Goal: Task Accomplishment & Management: Manage account settings

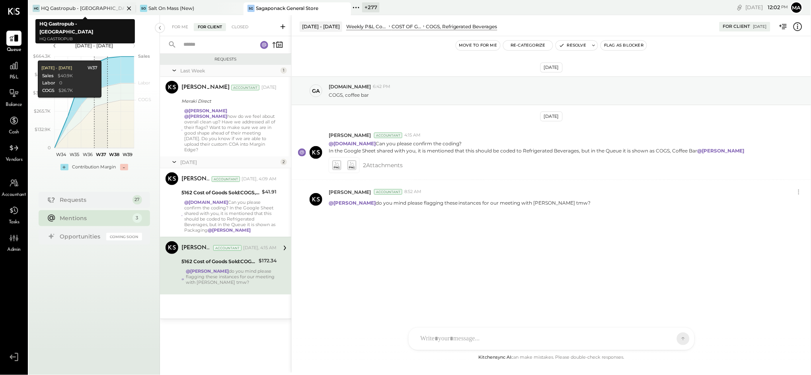
click at [126, 7] on icon at bounding box center [129, 9] width 10 height 10
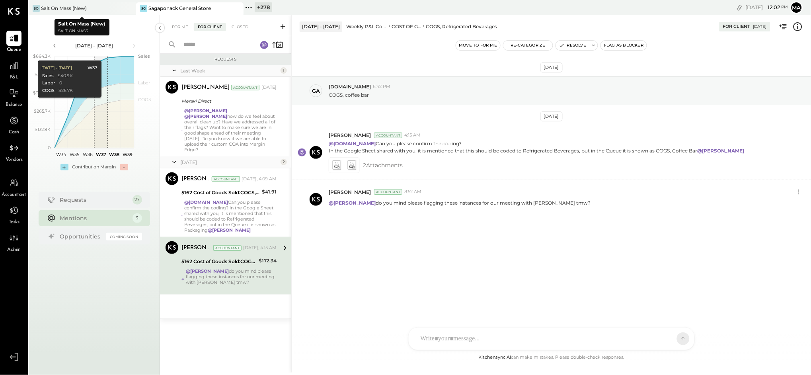
click at [126, 7] on icon at bounding box center [129, 9] width 10 height 10
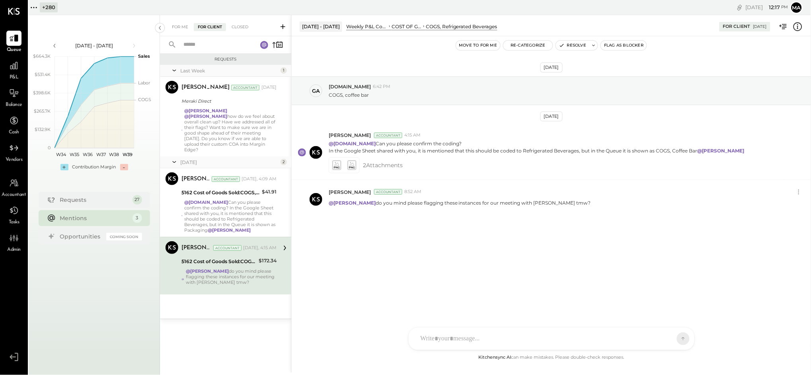
click at [33, 6] on icon at bounding box center [34, 7] width 10 height 10
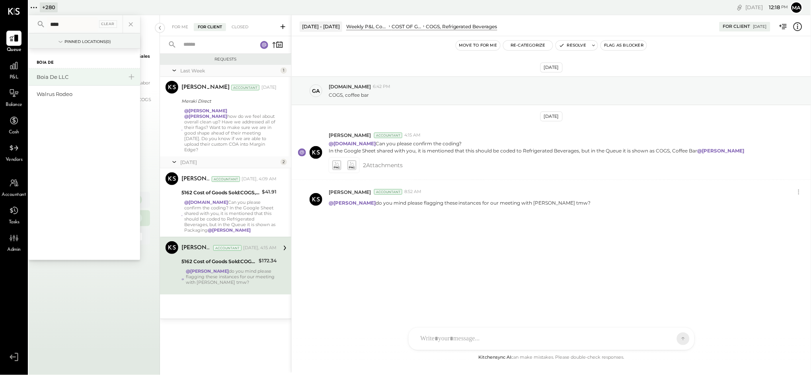
type input "****"
click at [62, 73] on div "Boia De LLC" at bounding box center [80, 77] width 86 height 8
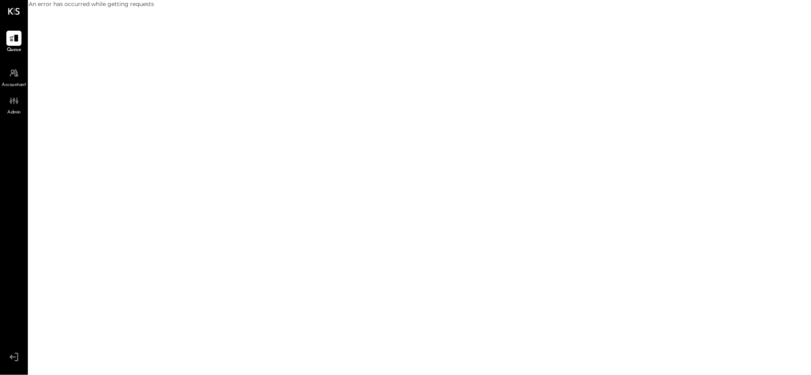
click at [89, 211] on div "An error has occurred while getting requests" at bounding box center [420, 187] width 783 height 375
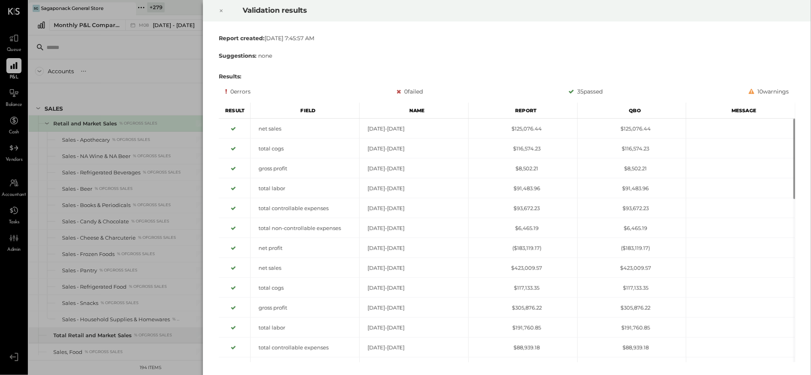
click at [224, 12] on div at bounding box center [222, 11] width 18 height 22
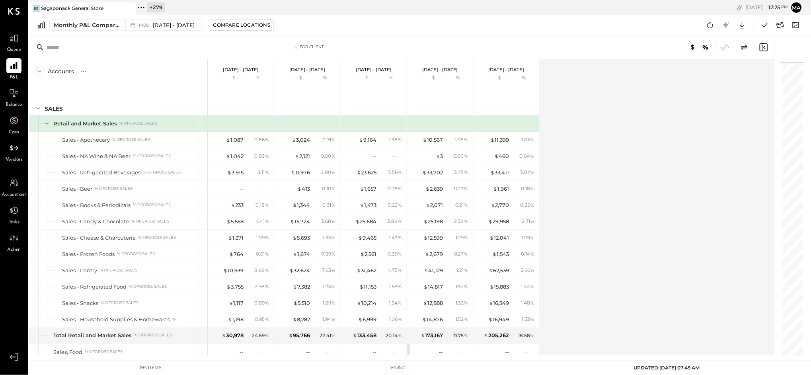
click at [126, 10] on icon at bounding box center [129, 9] width 10 height 10
click at [35, 7] on icon at bounding box center [34, 7] width 10 height 10
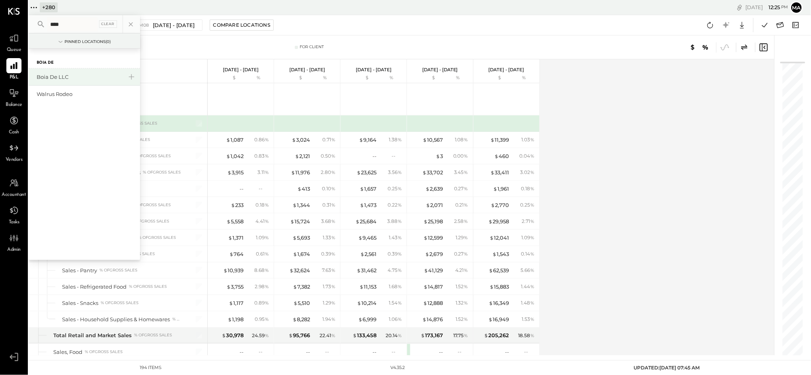
type input "****"
click at [72, 74] on div "Boia De LLC" at bounding box center [80, 77] width 86 height 8
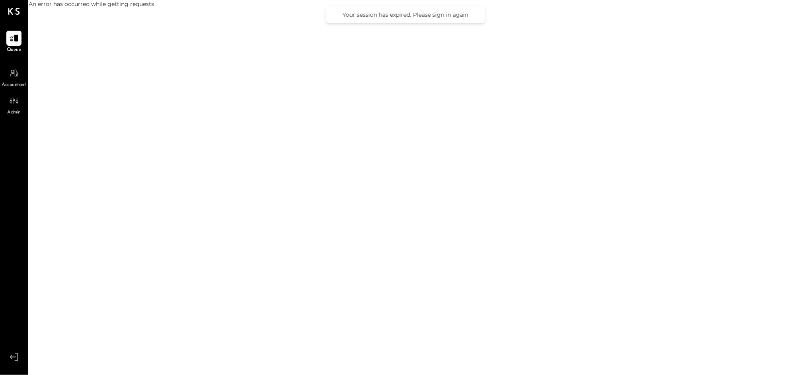
click at [16, 351] on icon at bounding box center [14, 357] width 14 height 12
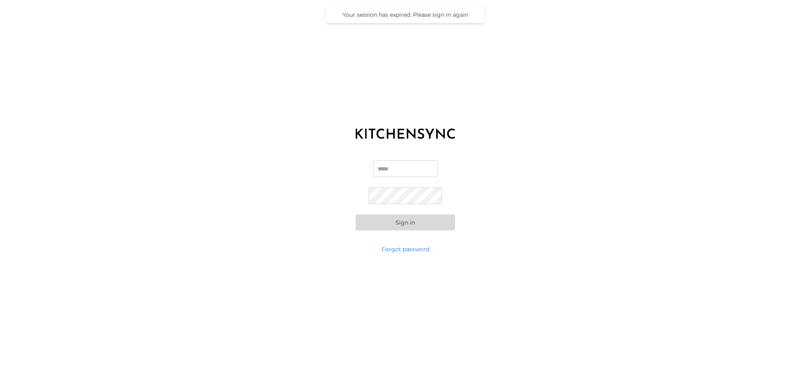
click at [387, 169] on input "Email" at bounding box center [405, 168] width 64 height 17
type input "**********"
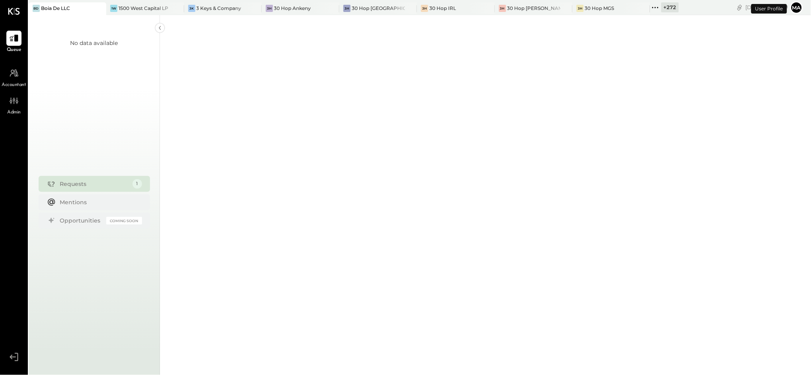
click at [412, 224] on div at bounding box center [485, 15] width 651 height 715
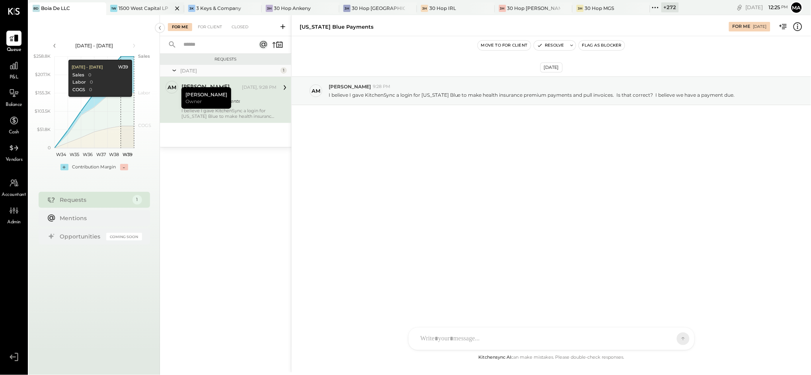
click at [172, 5] on icon at bounding box center [177, 9] width 10 height 10
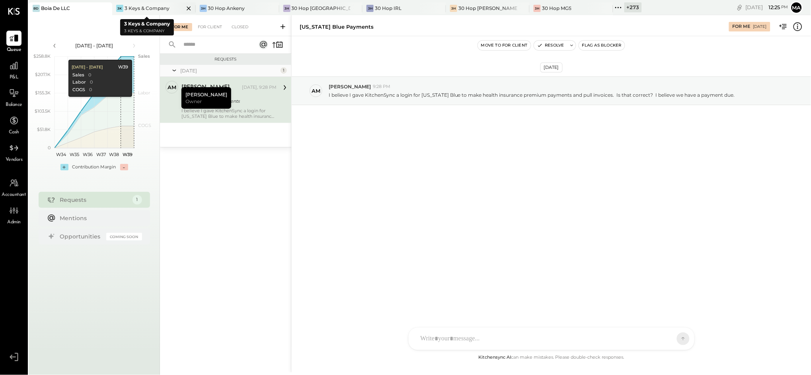
click at [184, 7] on icon at bounding box center [189, 9] width 10 height 10
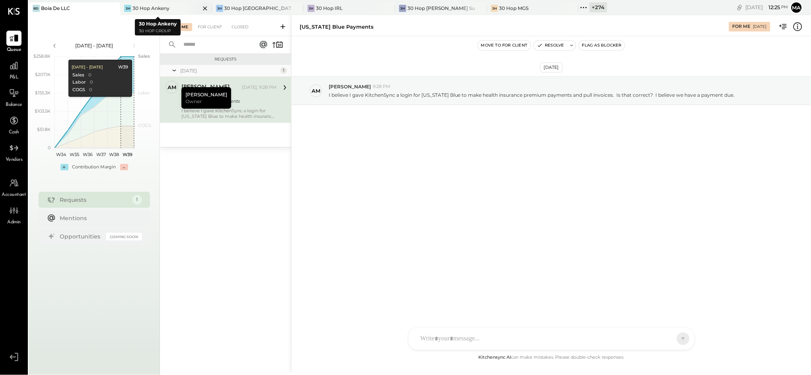
click at [203, 9] on icon at bounding box center [205, 8] width 4 height 4
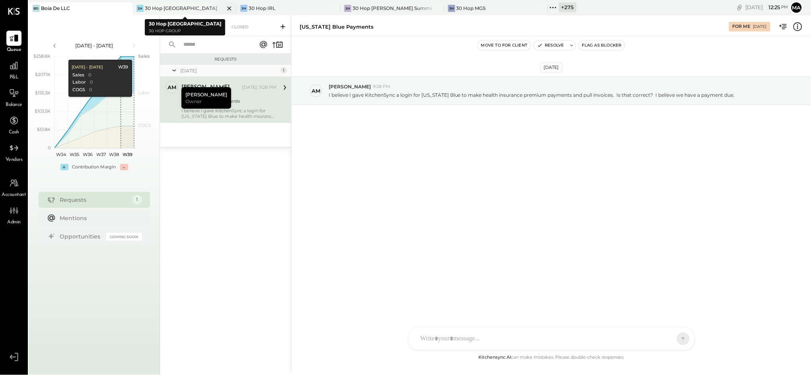
drag, startPoint x: 213, startPoint y: 8, endPoint x: 252, endPoint y: 10, distance: 38.7
click at [225, 8] on icon at bounding box center [230, 9] width 10 height 10
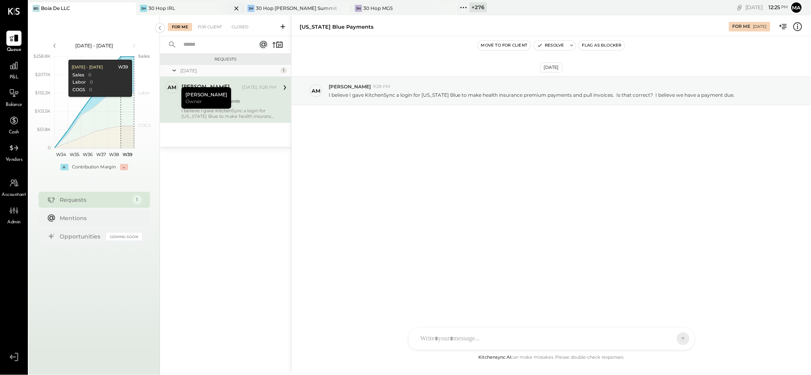
click at [237, 7] on icon at bounding box center [236, 8] width 4 height 4
drag, startPoint x: 239, startPoint y: 8, endPoint x: 256, endPoint y: 7, distance: 17.5
click at [240, 8] on icon at bounding box center [237, 9] width 10 height 10
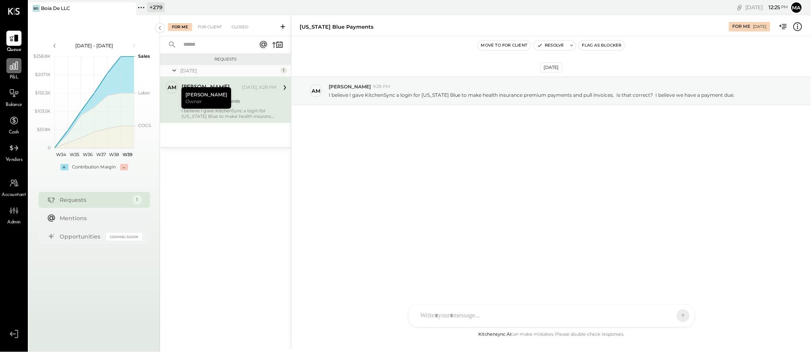
click at [14, 68] on icon at bounding box center [14, 66] width 10 height 10
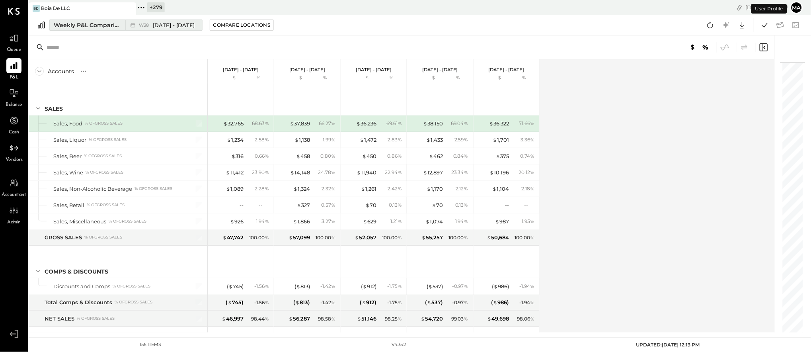
click at [131, 28] on icon at bounding box center [133, 25] width 8 height 8
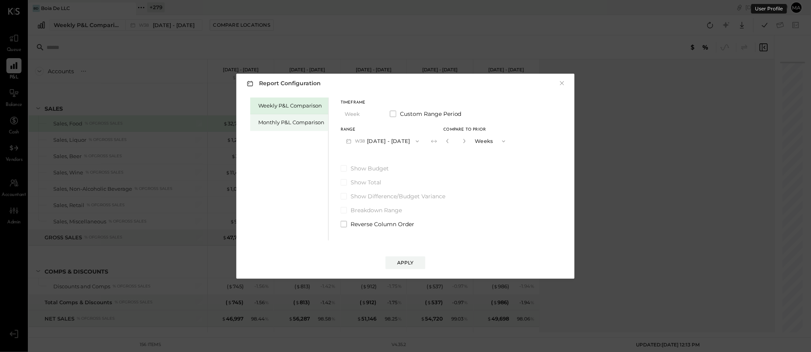
click at [283, 121] on div "Monthly P&L Comparison" at bounding box center [291, 123] width 66 height 8
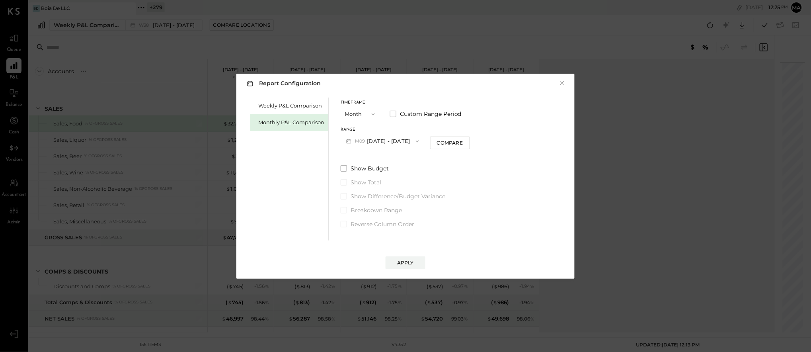
click at [395, 140] on button "M09 [DATE] - [DATE]" at bounding box center [383, 141] width 84 height 15
click at [391, 157] on span "[DATE] - [DATE]" at bounding box center [380, 158] width 38 height 7
click at [456, 143] on div "Compare" at bounding box center [450, 142] width 26 height 7
click at [463, 141] on button "button" at bounding box center [464, 141] width 6 height 9
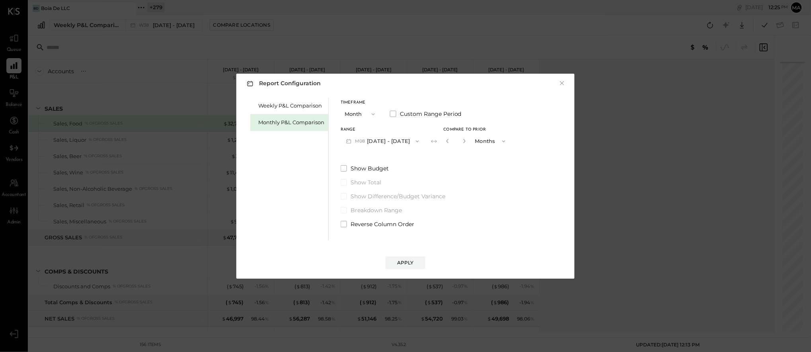
type input "*"
click at [402, 260] on div "Apply" at bounding box center [405, 262] width 17 height 7
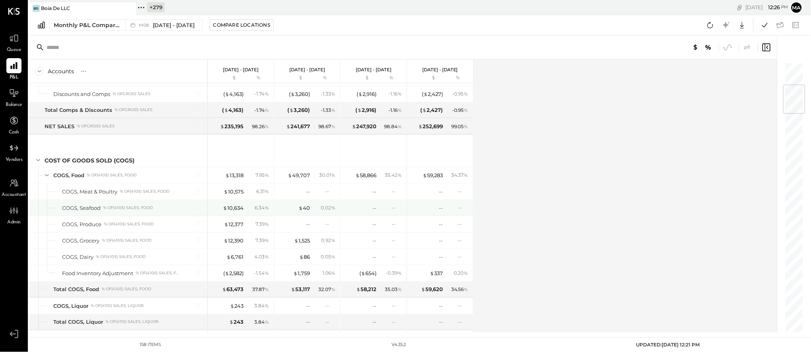
scroll to position [206, 0]
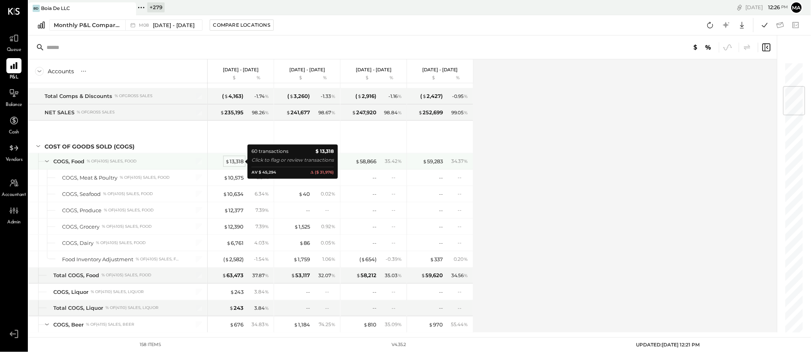
click at [234, 160] on div "$ 13,318" at bounding box center [234, 162] width 18 height 8
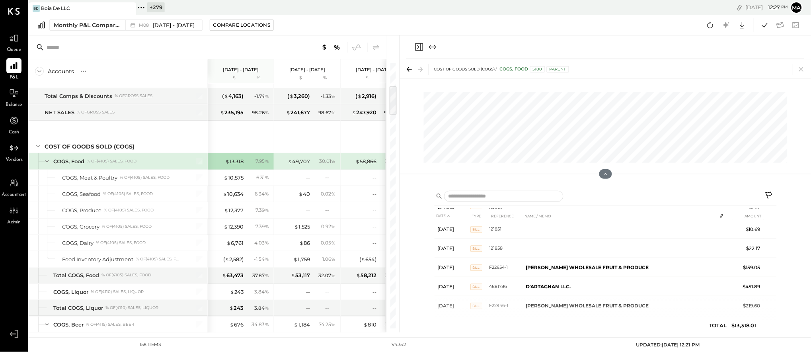
scroll to position [690, 0]
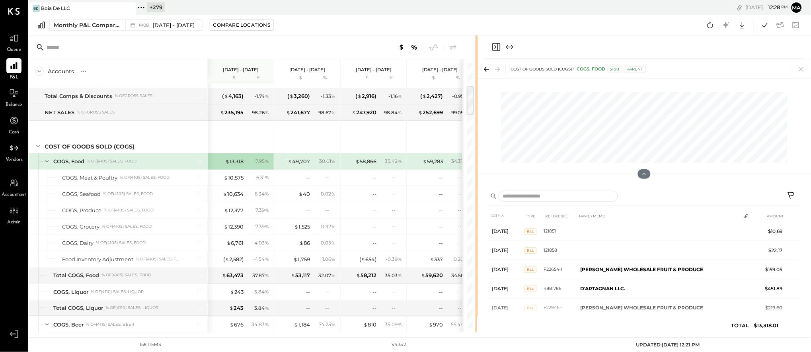
drag, startPoint x: 399, startPoint y: 236, endPoint x: 477, endPoint y: 229, distance: 78.8
click at [477, 229] on div "Accounts S % GL [DATE] - [DATE] $ % [DATE] - [DATE] $ % [DATE] - [DATE] $ % [DA…" at bounding box center [420, 183] width 783 height 297
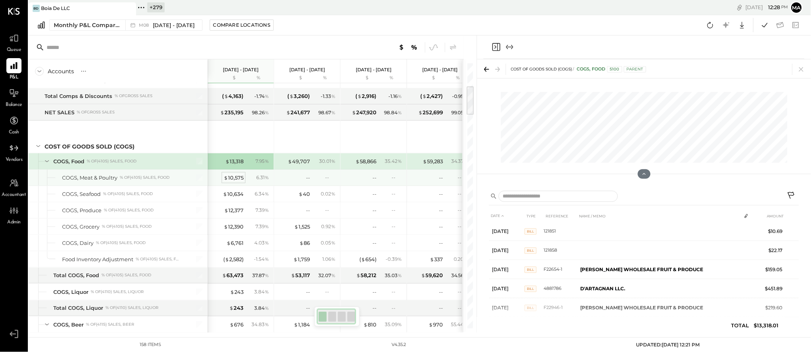
click at [234, 176] on div "$ 10,575" at bounding box center [234, 178] width 20 height 8
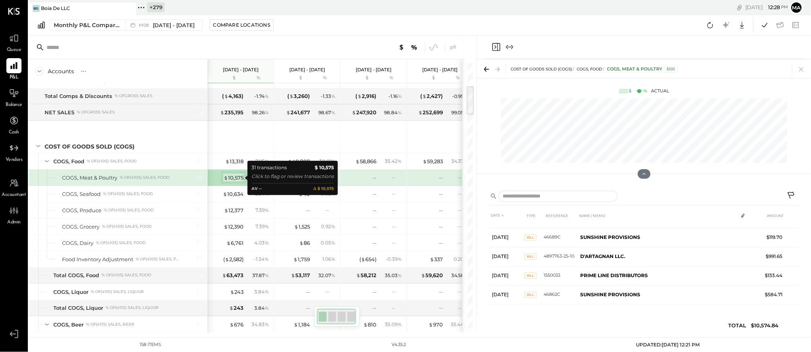
scroll to position [512, 0]
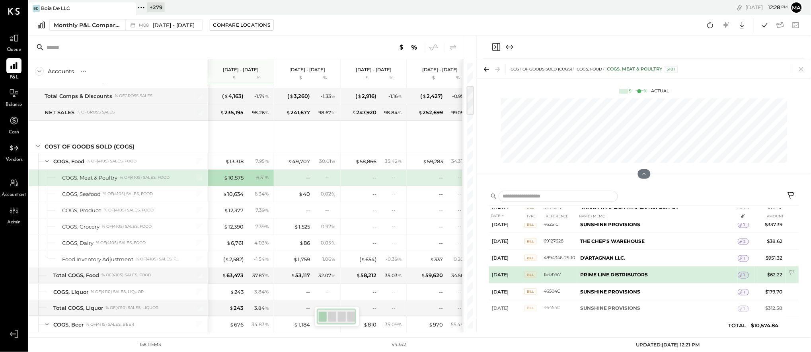
scroll to position [358, 0]
click at [608, 275] on b "PRIME LINE DISTRIBUTORS" at bounding box center [615, 277] width 68 height 6
click at [746, 275] on div "1" at bounding box center [744, 277] width 11 height 6
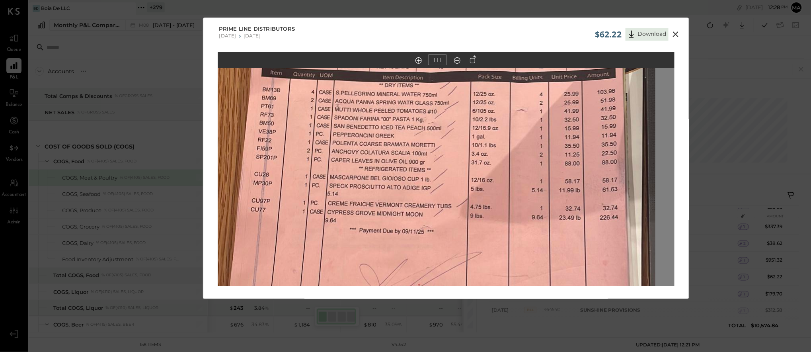
drag, startPoint x: 473, startPoint y: 140, endPoint x: 460, endPoint y: 153, distance: 18.3
click at [459, 154] on img at bounding box center [432, 174] width 448 height 796
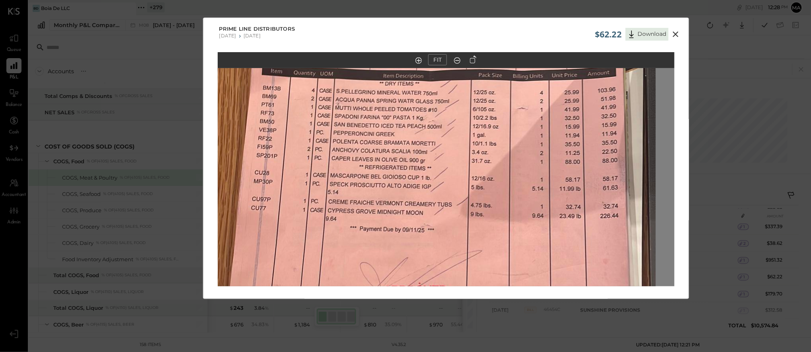
click at [675, 31] on icon at bounding box center [676, 34] width 10 height 10
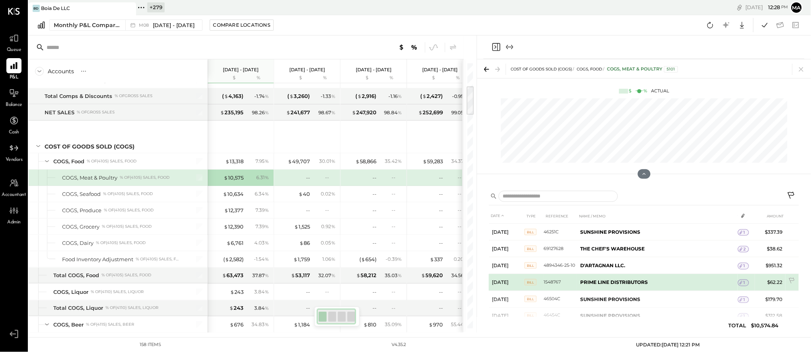
scroll to position [349, 0]
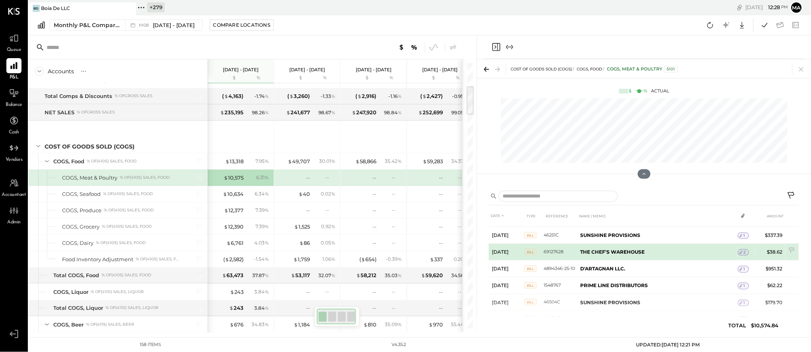
click at [604, 250] on b "THE CHEF'S WAREHOUSE" at bounding box center [613, 252] width 64 height 6
click at [744, 252] on span "2" at bounding box center [745, 253] width 2 height 6
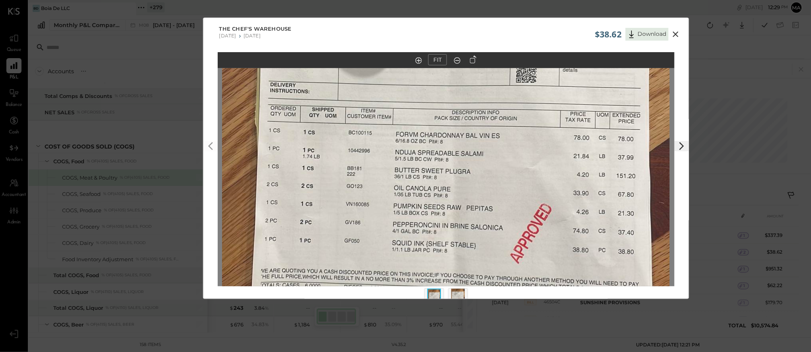
click at [675, 32] on icon at bounding box center [676, 34] width 10 height 10
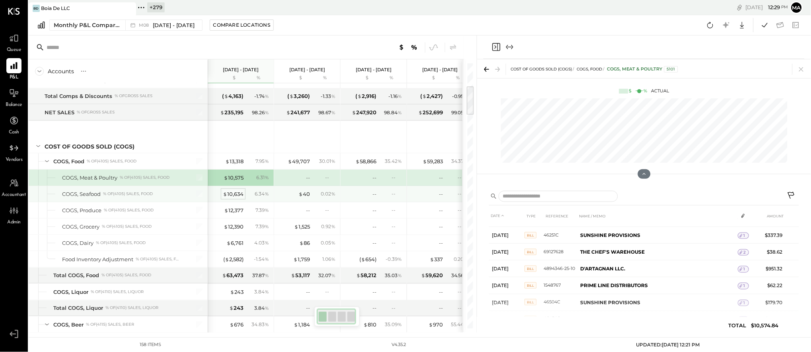
click at [234, 193] on div "$ 10,634" at bounding box center [233, 194] width 21 height 8
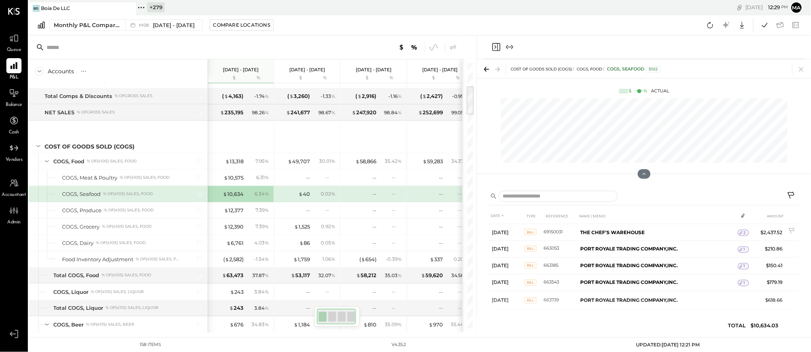
scroll to position [425, 0]
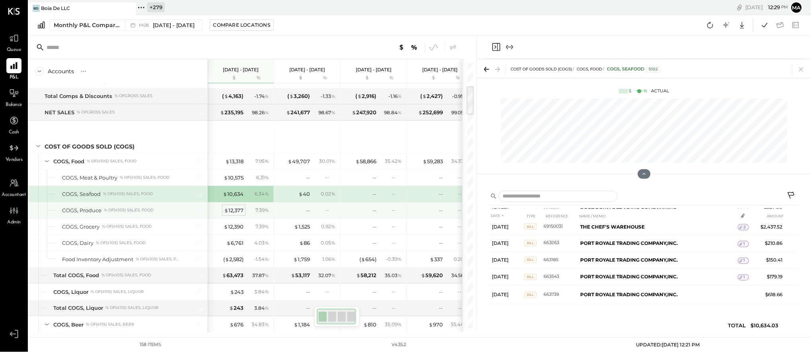
drag, startPoint x: 241, startPoint y: 213, endPoint x: 234, endPoint y: 211, distance: 7.1
click at [240, 213] on div "$ 12,377" at bounding box center [234, 211] width 20 height 8
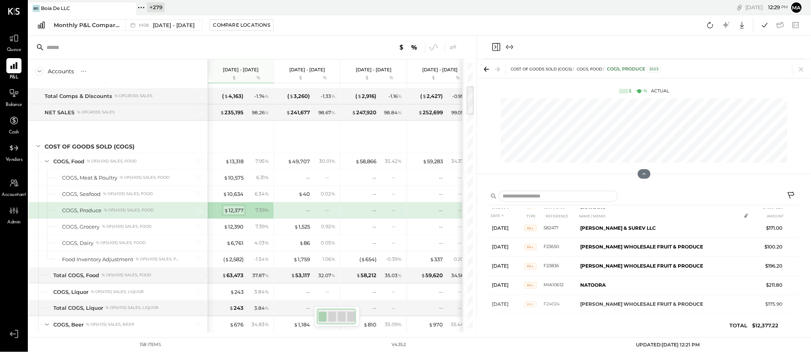
scroll to position [483, 0]
click at [234, 211] on div "$ 12,377" at bounding box center [234, 211] width 20 height 8
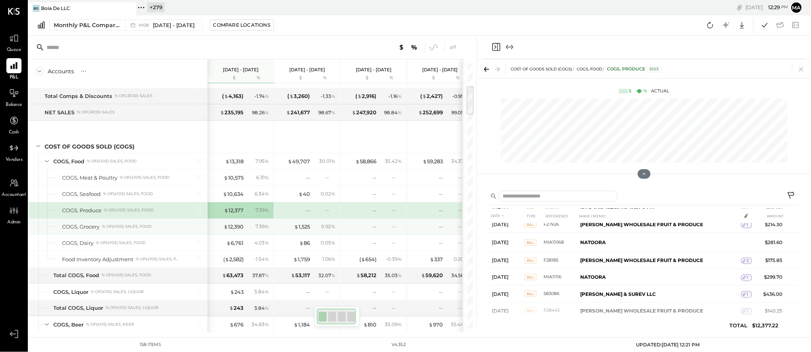
scroll to position [1050, 0]
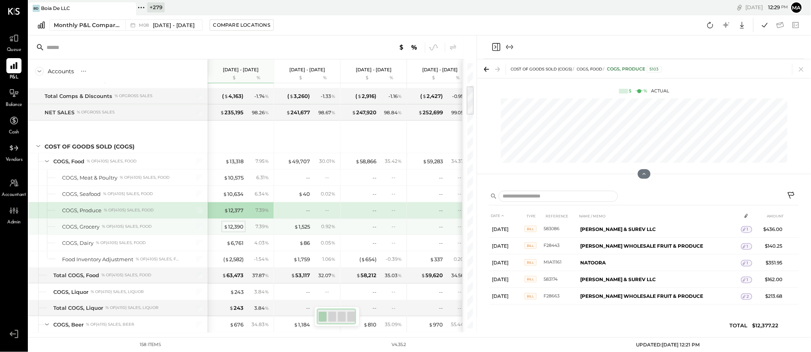
click at [240, 226] on div "$ 12,390" at bounding box center [234, 227] width 20 height 8
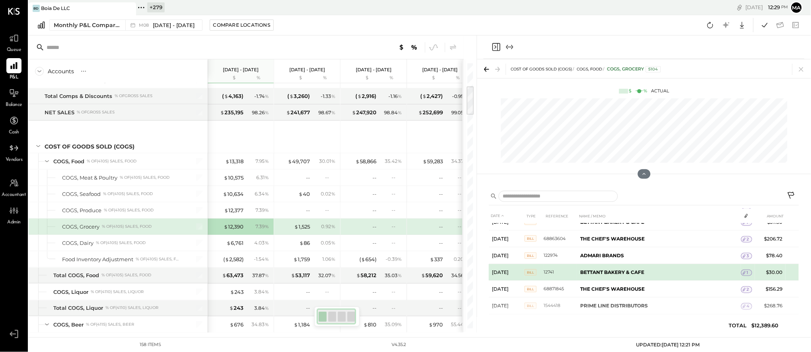
scroll to position [92, 0]
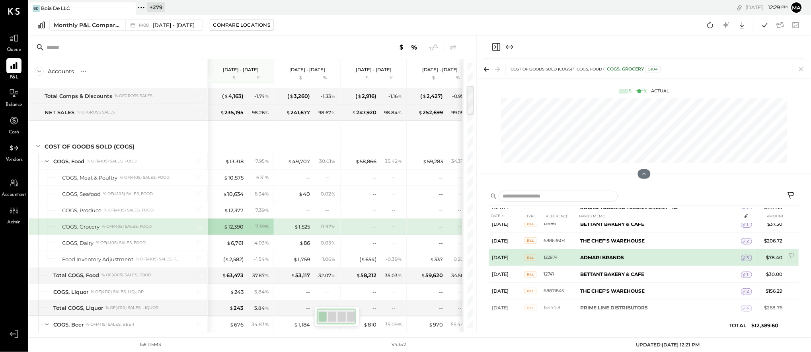
click at [748, 256] on span "3" at bounding box center [749, 258] width 2 height 6
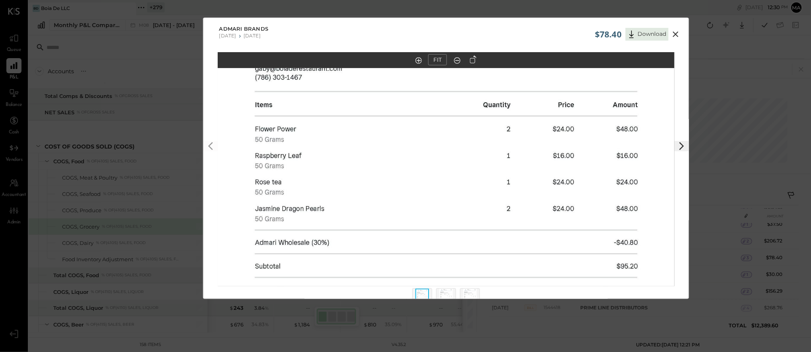
click at [676, 32] on icon at bounding box center [676, 34] width 10 height 10
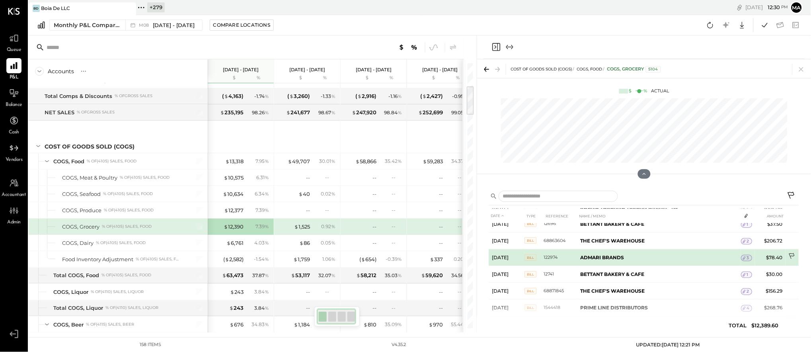
click at [793, 255] on icon at bounding box center [793, 257] width 8 height 8
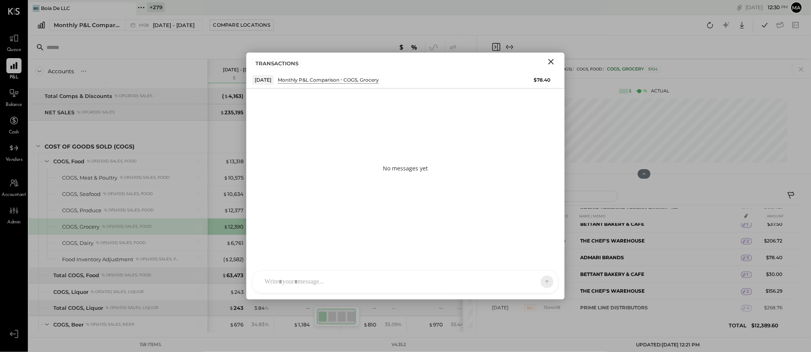
click at [451, 281] on div at bounding box center [406, 282] width 306 height 22
type input "*****"
click at [540, 279] on icon at bounding box center [540, 281] width 7 height 8
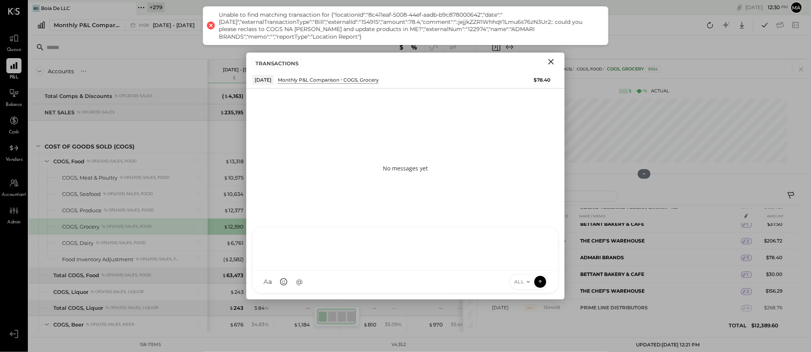
click at [533, 280] on div "ALL" at bounding box center [522, 281] width 25 height 7
drag, startPoint x: 526, startPoint y: 169, endPoint x: 543, endPoint y: 105, distance: 66.7
click at [529, 158] on div "No messages yet" at bounding box center [405, 167] width 318 height 159
drag, startPoint x: 552, startPoint y: 62, endPoint x: 557, endPoint y: 67, distance: 7.0
click at [552, 61] on icon "Close" at bounding box center [552, 62] width 6 height 6
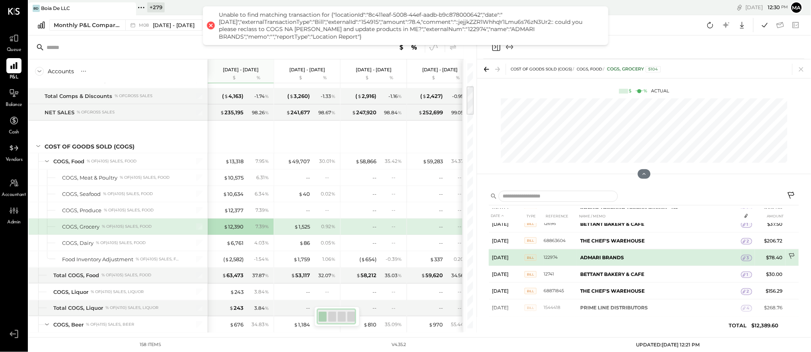
click at [793, 254] on icon at bounding box center [793, 257] width 8 height 8
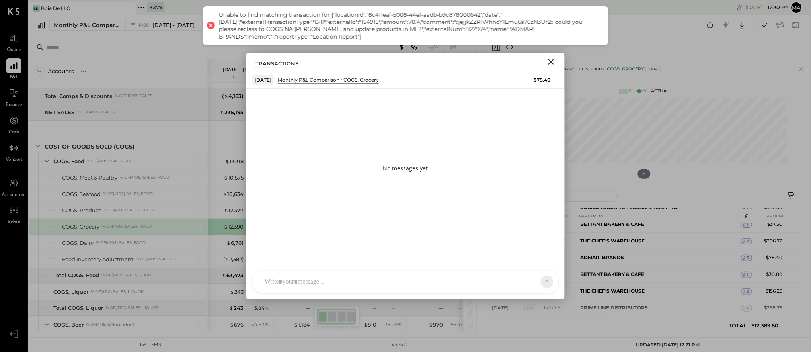
click at [398, 279] on div at bounding box center [406, 282] width 306 height 22
type input "*****"
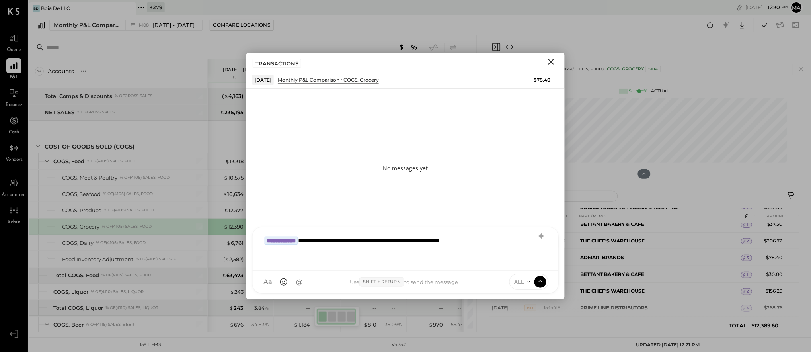
click at [383, 240] on div "**********" at bounding box center [406, 248] width 290 height 32
copy div "*******"
click at [423, 253] on div "**********" at bounding box center [406, 248] width 290 height 32
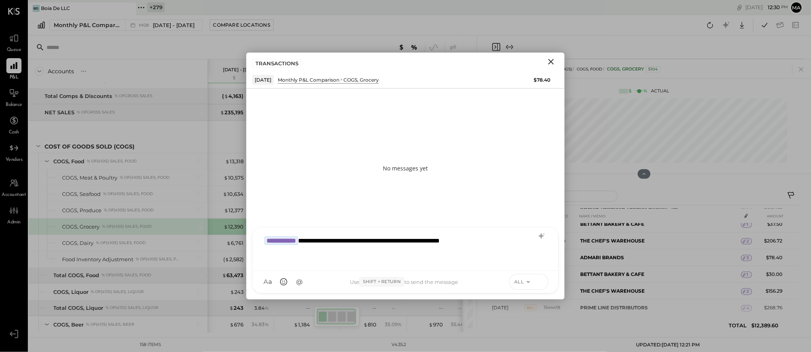
click at [540, 281] on icon at bounding box center [540, 281] width 0 height 3
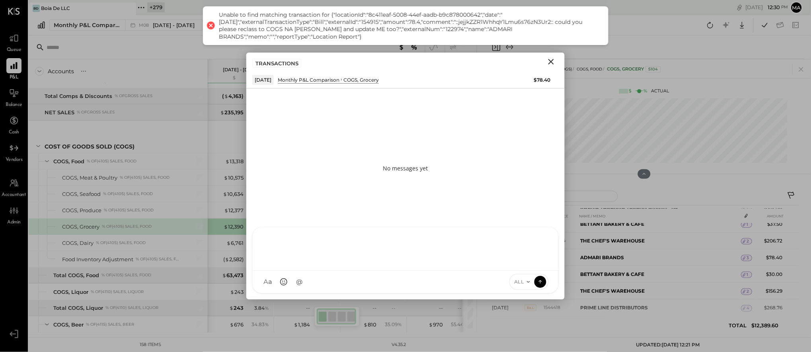
click at [551, 60] on icon "Close" at bounding box center [552, 62] width 10 height 10
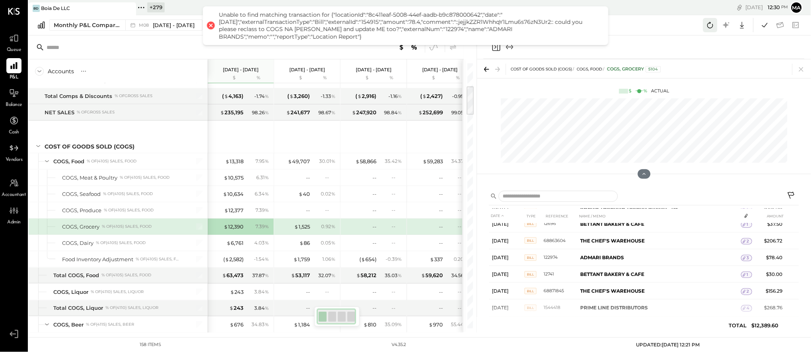
click at [711, 24] on icon at bounding box center [710, 25] width 10 height 10
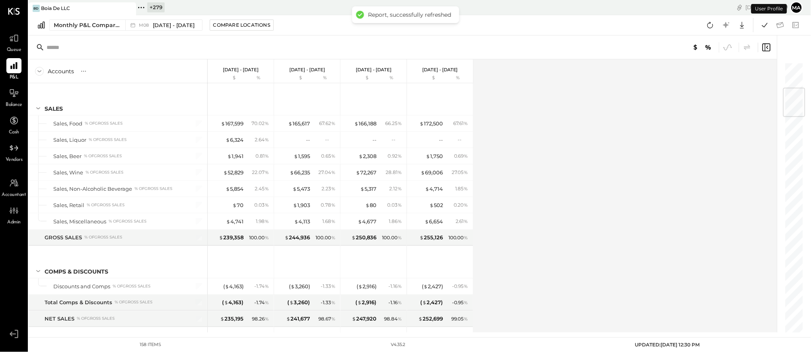
scroll to position [217, 0]
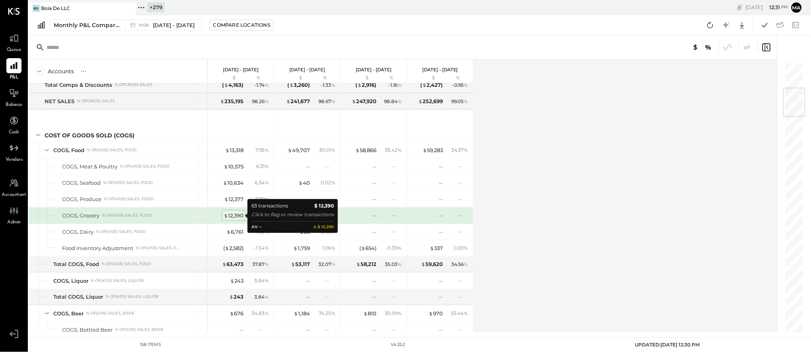
click at [237, 215] on div "$ 12,390" at bounding box center [234, 216] width 20 height 8
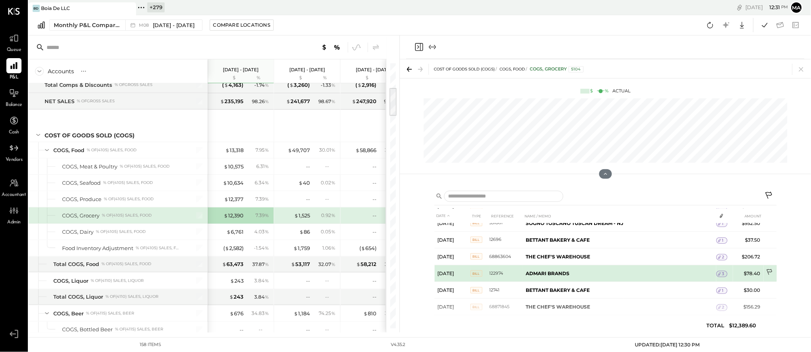
scroll to position [78, 0]
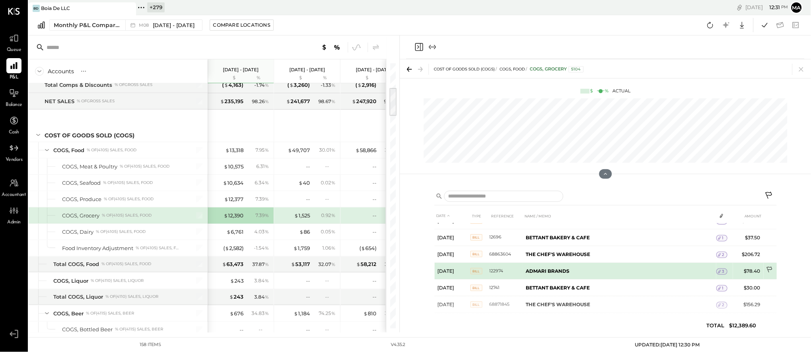
click at [770, 267] on icon at bounding box center [770, 270] width 8 height 8
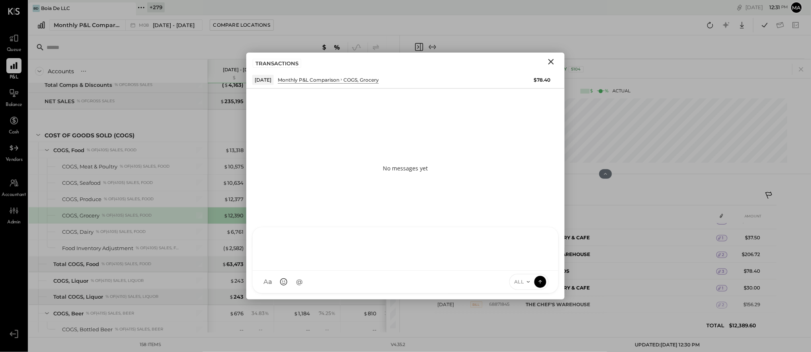
click at [419, 271] on div at bounding box center [406, 248] width 306 height 43
type input "*****"
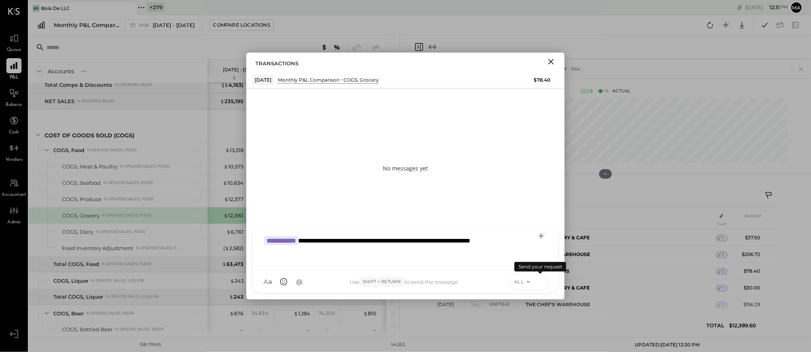
click at [539, 280] on icon at bounding box center [540, 281] width 7 height 8
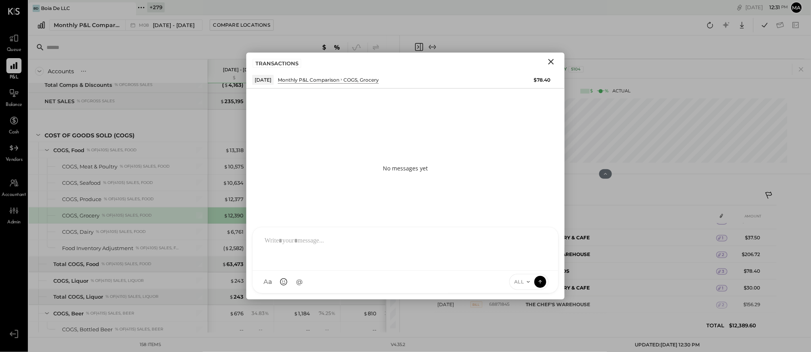
click at [549, 61] on icon "Close" at bounding box center [552, 62] width 10 height 10
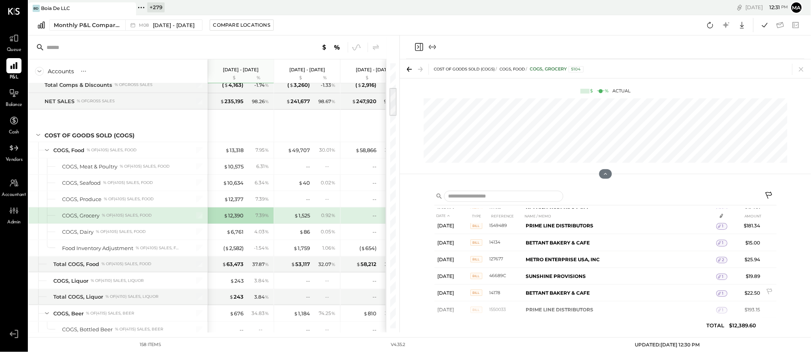
scroll to position [905, 0]
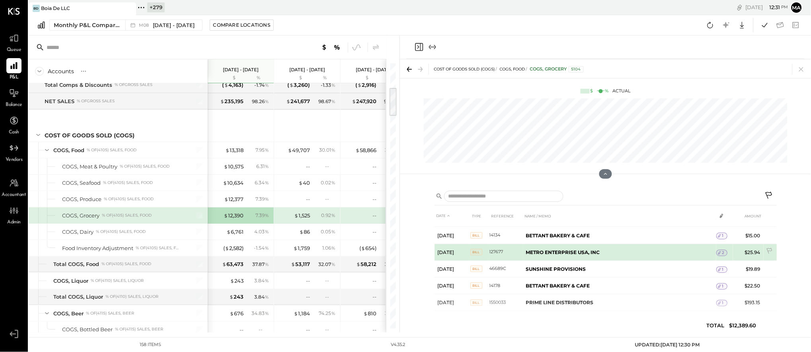
click at [723, 252] on span "2" at bounding box center [724, 253] width 2 height 6
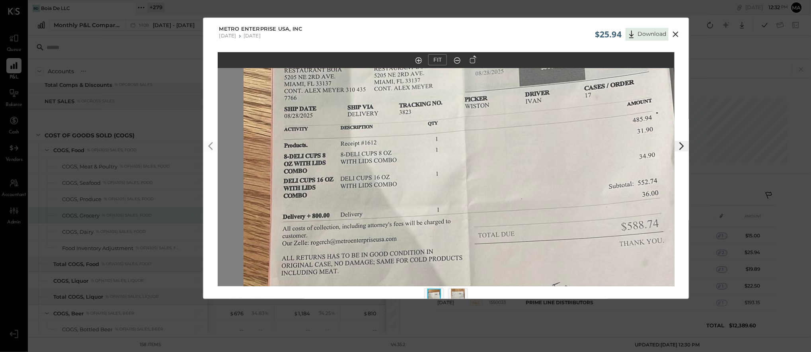
drag, startPoint x: 476, startPoint y: 228, endPoint x: 495, endPoint y: 299, distance: 73.4
click at [495, 301] on div "$25.94 Download METRO ENTERPRISE USA, INC [DATE] [DATE] FIT" at bounding box center [405, 176] width 811 height 352
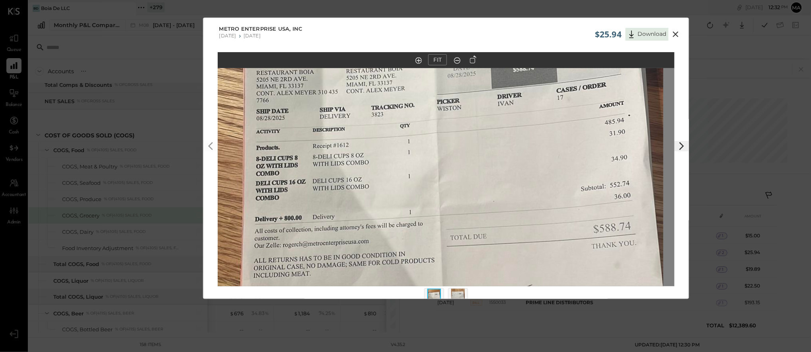
click at [453, 293] on img at bounding box center [458, 298] width 14 height 18
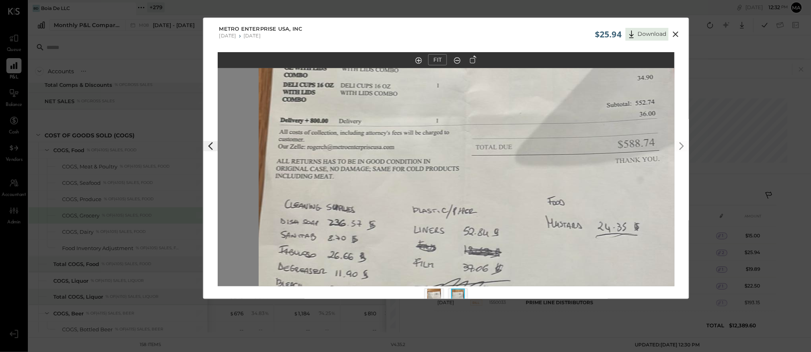
drag, startPoint x: 438, startPoint y: 145, endPoint x: 534, endPoint y: 303, distance: 184.3
click at [537, 307] on div "$25.94 Download METRO ENTERPRISE USA, INC [DATE] [DATE] FIT" at bounding box center [405, 176] width 811 height 352
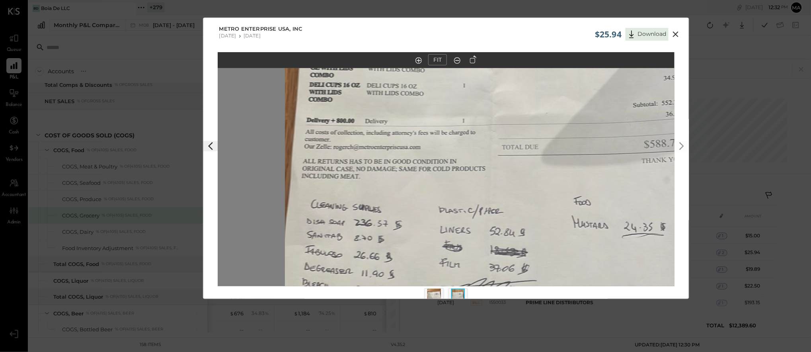
drag, startPoint x: 430, startPoint y: 132, endPoint x: 607, endPoint y: 389, distance: 312.3
click at [607, 352] on html "Queue P&L Balance Cash Vendors Accountant Admin v 4.35.2 [PERSON_NAME] De LLC +…" at bounding box center [405, 176] width 811 height 352
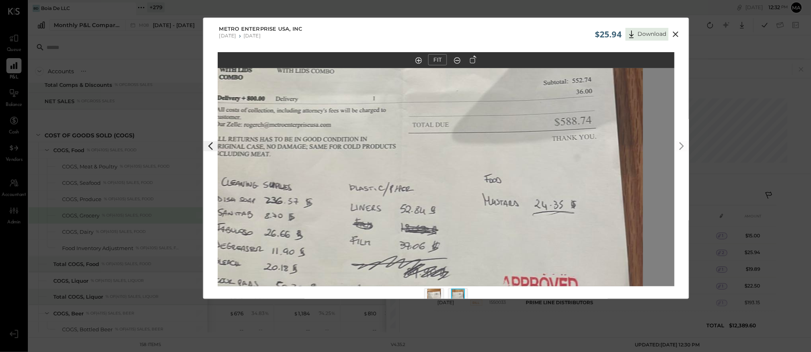
drag, startPoint x: 430, startPoint y: 126, endPoint x: 510, endPoint y: 389, distance: 274.8
click at [510, 352] on html "Queue P&L Balance Cash Vendors Accountant Admin v 4.35.2 [PERSON_NAME] De LLC +…" at bounding box center [405, 176] width 811 height 352
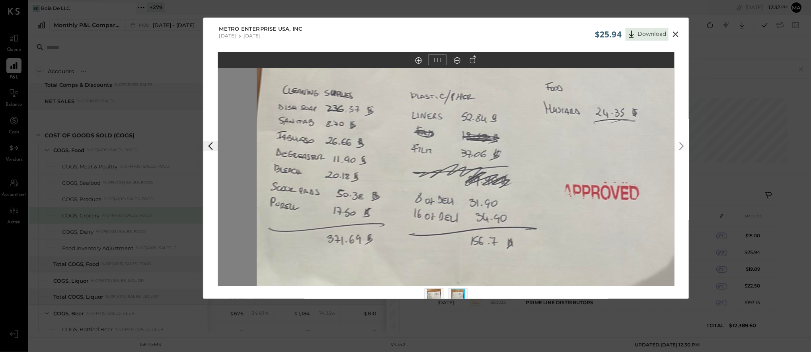
drag, startPoint x: 504, startPoint y: 165, endPoint x: 500, endPoint y: 164, distance: 4.8
click at [504, 165] on img at bounding box center [481, 37] width 448 height 796
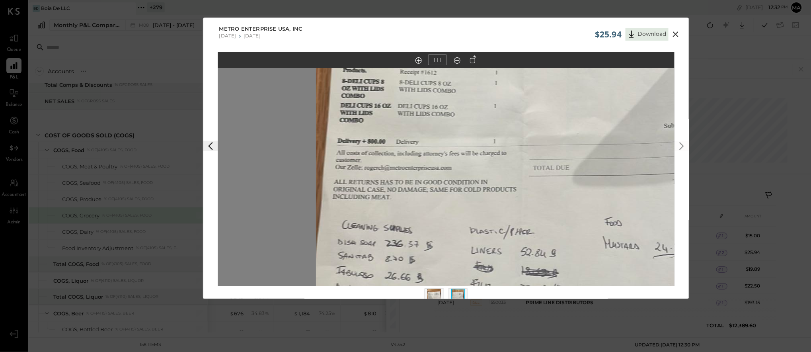
drag, startPoint x: 372, startPoint y: 111, endPoint x: 432, endPoint y: 233, distance: 136.0
click at [431, 246] on img at bounding box center [540, 172] width 448 height 796
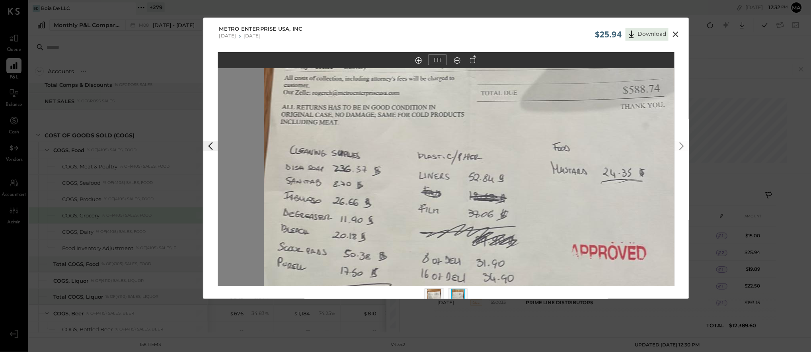
drag, startPoint x: 447, startPoint y: 145, endPoint x: 395, endPoint y: 39, distance: 118.8
click at [395, 39] on div "$25.94 Download METRO ENTERPRISE USA, INC [DATE] [DATE] FIT" at bounding box center [446, 158] width 487 height 281
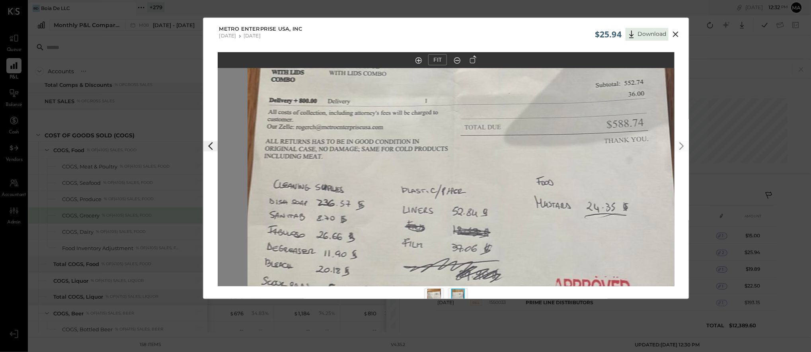
click at [374, 93] on img at bounding box center [472, 131] width 448 height 796
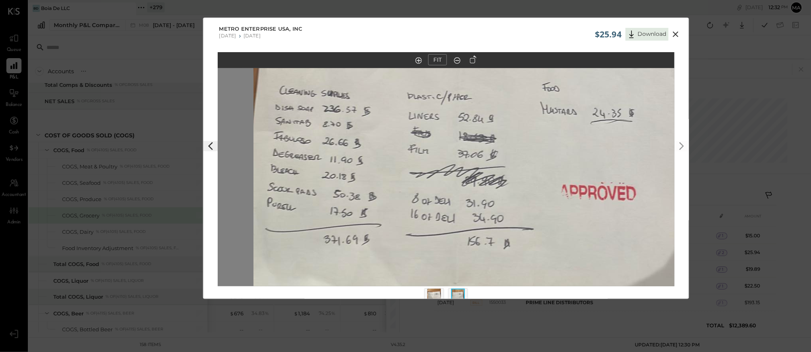
drag, startPoint x: 410, startPoint y: 236, endPoint x: 421, endPoint y: 114, distance: 122.7
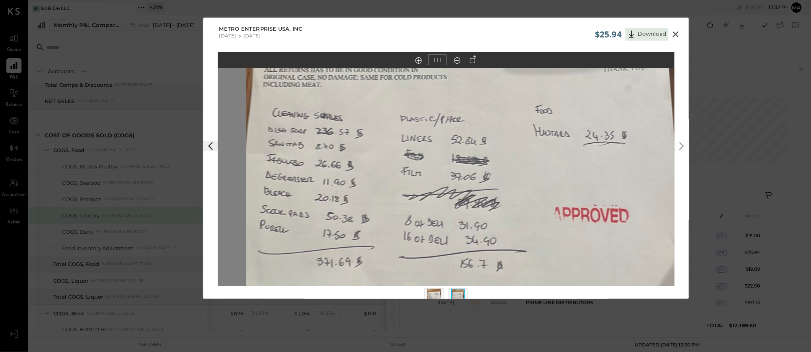
drag, startPoint x: 424, startPoint y: 198, endPoint x: 416, endPoint y: 260, distance: 62.2
click at [416, 260] on img at bounding box center [470, 60] width 448 height 796
click at [675, 33] on icon at bounding box center [676, 34] width 6 height 6
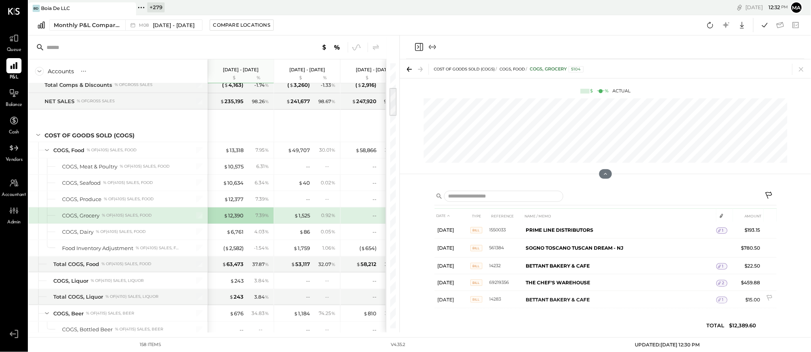
scroll to position [983, 0]
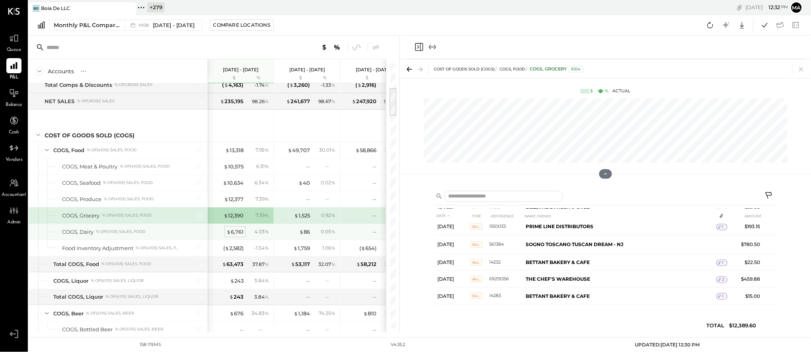
click at [233, 233] on div "$ 6,761" at bounding box center [235, 232] width 17 height 8
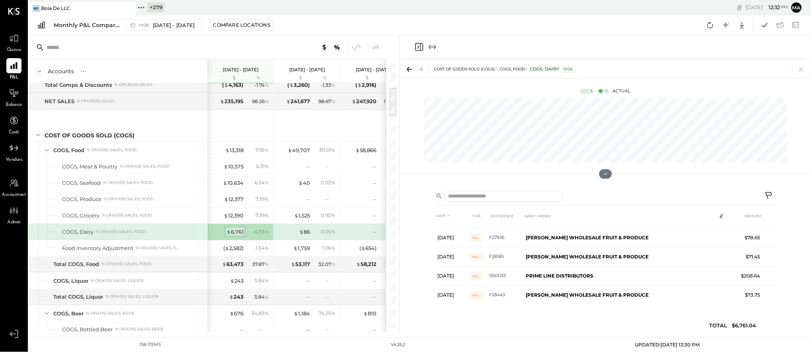
scroll to position [838, 0]
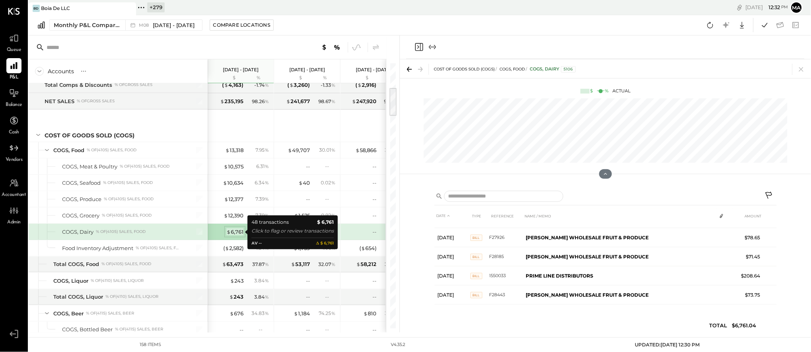
click at [235, 231] on div "$ 6,761" at bounding box center [235, 232] width 17 height 8
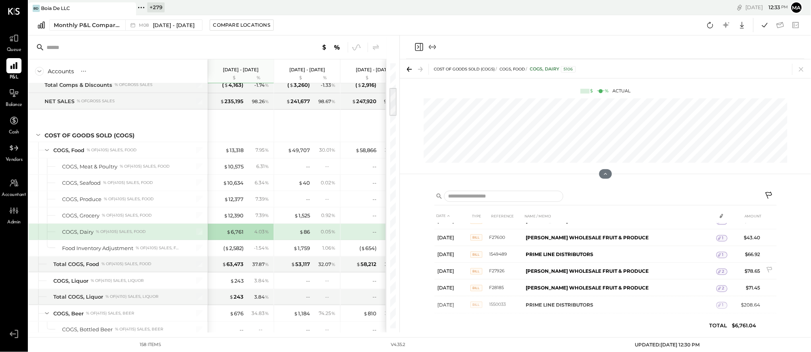
scroll to position [726, 0]
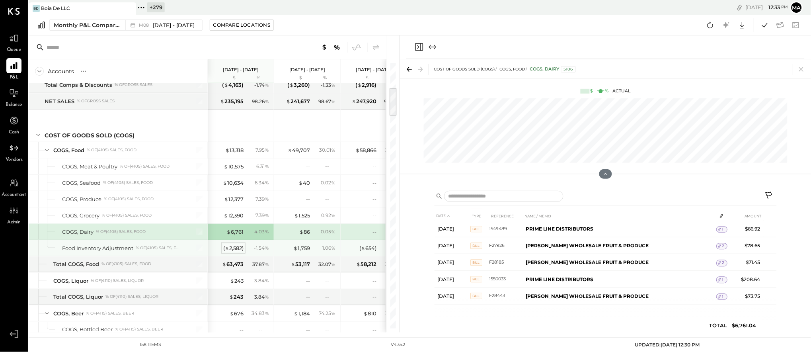
click at [236, 247] on div "( $ 2,582 )" at bounding box center [233, 248] width 20 height 8
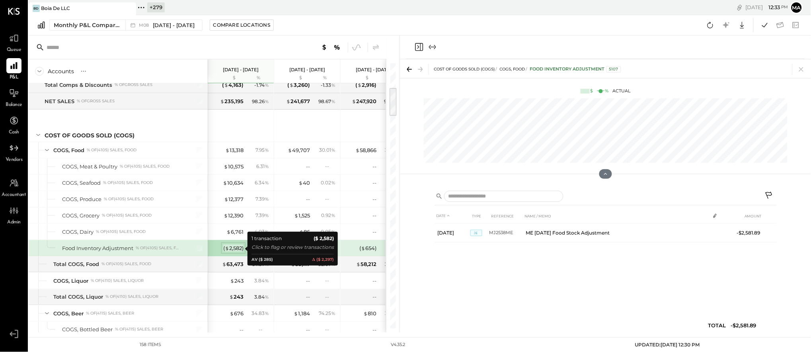
scroll to position [0, 0]
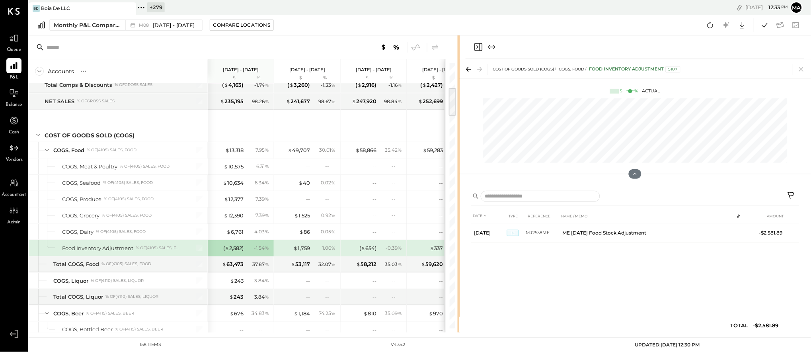
drag, startPoint x: 399, startPoint y: 268, endPoint x: 454, endPoint y: 262, distance: 55.6
click at [458, 262] on div at bounding box center [459, 183] width 2 height 297
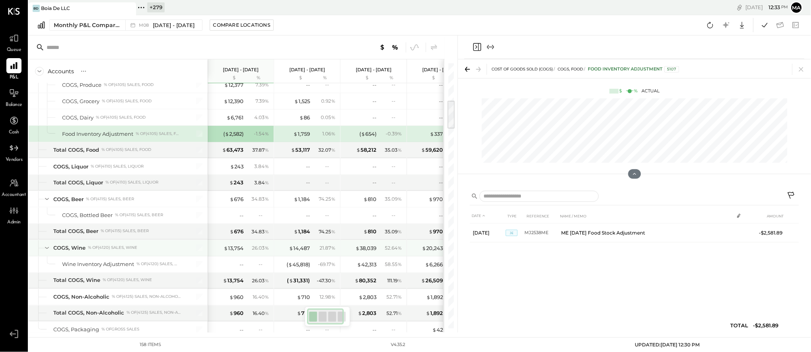
scroll to position [332, 0]
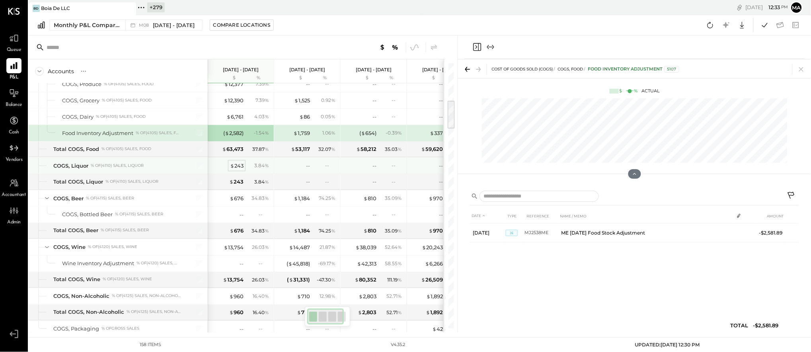
click at [230, 165] on span "$" at bounding box center [232, 165] width 4 height 6
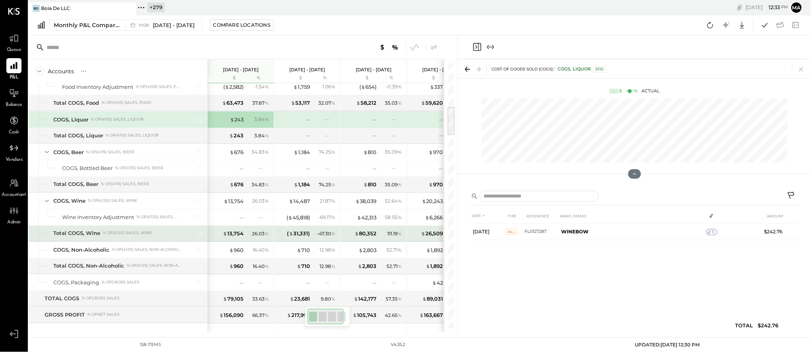
scroll to position [391, 0]
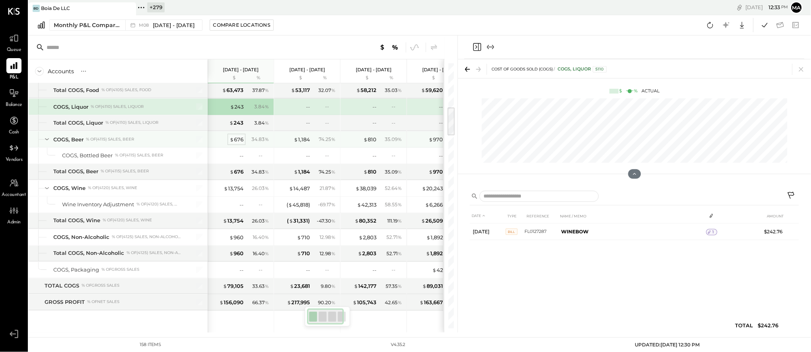
click at [239, 139] on div "$ 676" at bounding box center [237, 140] width 14 height 8
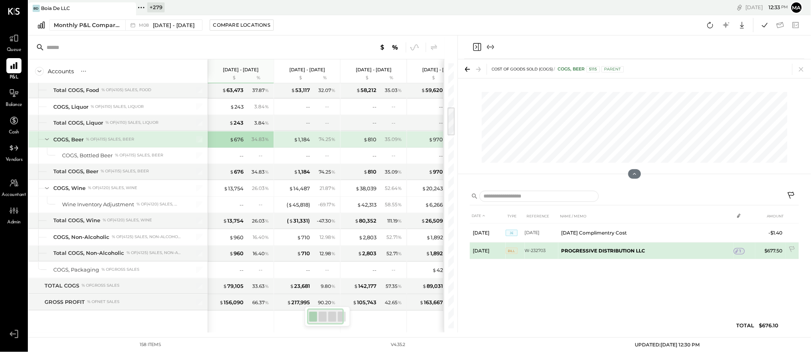
click at [742, 250] on div "1" at bounding box center [739, 251] width 11 height 6
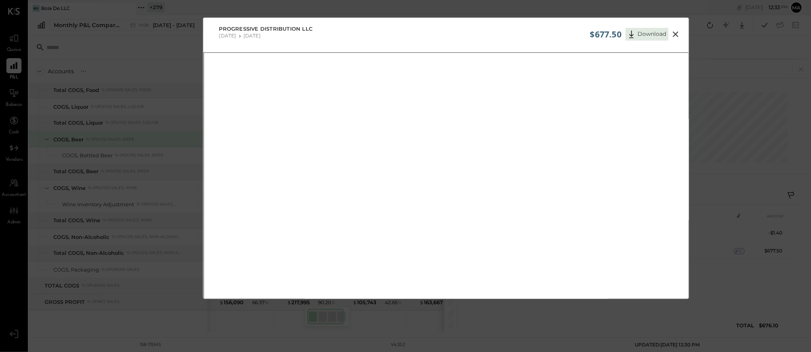
click at [675, 33] on icon at bounding box center [676, 34] width 10 height 10
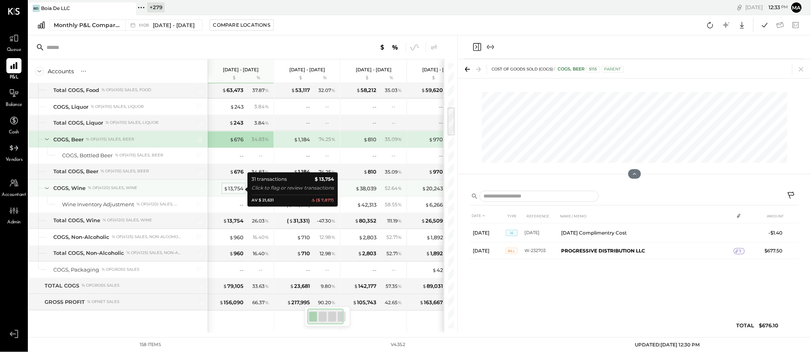
click at [233, 188] on div "$ 13,754" at bounding box center [234, 189] width 20 height 8
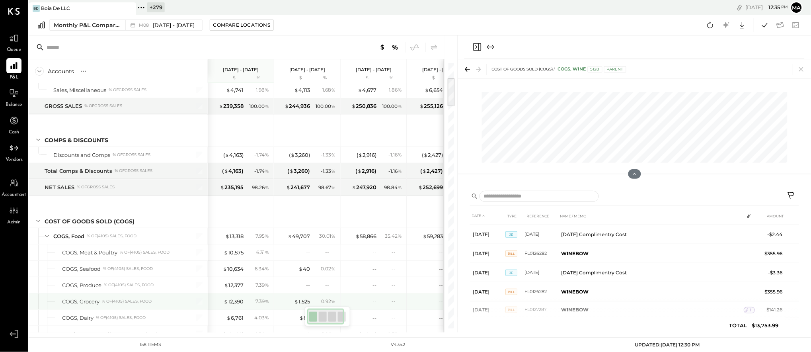
scroll to position [0, 2]
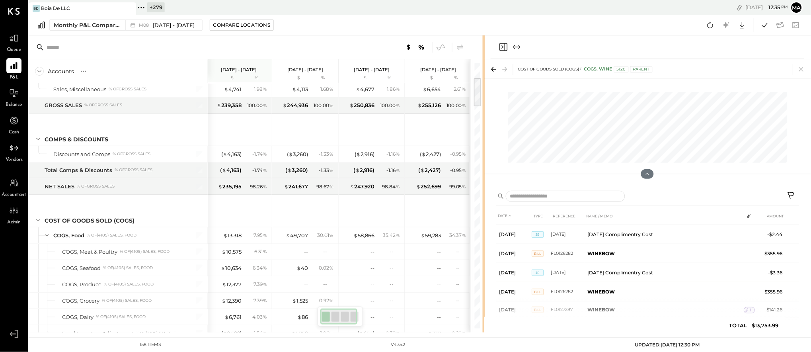
drag, startPoint x: 457, startPoint y: 244, endPoint x: 485, endPoint y: 244, distance: 27.5
click at [485, 244] on div "Accounts S % GL [DATE] - [DATE] $ % [DATE] - [DATE] $ % [DATE] - [DATE] $ % [DA…" at bounding box center [420, 183] width 783 height 297
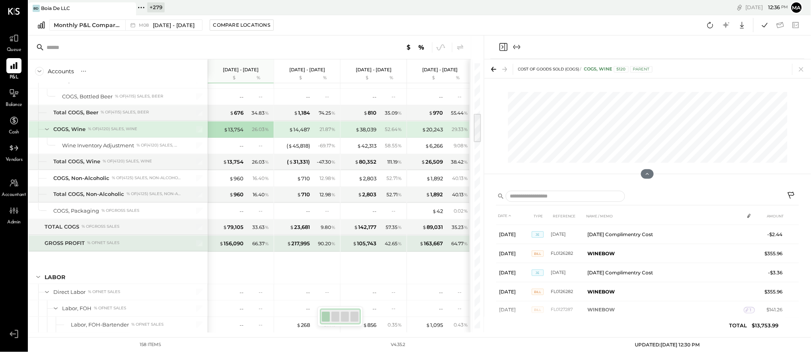
scroll to position [0, 1]
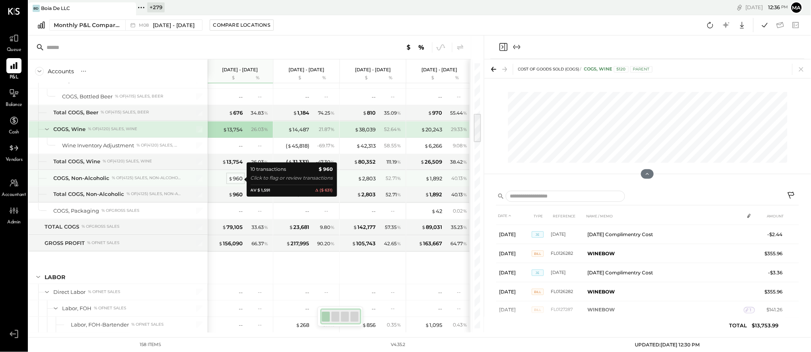
click at [236, 179] on div "$ 960" at bounding box center [236, 179] width 14 height 8
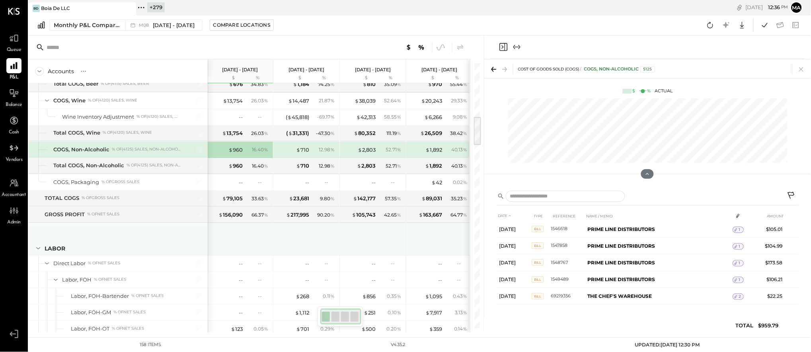
scroll to position [490, 0]
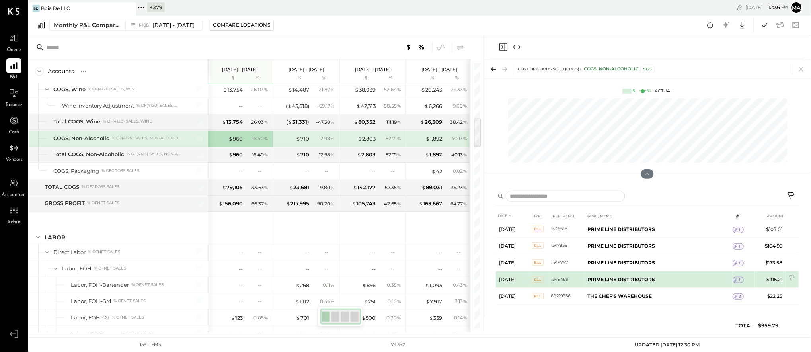
click at [739, 278] on icon at bounding box center [737, 280] width 6 height 6
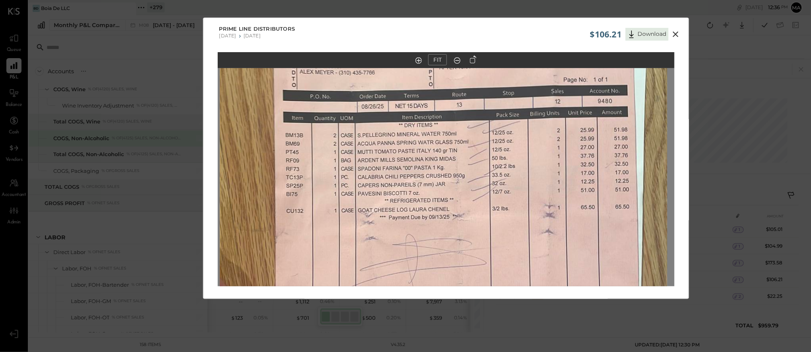
drag, startPoint x: 445, startPoint y: 145, endPoint x: 443, endPoint y: 213, distance: 68.1
click at [443, 213] on img at bounding box center [444, 226] width 448 height 796
click at [676, 33] on icon at bounding box center [676, 34] width 6 height 6
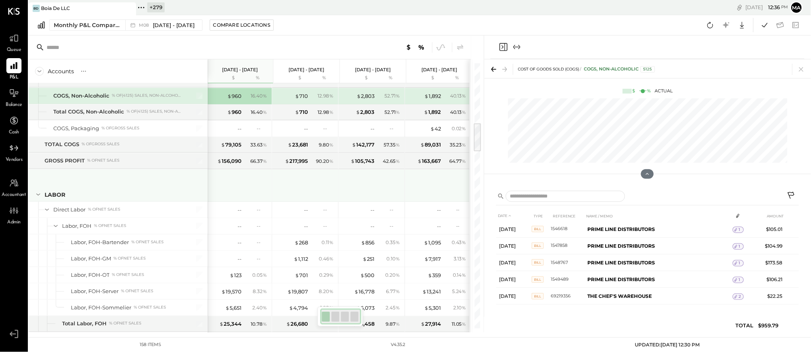
scroll to position [0, 2]
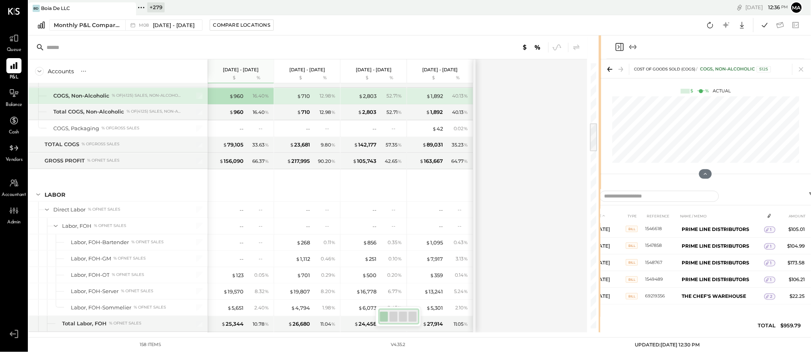
drag, startPoint x: 483, startPoint y: 172, endPoint x: 600, endPoint y: 170, distance: 117.5
click at [600, 170] on div "Accounts S % GL [DATE] - [DATE] $ % [DATE] - [DATE] $ % [DATE] - [DATE] $ % [DA…" at bounding box center [420, 183] width 783 height 297
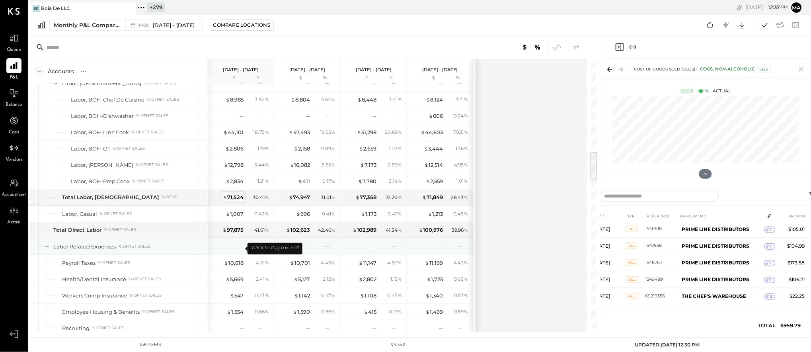
scroll to position [791, 0]
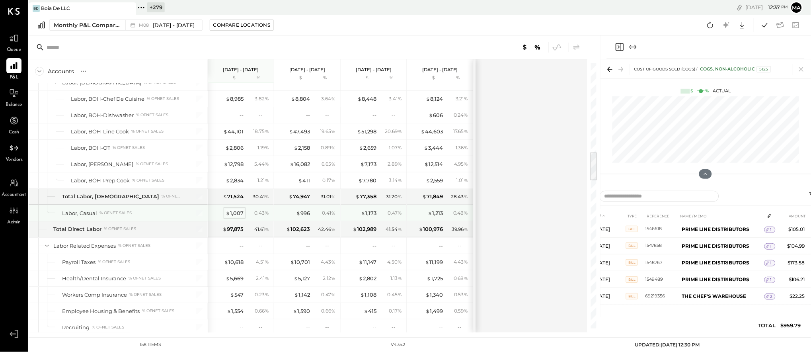
click at [237, 213] on div "$ 1,007" at bounding box center [235, 213] width 18 height 8
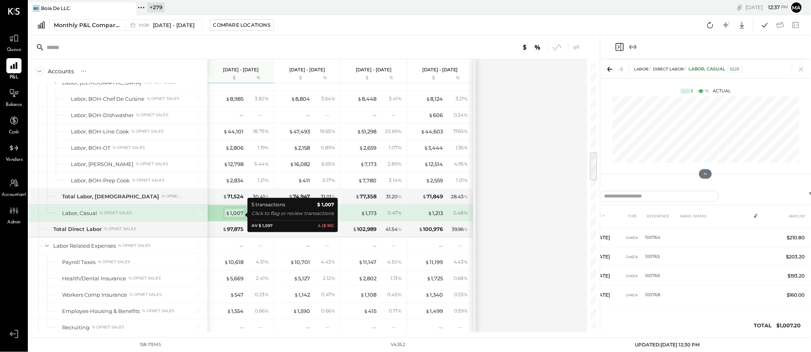
scroll to position [14, 0]
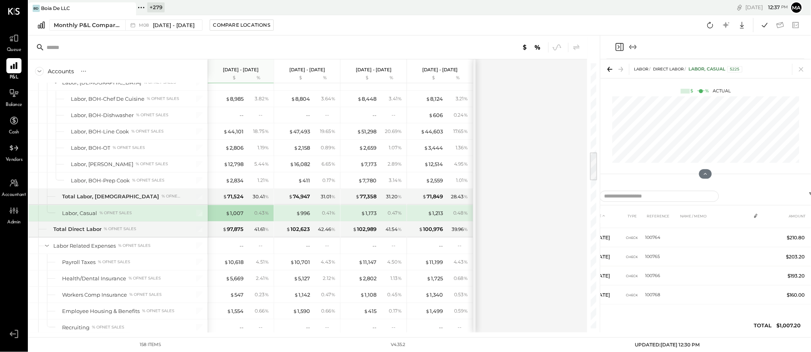
click at [608, 68] on icon at bounding box center [609, 69] width 2 height 5
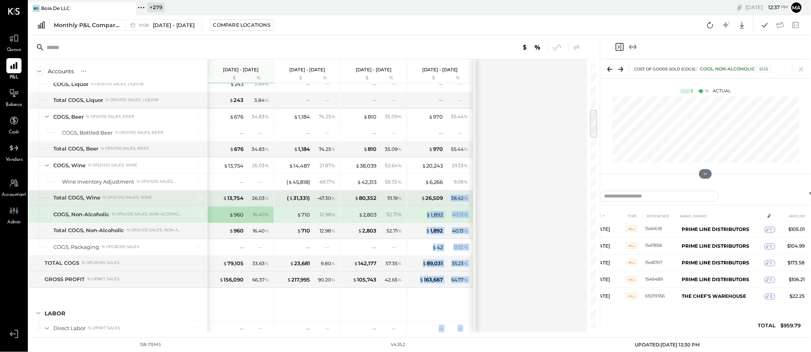
drag, startPoint x: 598, startPoint y: 190, endPoint x: 522, endPoint y: 199, distance: 76.6
click at [436, 207] on div "Accounts S % GL [DATE] - [DATE] $ % [DATE] - [DATE] $ % [DATE] - [DATE] $ % [DA…" at bounding box center [315, 183] width 572 height 297
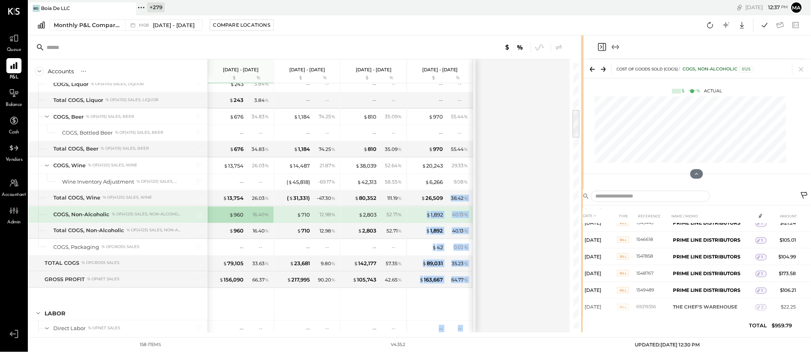
scroll to position [89, 0]
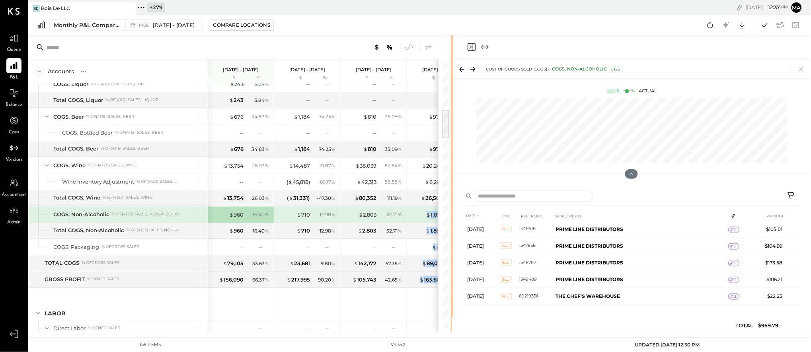
drag, startPoint x: 599, startPoint y: 193, endPoint x: 452, endPoint y: 209, distance: 148.1
click at [452, 209] on div at bounding box center [452, 183] width 2 height 297
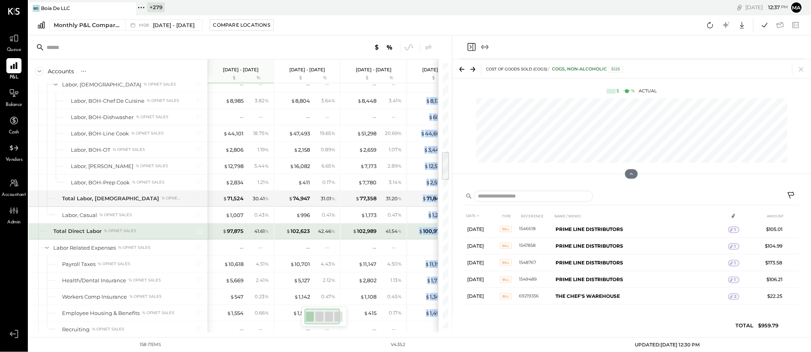
scroll to position [0, 0]
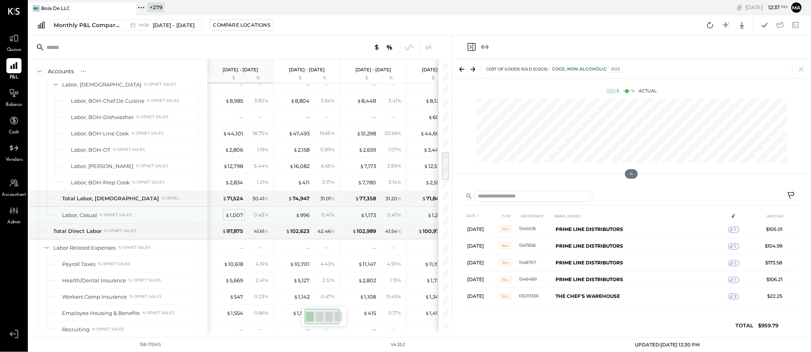
click at [240, 215] on div "$ 1,007" at bounding box center [234, 215] width 18 height 8
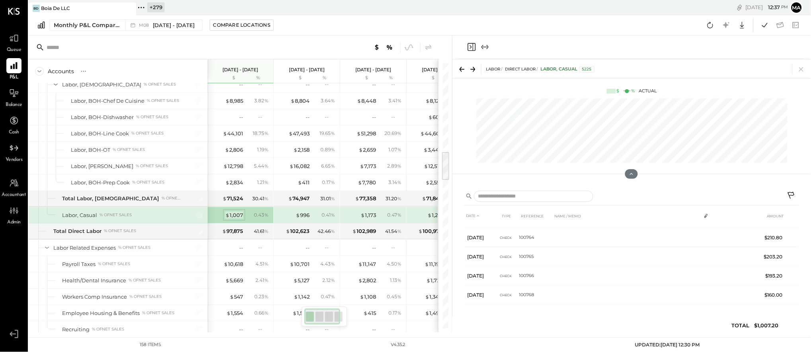
scroll to position [14, 0]
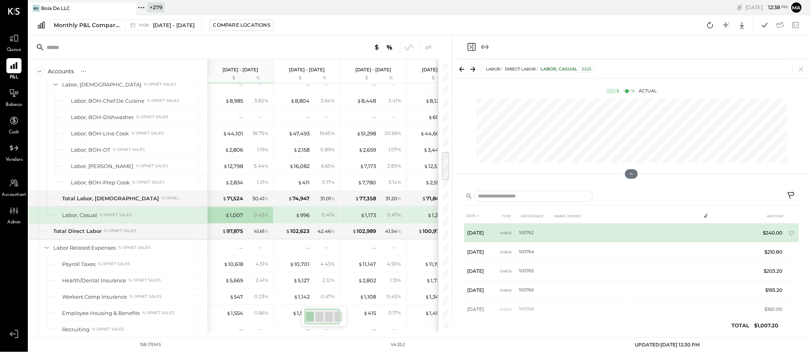
click at [529, 231] on td "100762" at bounding box center [536, 232] width 33 height 19
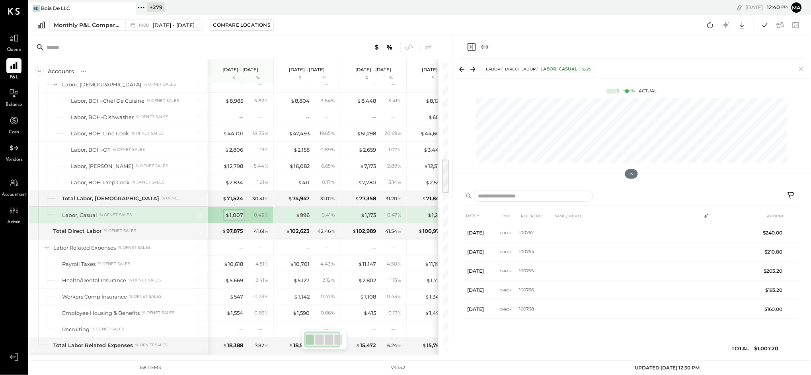
click at [233, 215] on div "$ 1,007" at bounding box center [234, 215] width 18 height 8
click at [792, 193] on icon at bounding box center [792, 196] width 10 height 10
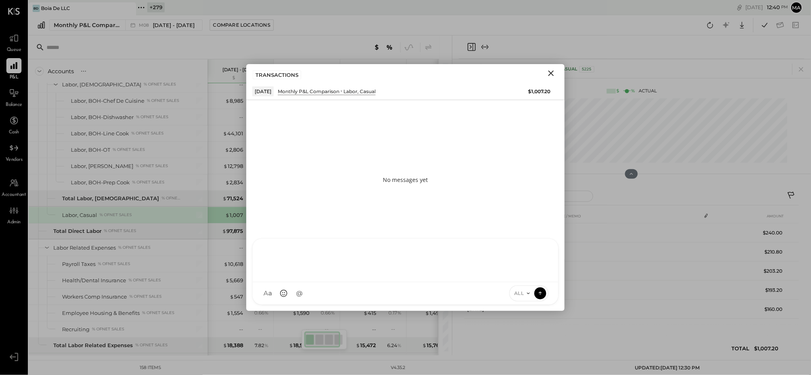
click at [332, 292] on div "[PERSON_NAME] GO [PERSON_NAME] ID [PERSON_NAME] Del [PERSON_NAME] AM [PERSON_NA…" at bounding box center [405, 271] width 307 height 66
type input "*****"
click at [541, 290] on icon at bounding box center [540, 293] width 7 height 8
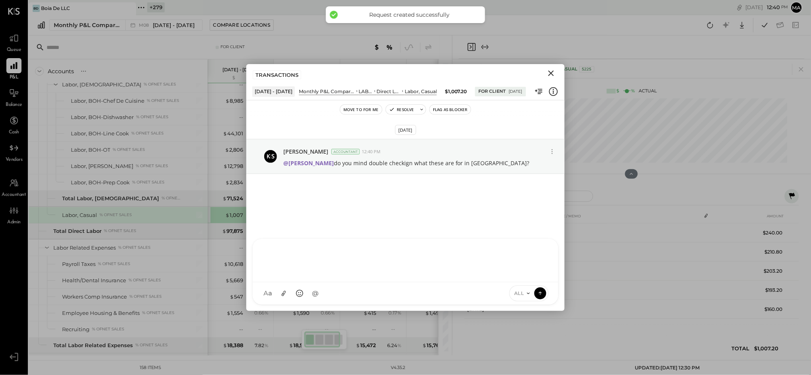
click at [554, 73] on icon "Close" at bounding box center [552, 73] width 10 height 10
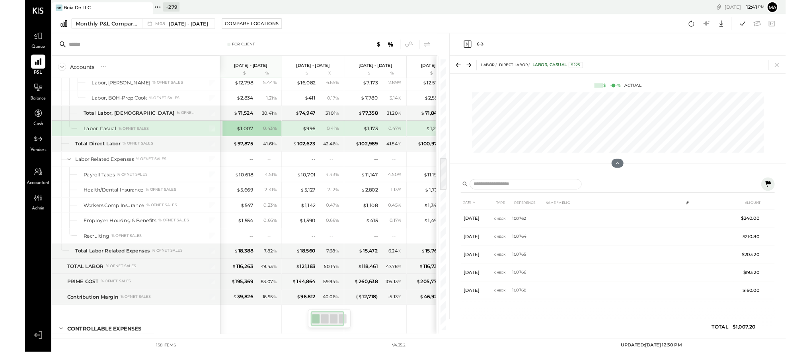
scroll to position [873, 0]
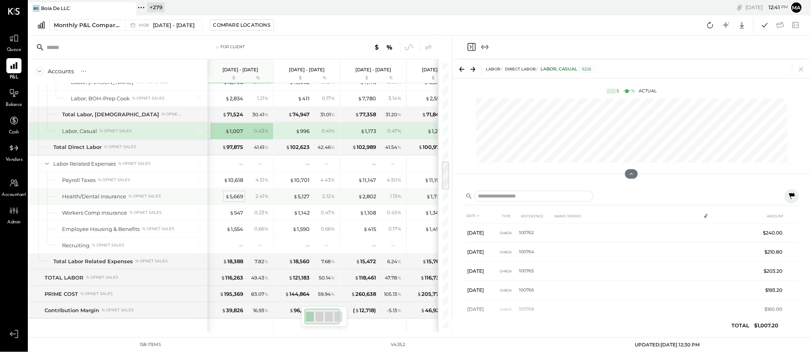
click at [236, 197] on div "$ 5,669" at bounding box center [234, 197] width 18 height 8
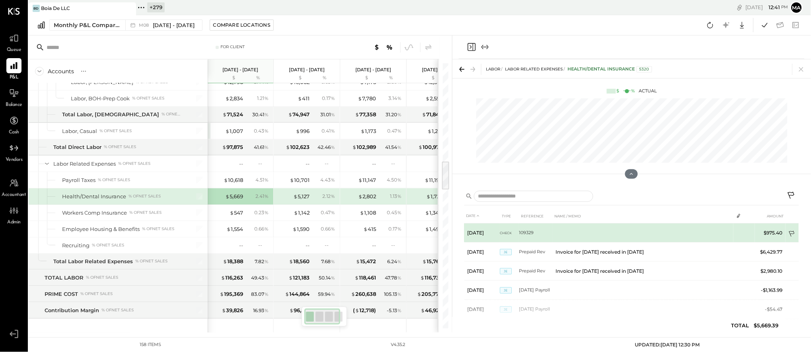
click at [793, 232] on icon at bounding box center [793, 235] width 8 height 8
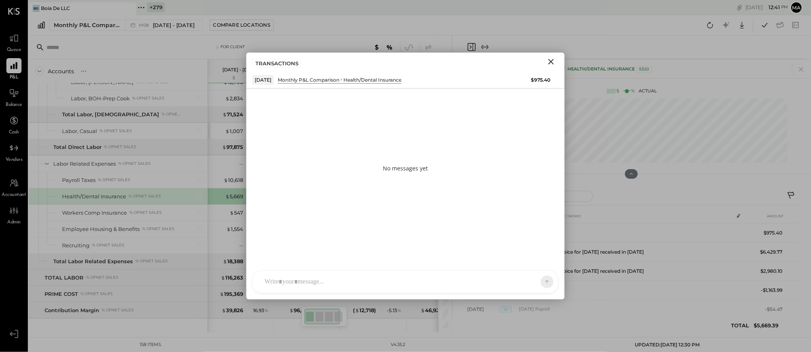
click at [552, 59] on icon "Close" at bounding box center [552, 62] width 10 height 10
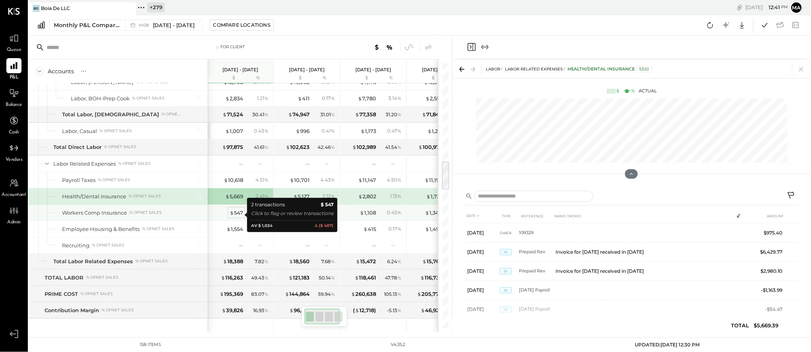
click at [234, 214] on div "$ 547" at bounding box center [237, 213] width 14 height 8
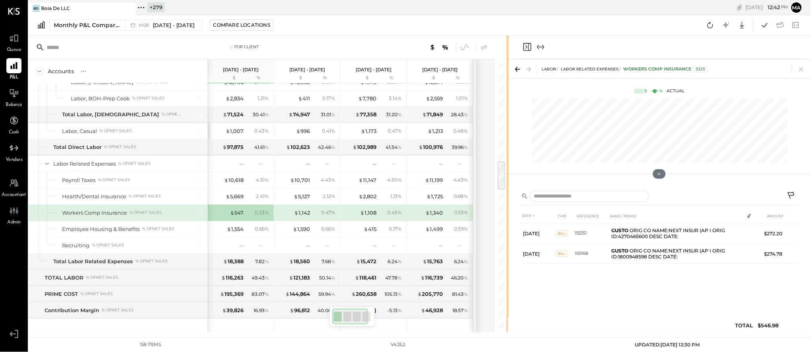
drag, startPoint x: 451, startPoint y: 291, endPoint x: 508, endPoint y: 284, distance: 57.7
click at [508, 284] on div "For Client Accounts S % GL [DATE] - [DATE] $ % [DATE] - [DATE] $ % [DATE] - [DA…" at bounding box center [420, 183] width 783 height 297
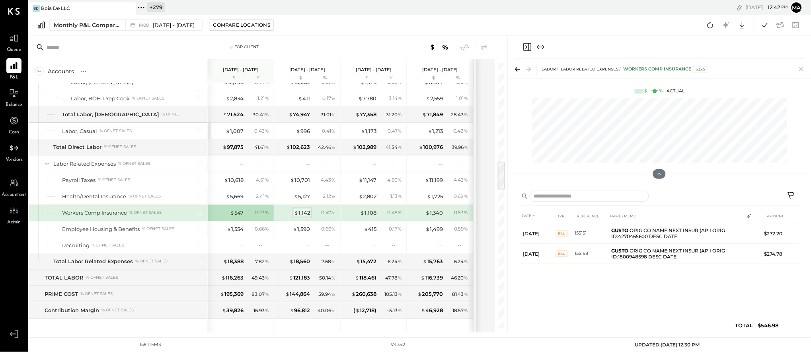
click at [300, 214] on div "$ 1,142" at bounding box center [302, 213] width 16 height 8
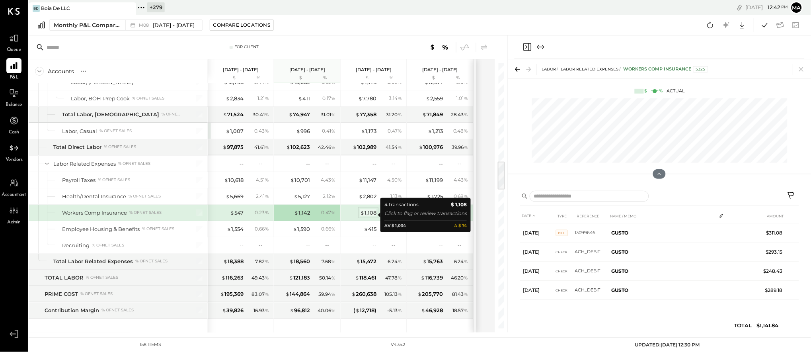
click at [368, 214] on div "$ 1,108" at bounding box center [368, 213] width 16 height 8
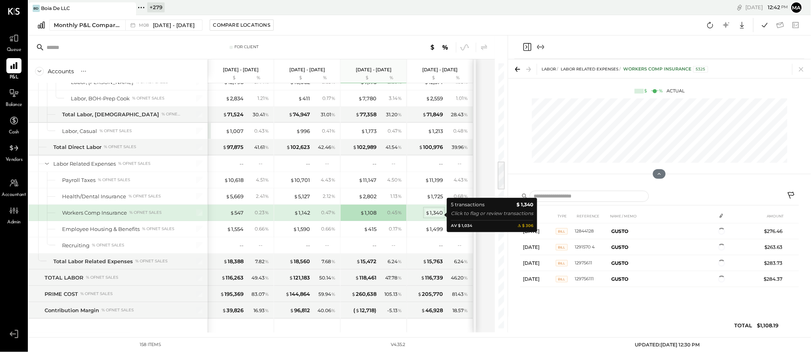
click at [438, 214] on div "$ 1,340" at bounding box center [435, 213] width 18 height 8
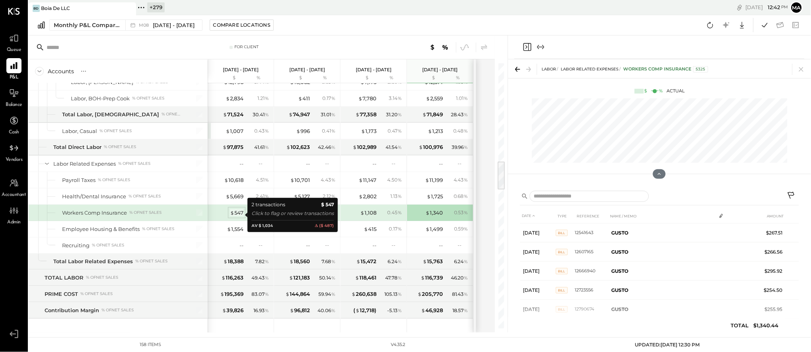
click at [239, 215] on div "$ 547" at bounding box center [237, 213] width 14 height 8
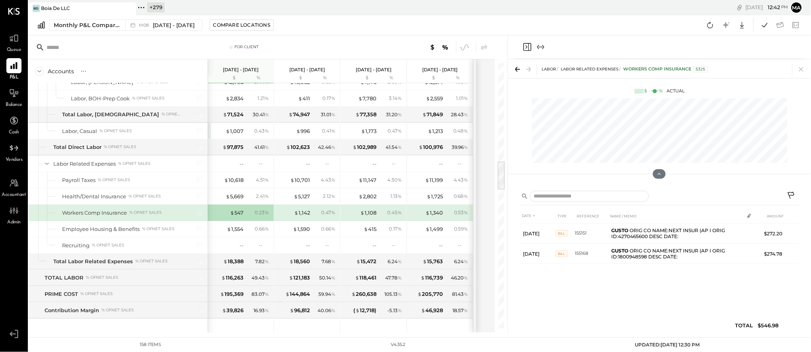
click at [793, 193] on icon at bounding box center [792, 196] width 10 height 10
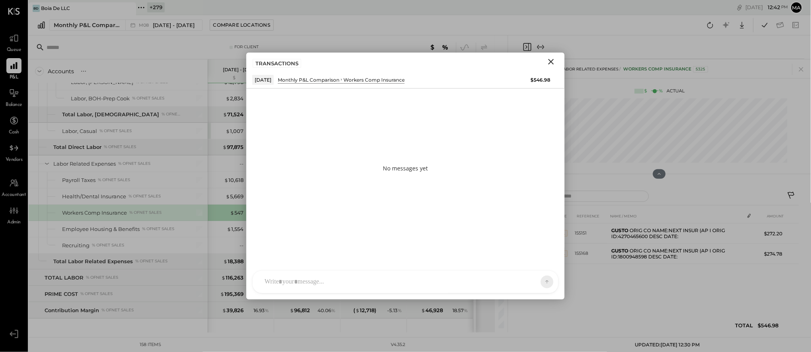
click at [470, 286] on div "[PERSON_NAME] GO [PERSON_NAME] ID [PERSON_NAME] Del [PERSON_NAME] AM [PERSON_NA…" at bounding box center [405, 281] width 307 height 23
type input "*****"
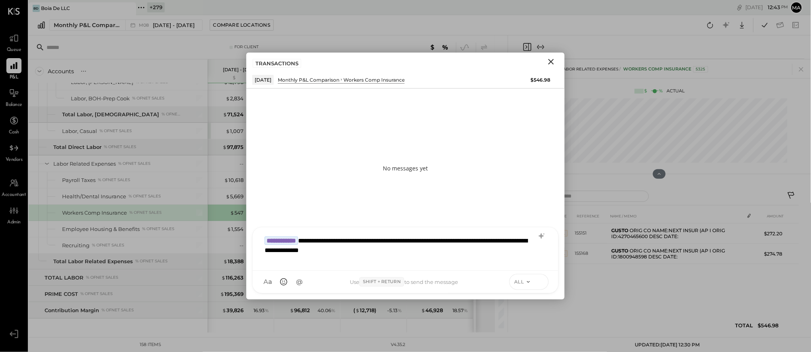
click at [540, 281] on icon at bounding box center [540, 281] width 7 height 8
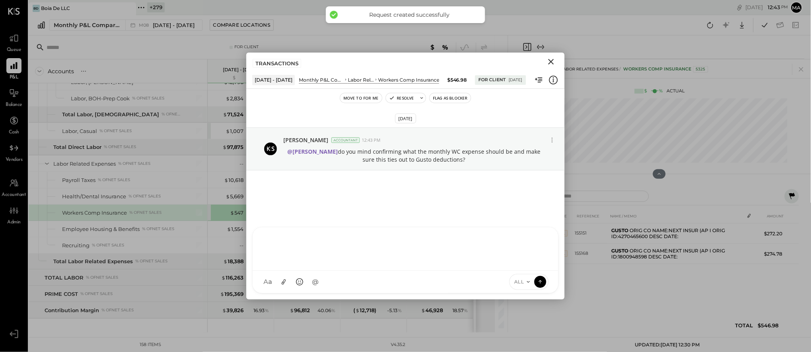
click at [552, 61] on icon "Close" at bounding box center [552, 62] width 6 height 6
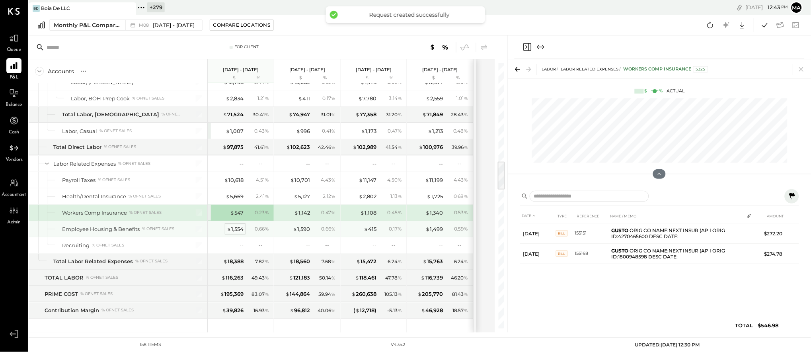
click at [230, 231] on span "$" at bounding box center [229, 229] width 4 height 6
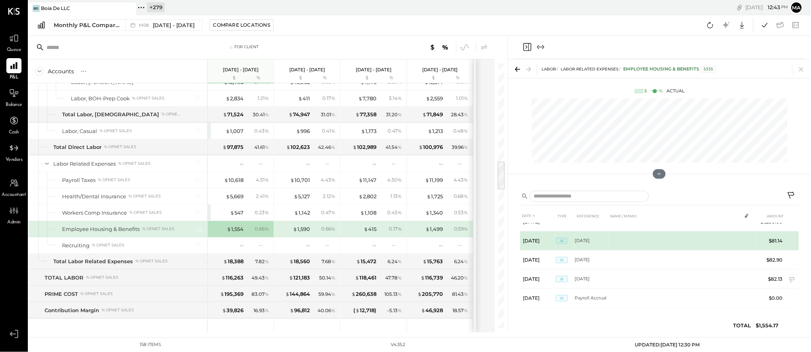
scroll to position [51, 0]
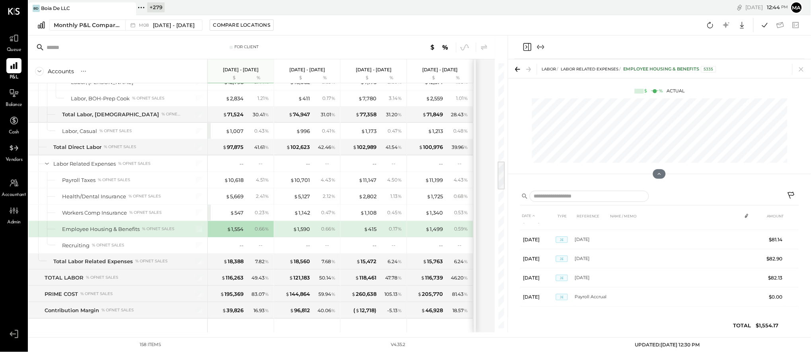
click at [791, 194] on icon at bounding box center [792, 196] width 10 height 10
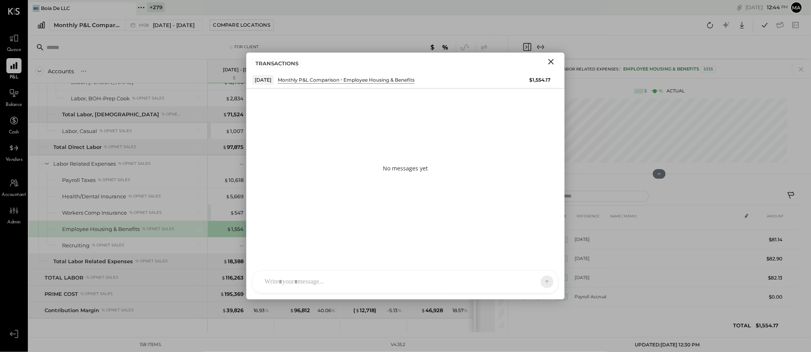
click at [396, 279] on div at bounding box center [406, 282] width 306 height 22
type input "*****"
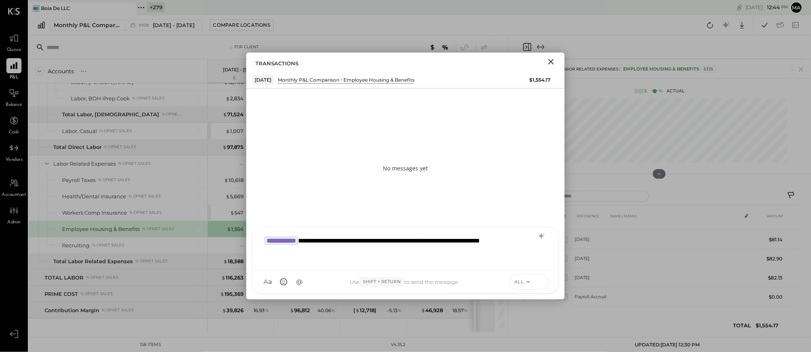
click at [543, 279] on icon at bounding box center [540, 281] width 7 height 8
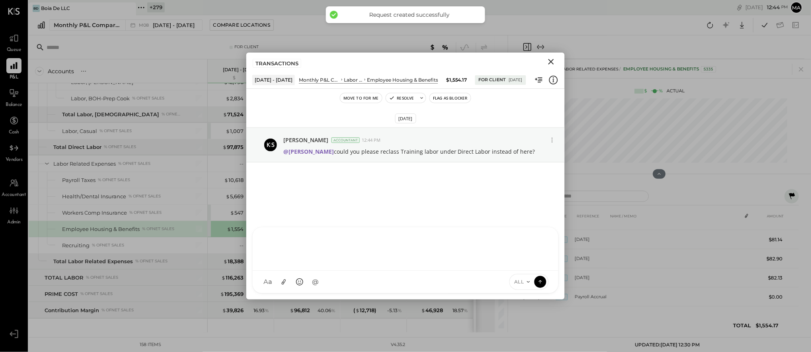
click at [554, 61] on icon "Close" at bounding box center [552, 62] width 10 height 10
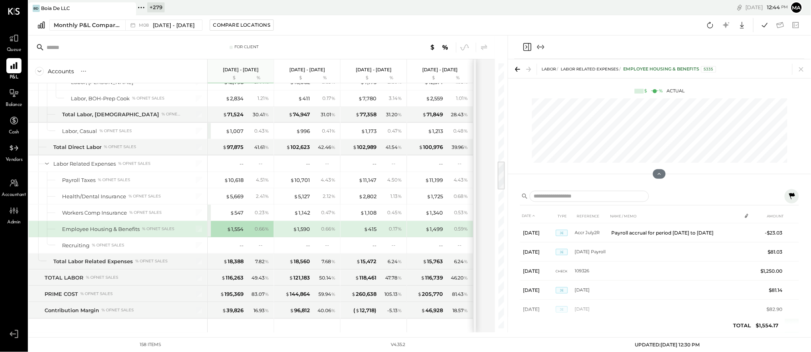
scroll to position [0, 0]
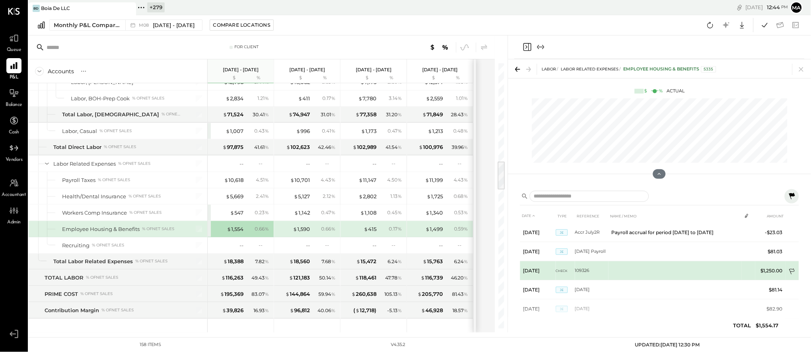
click at [792, 269] on icon at bounding box center [793, 272] width 8 height 8
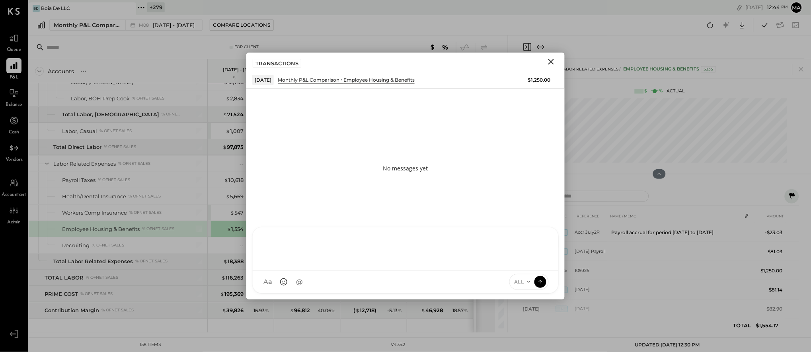
click at [441, 282] on div "[PERSON_NAME] GO [PERSON_NAME] ID [PERSON_NAME] Del [PERSON_NAME] AM [PERSON_NA…" at bounding box center [405, 260] width 307 height 66
type input "*****"
click at [542, 281] on icon at bounding box center [540, 281] width 7 height 8
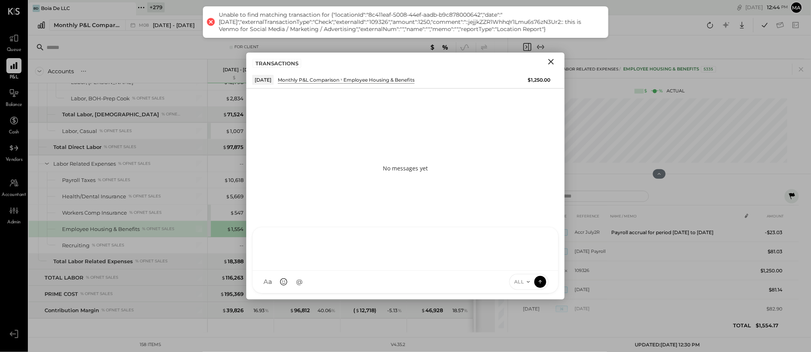
click at [550, 61] on icon "Close" at bounding box center [552, 62] width 10 height 10
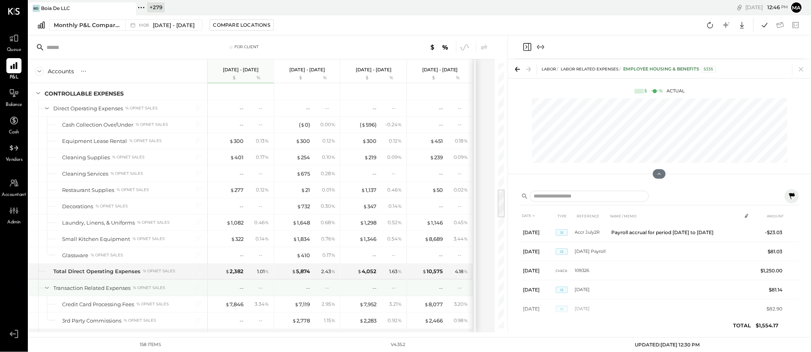
scroll to position [1128, 0]
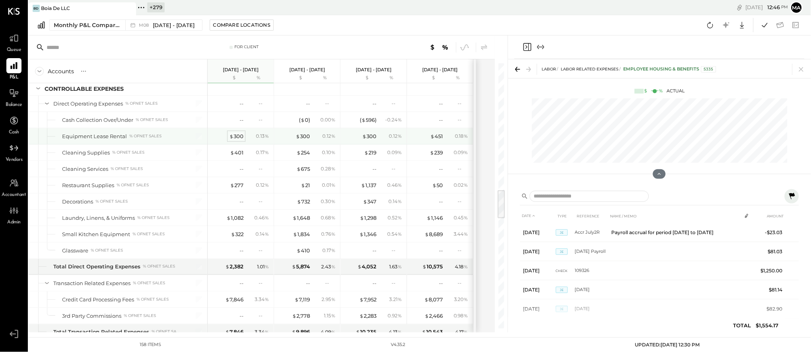
click at [235, 137] on div "$ 300" at bounding box center [236, 137] width 14 height 8
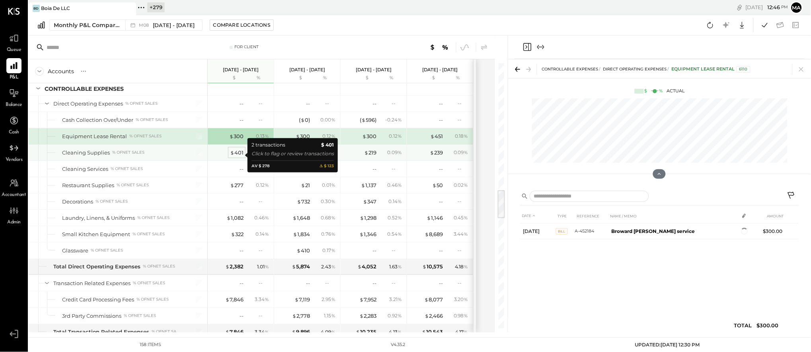
click at [237, 155] on div "$ 401" at bounding box center [237, 153] width 14 height 8
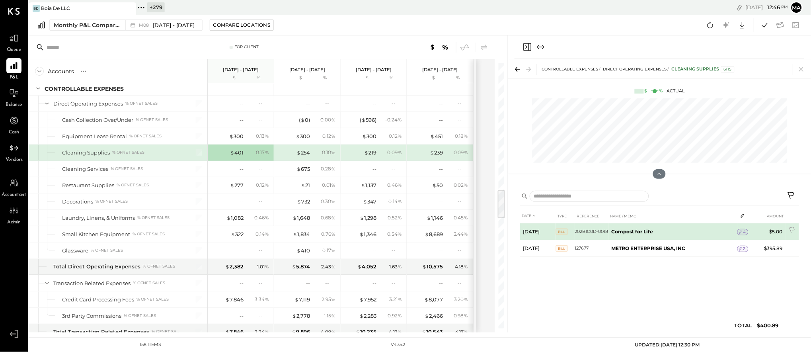
click at [746, 230] on span "4" at bounding box center [745, 232] width 3 height 6
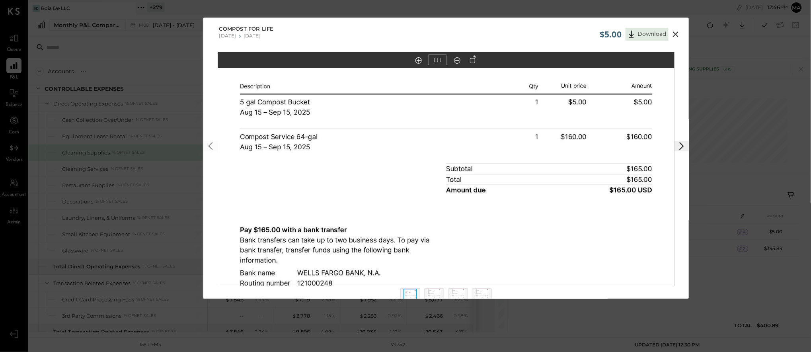
click at [676, 35] on icon at bounding box center [676, 34] width 6 height 6
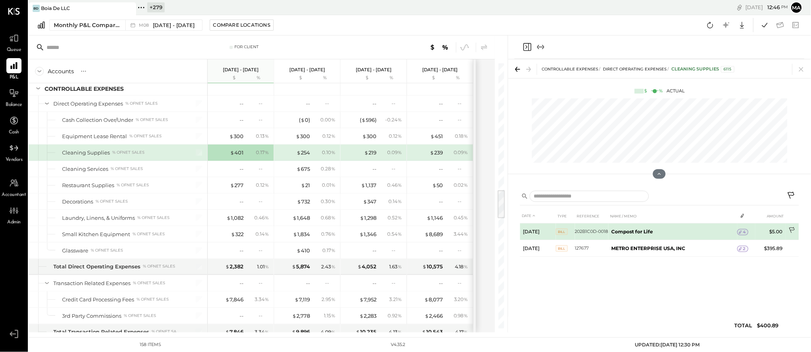
click at [794, 229] on icon at bounding box center [793, 231] width 8 height 8
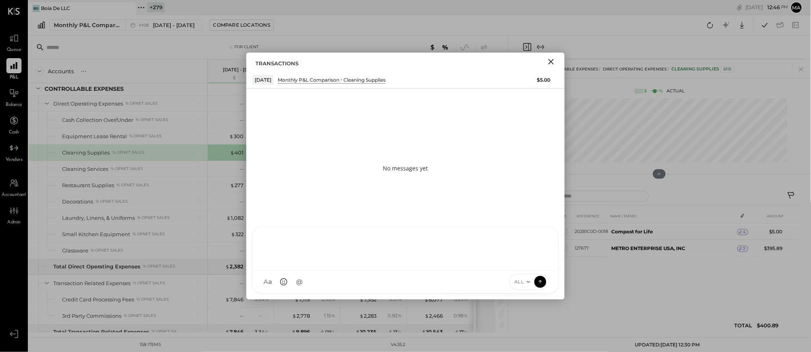
click at [510, 287] on div "[PERSON_NAME] GO [PERSON_NAME] ID [PERSON_NAME] Del [PERSON_NAME] AM [PERSON_NA…" at bounding box center [405, 260] width 307 height 66
type input "*****"
click at [285, 242] on div "**********" at bounding box center [406, 248] width 290 height 32
click at [553, 61] on icon "Close" at bounding box center [552, 62] width 6 height 6
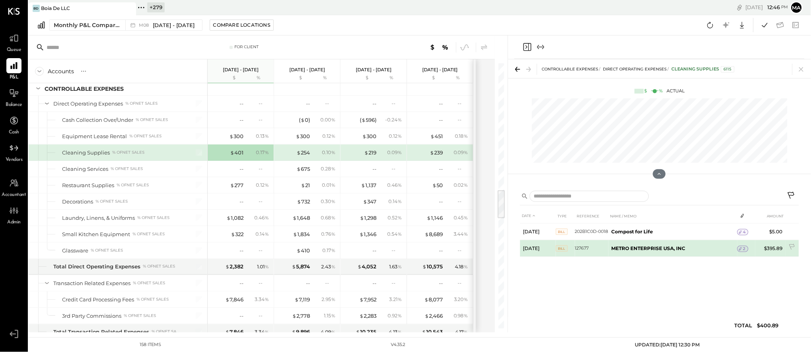
click at [743, 248] on icon at bounding box center [741, 249] width 6 height 6
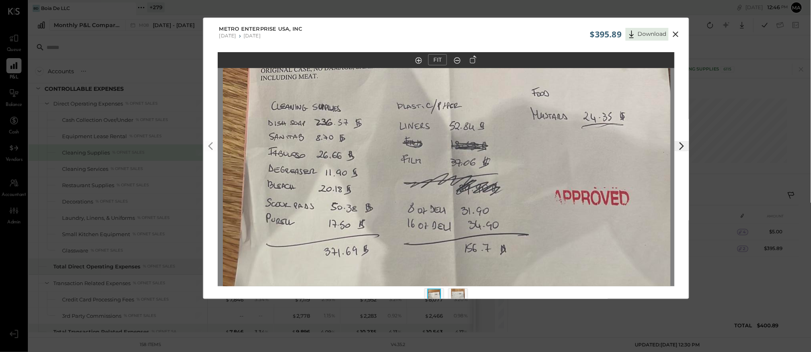
drag, startPoint x: 418, startPoint y: 246, endPoint x: 419, endPoint y: 107, distance: 139.3
click at [419, 107] on img at bounding box center [447, 19] width 448 height 796
click at [677, 31] on icon at bounding box center [676, 34] width 10 height 10
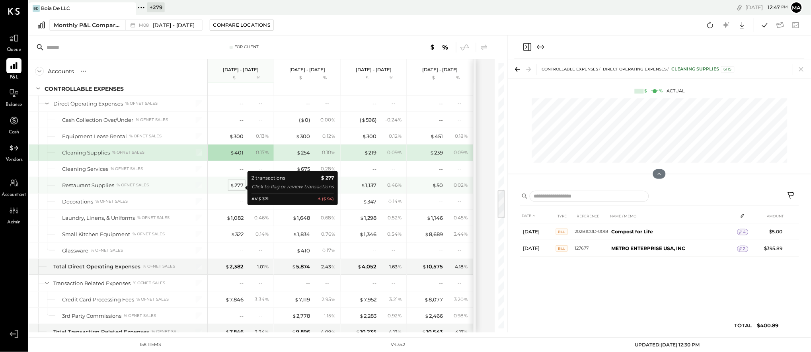
click at [236, 188] on div "$ 277" at bounding box center [237, 186] width 14 height 8
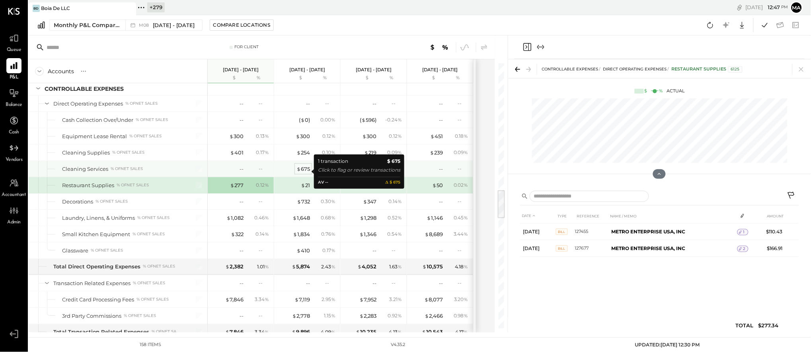
click at [305, 171] on div "$ 675" at bounding box center [304, 169] width 14 height 8
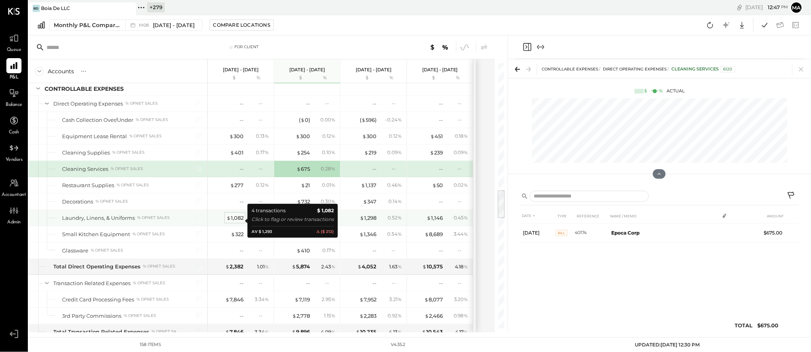
click at [238, 220] on div "$ 1,082" at bounding box center [235, 218] width 17 height 8
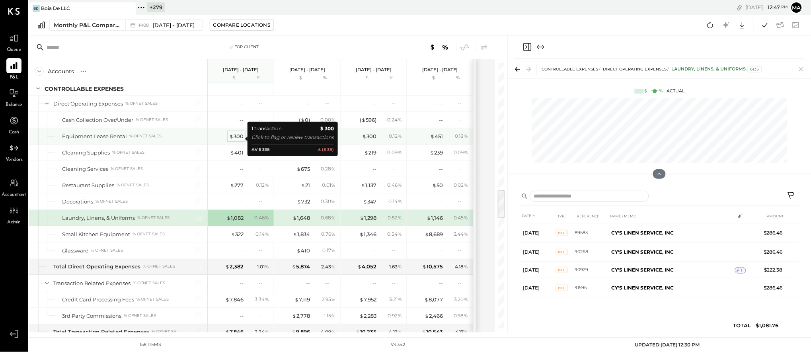
click at [234, 137] on div "$ 300" at bounding box center [236, 137] width 14 height 8
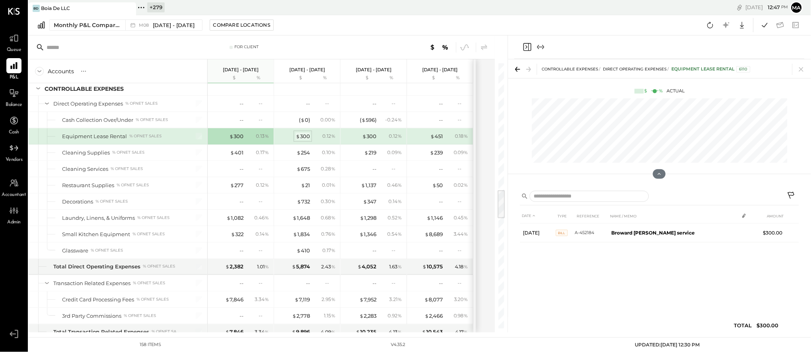
click at [299, 137] on span "$" at bounding box center [298, 136] width 4 height 6
click at [370, 138] on div "$ 300" at bounding box center [369, 137] width 14 height 8
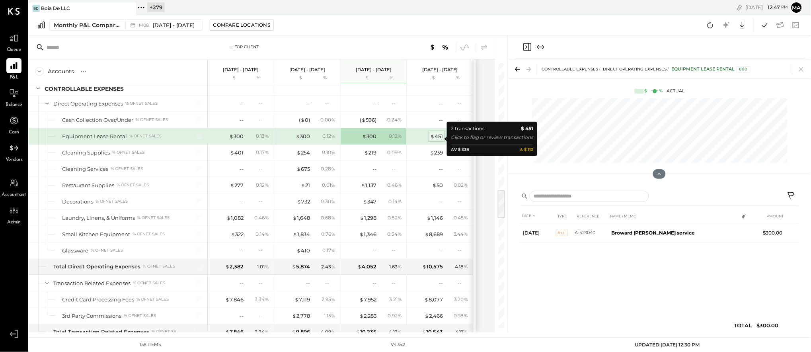
click at [440, 138] on div "$ 451" at bounding box center [436, 137] width 13 height 8
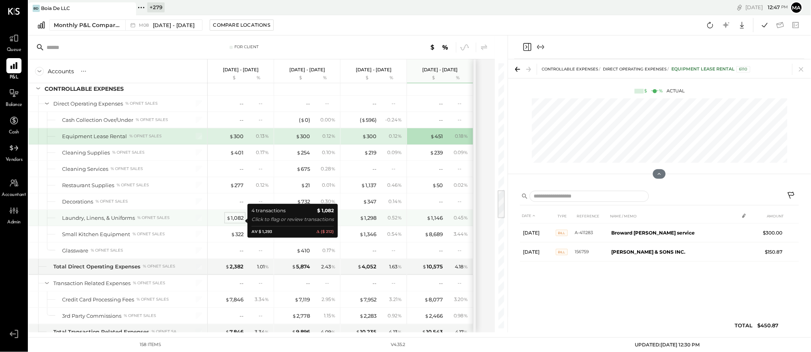
click at [235, 221] on div "$ 1,082" at bounding box center [235, 218] width 17 height 8
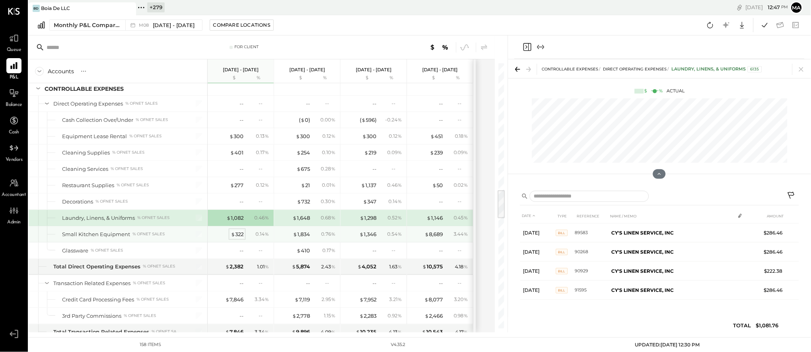
click at [236, 236] on div "$ 322" at bounding box center [237, 235] width 13 height 8
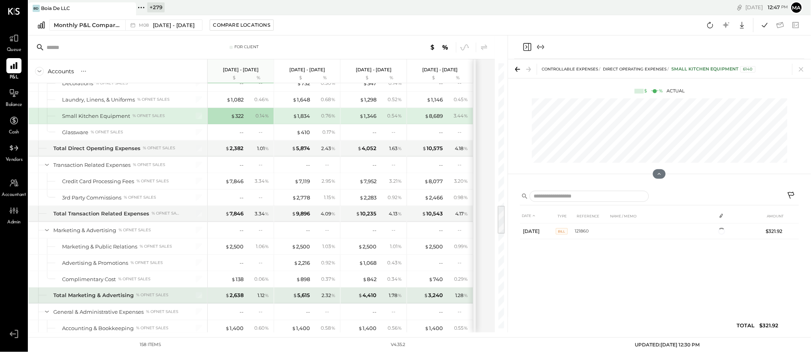
scroll to position [1270, 0]
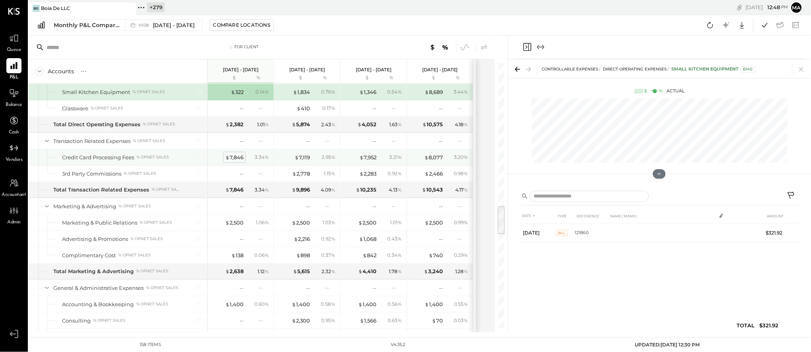
click at [238, 159] on div "$ 7,846" at bounding box center [234, 158] width 18 height 8
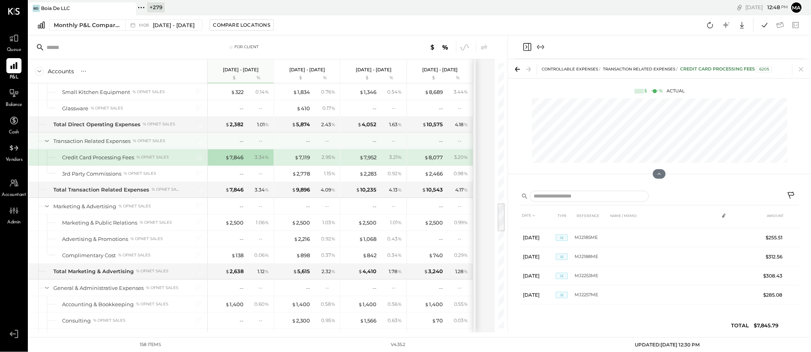
scroll to position [1244, 0]
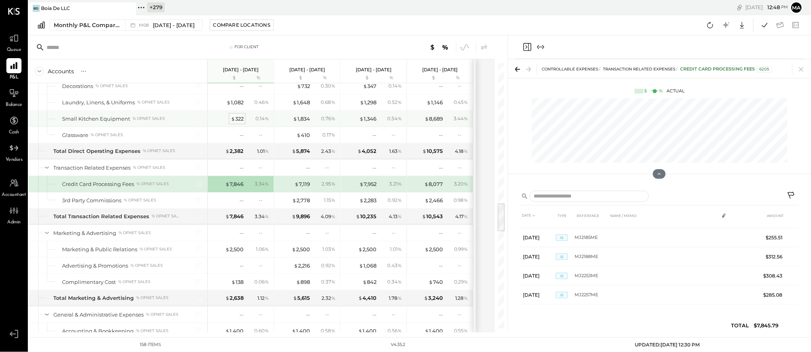
click at [238, 121] on div "$ 322" at bounding box center [237, 119] width 13 height 8
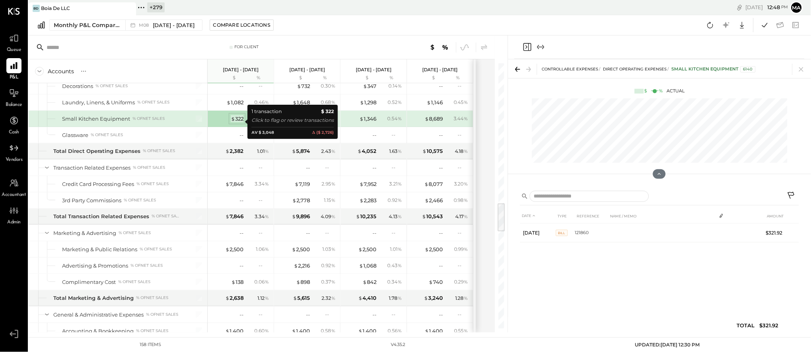
scroll to position [0, 0]
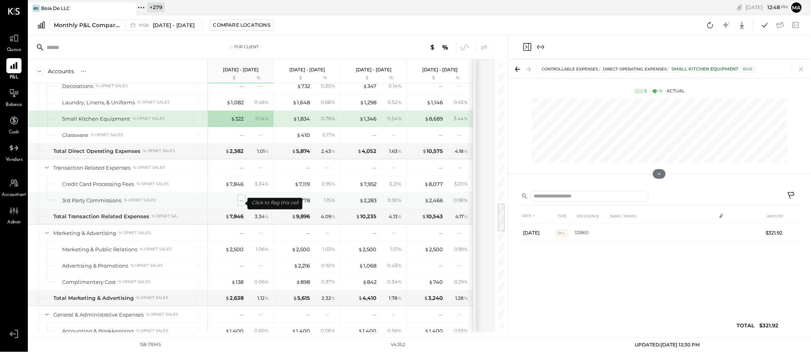
click at [241, 201] on div "--" at bounding box center [242, 201] width 4 height 8
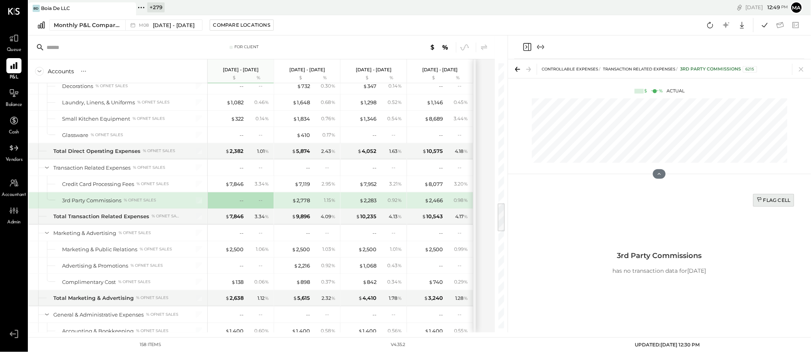
click at [766, 201] on div "Flag Cell" at bounding box center [774, 200] width 34 height 7
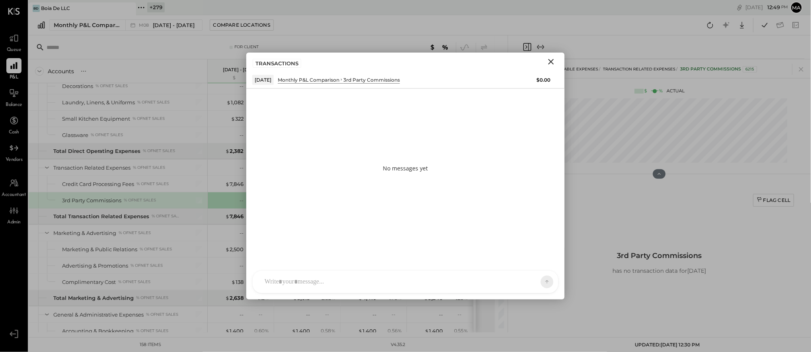
click at [462, 275] on div at bounding box center [406, 282] width 306 height 22
type input "*****"
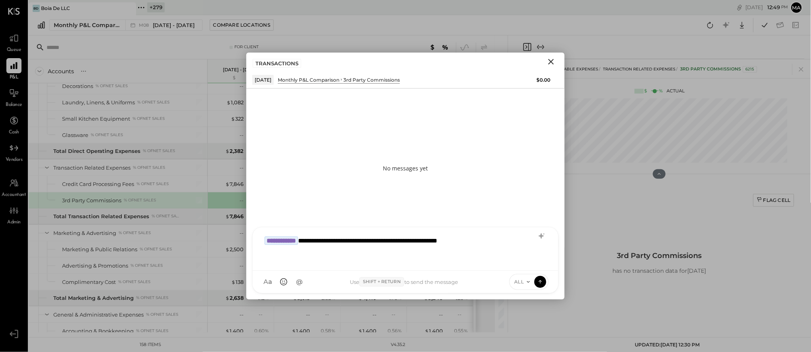
click at [369, 240] on div "**********" at bounding box center [406, 248] width 290 height 32
click at [542, 281] on icon at bounding box center [540, 281] width 3 height 2
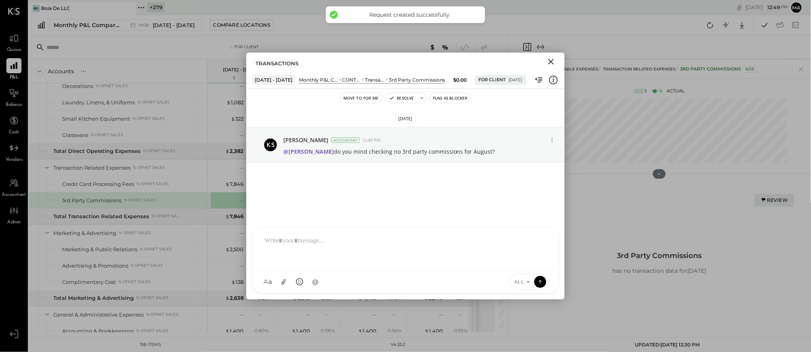
click at [551, 61] on icon "Close" at bounding box center [552, 62] width 6 height 6
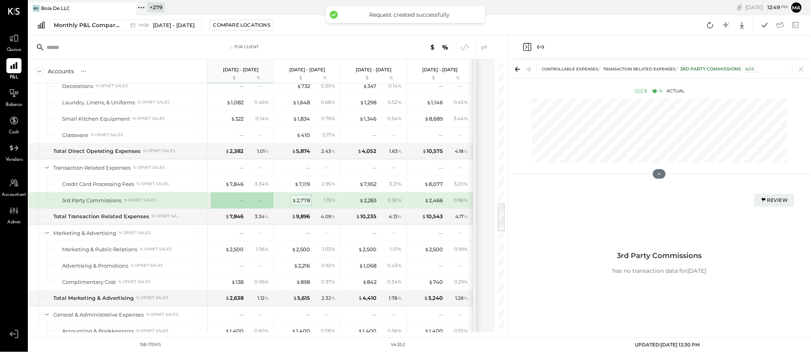
click at [302, 201] on div "$ 2,778" at bounding box center [301, 201] width 18 height 8
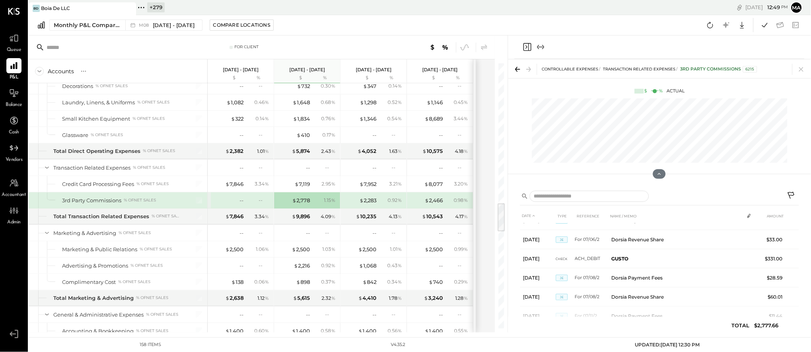
scroll to position [8, 0]
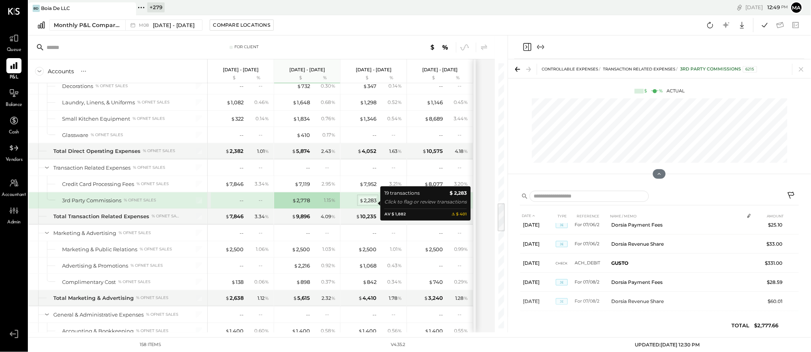
click at [368, 201] on div "$ 2,283" at bounding box center [367, 201] width 17 height 8
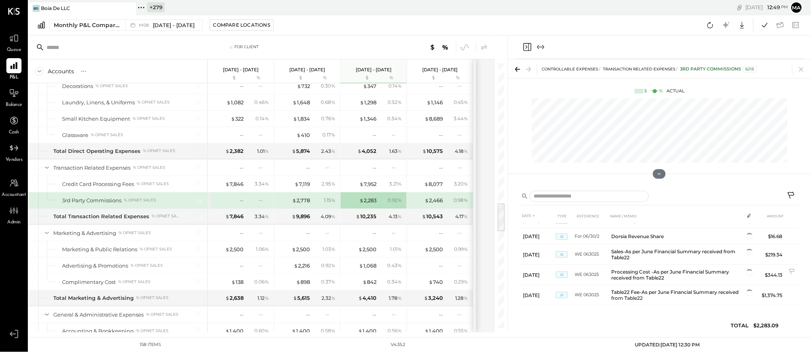
scroll to position [285, 0]
click at [302, 202] on div "$ 2,778" at bounding box center [301, 201] width 18 height 8
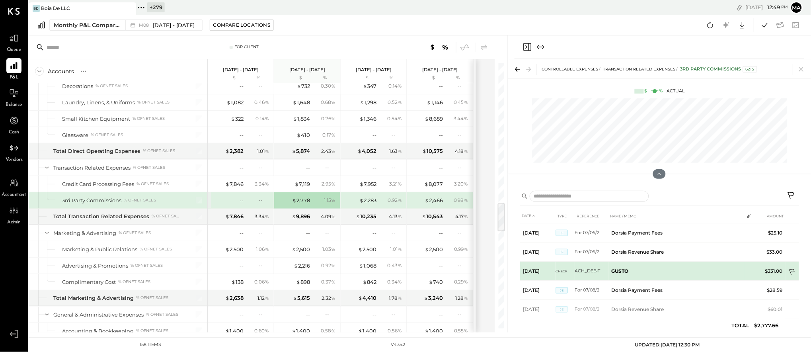
click at [794, 270] on icon at bounding box center [793, 273] width 8 height 8
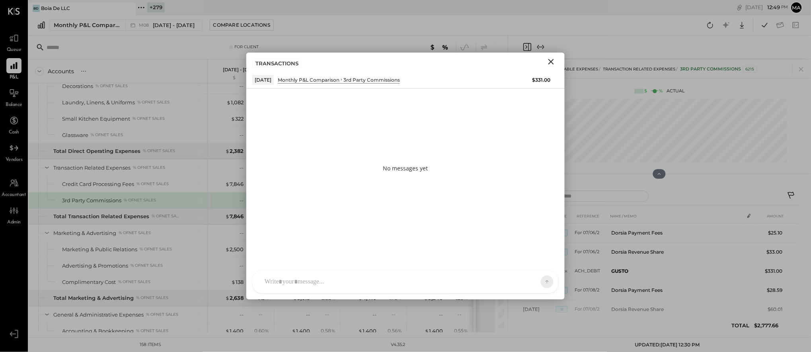
click at [479, 281] on div at bounding box center [406, 282] width 306 height 22
type input "*"
type input "*****"
click at [543, 280] on icon at bounding box center [540, 281] width 7 height 8
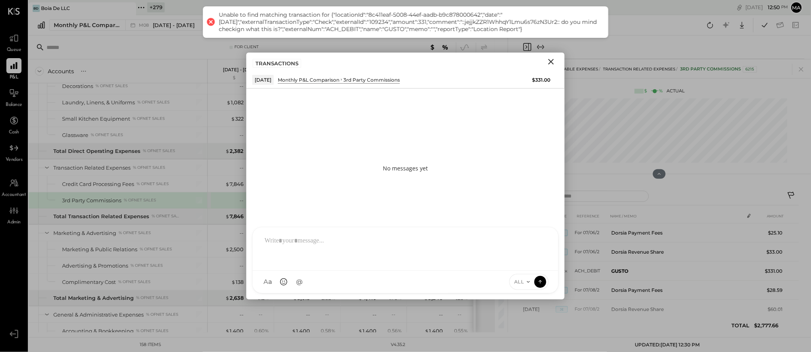
click at [550, 61] on icon "Close" at bounding box center [552, 62] width 10 height 10
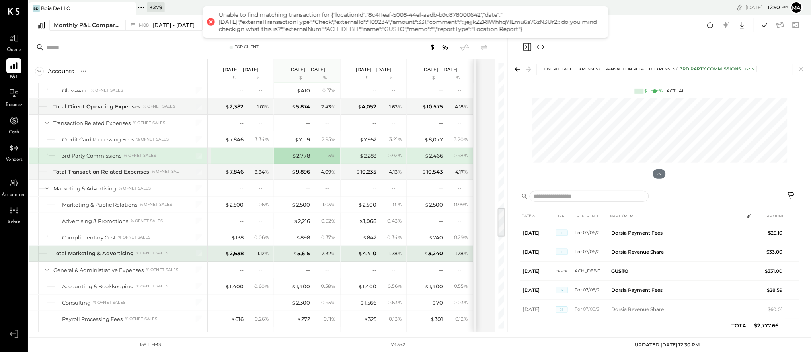
scroll to position [1296, 0]
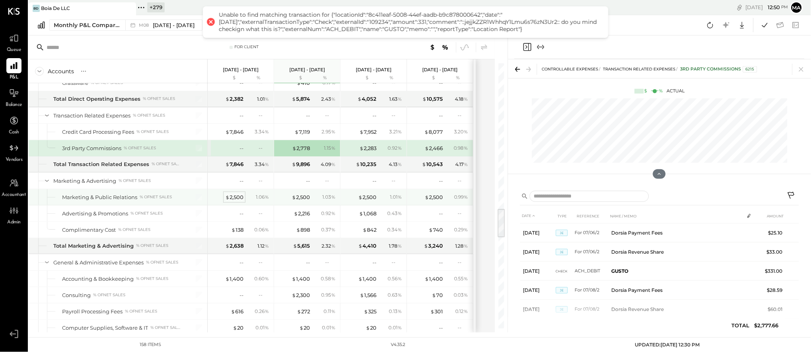
click at [236, 197] on div "$ 2,500" at bounding box center [234, 197] width 18 height 8
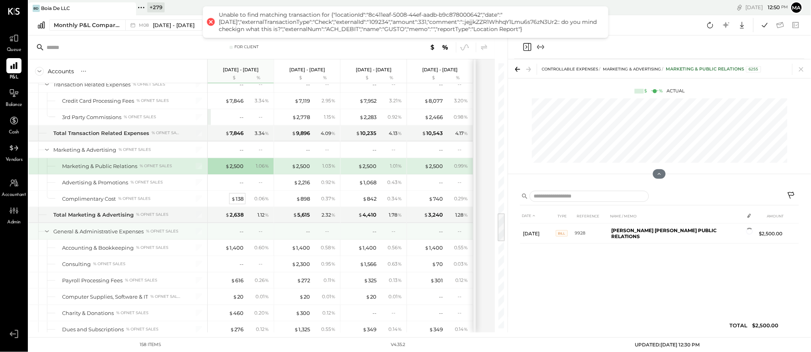
scroll to position [1334, 0]
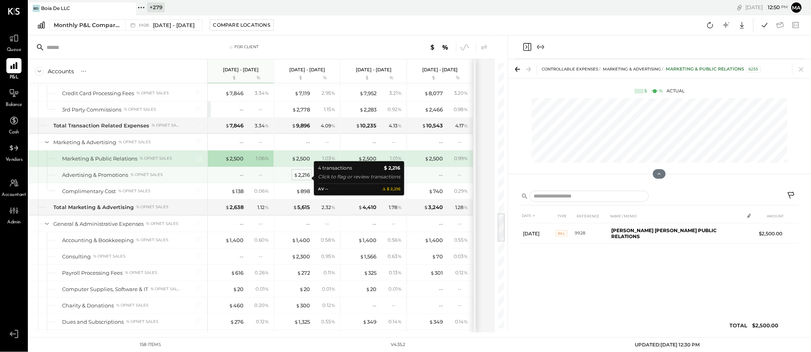
click at [304, 177] on div "$ 2,216" at bounding box center [302, 175] width 16 height 8
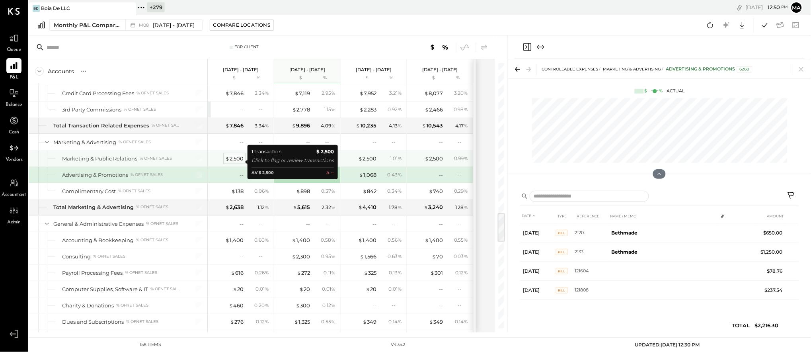
click at [235, 160] on div "$ 2,500" at bounding box center [234, 159] width 18 height 8
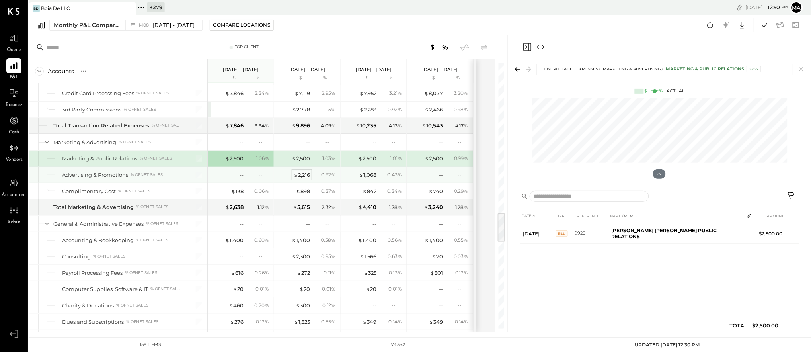
click at [305, 176] on div "$ 2,216" at bounding box center [302, 175] width 16 height 8
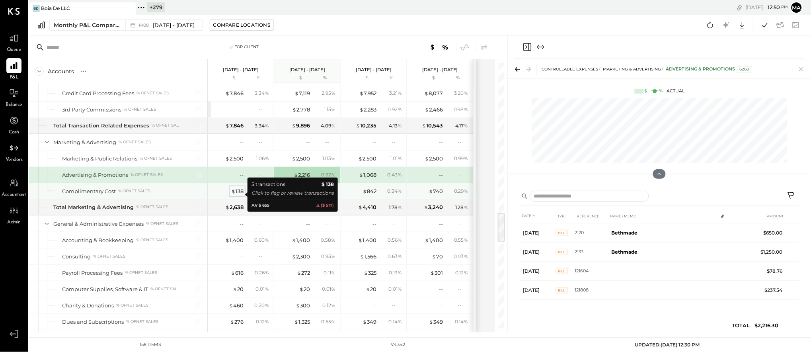
click at [239, 195] on div "$ 138" at bounding box center [237, 192] width 12 height 8
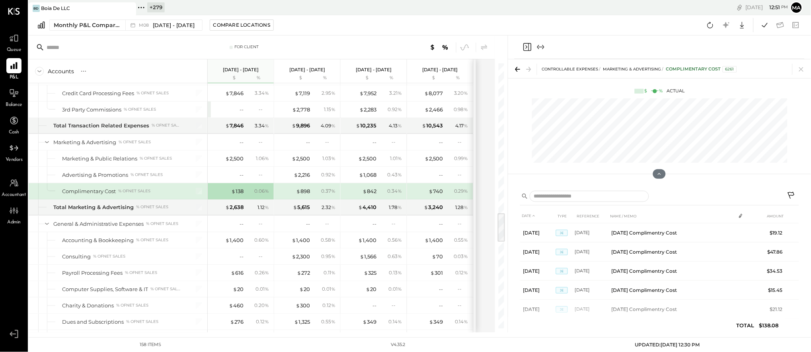
click at [791, 193] on icon at bounding box center [792, 196] width 10 height 10
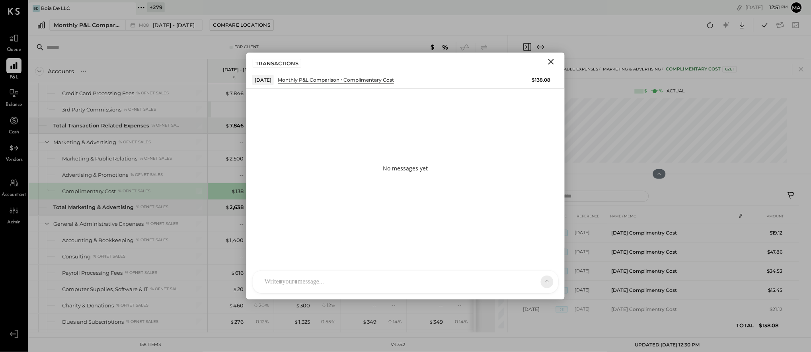
click at [393, 282] on div at bounding box center [406, 282] width 306 height 22
type input "*****"
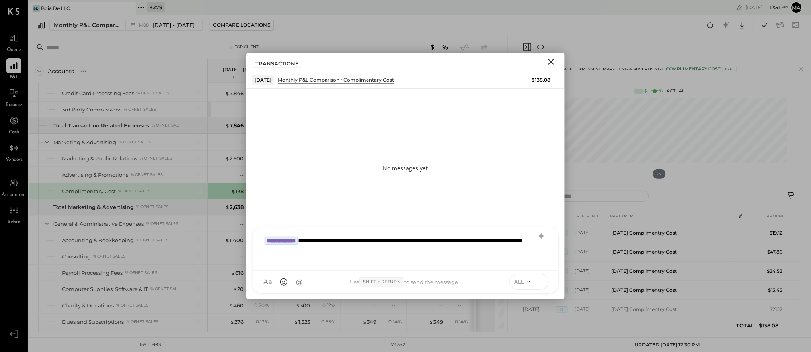
click at [543, 277] on icon at bounding box center [540, 281] width 7 height 8
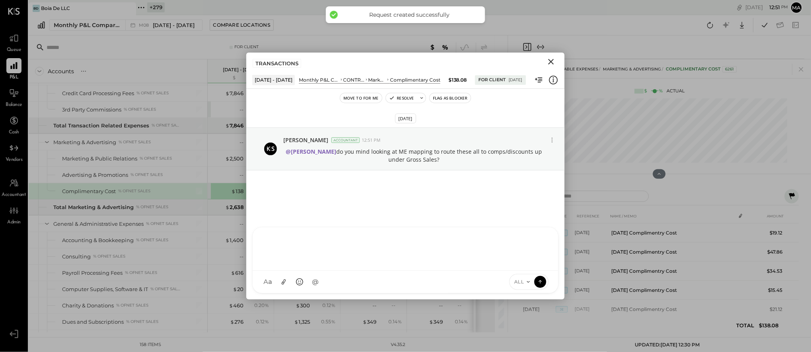
click at [551, 61] on icon "Close" at bounding box center [552, 62] width 6 height 6
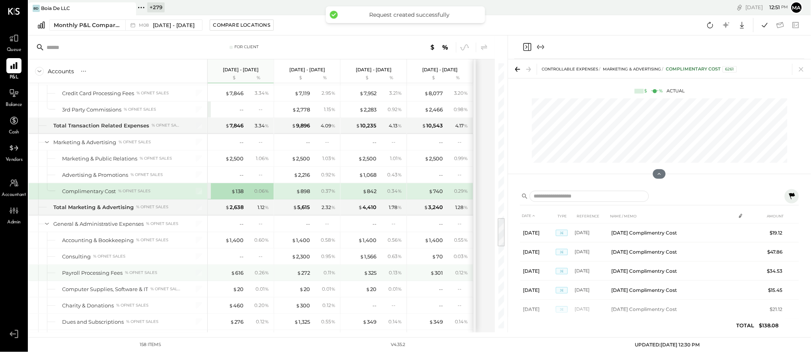
scroll to position [1405, 0]
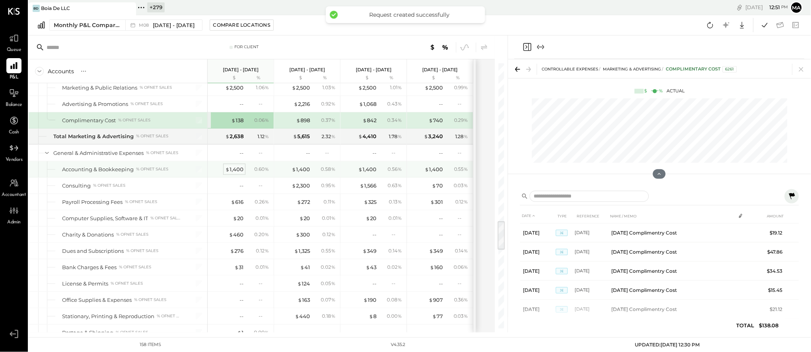
click at [237, 172] on div "$ 1,400" at bounding box center [234, 170] width 18 height 8
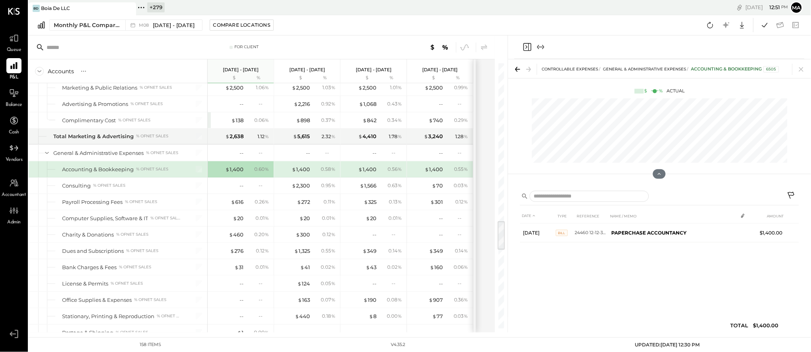
click at [793, 194] on icon at bounding box center [792, 196] width 10 height 10
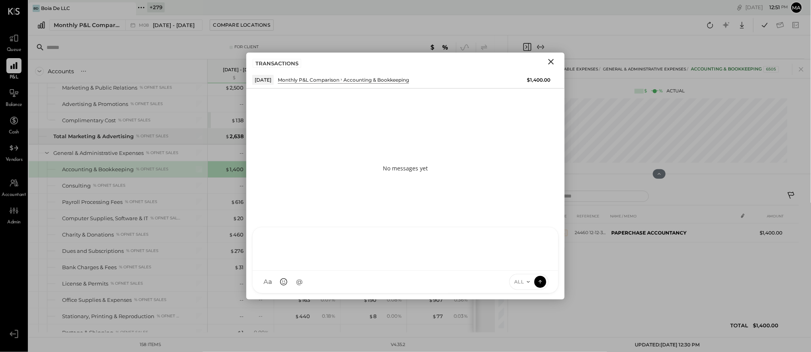
click at [340, 283] on div "[PERSON_NAME] GO [PERSON_NAME] ID [PERSON_NAME] Del [PERSON_NAME] AM [PERSON_NA…" at bounding box center [405, 260] width 307 height 66
type input "*****"
click at [553, 61] on icon "Close" at bounding box center [552, 62] width 10 height 10
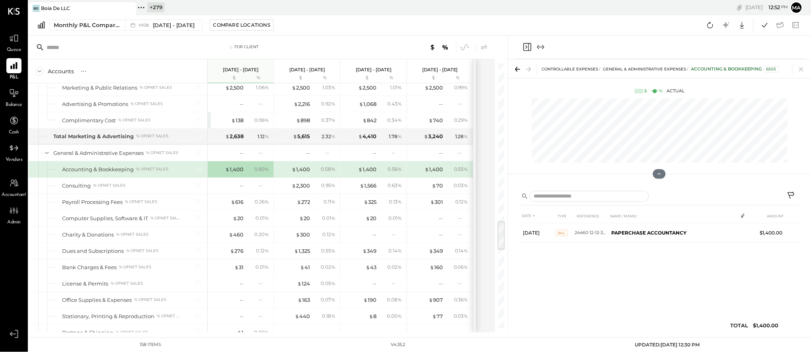
click at [790, 193] on icon at bounding box center [792, 196] width 10 height 10
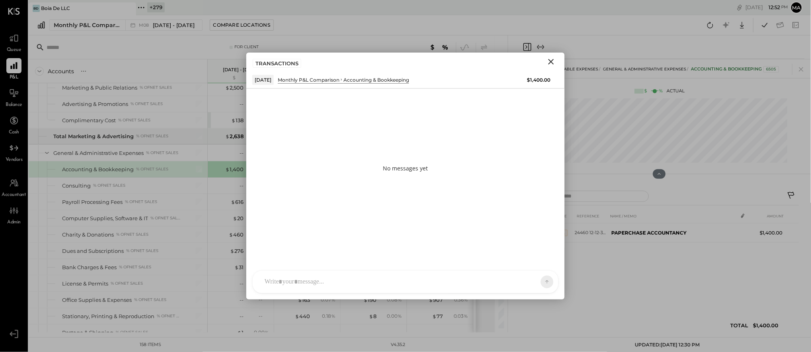
click at [424, 277] on div at bounding box center [398, 282] width 275 height 18
type input "*****"
click at [542, 280] on icon at bounding box center [540, 281] width 7 height 8
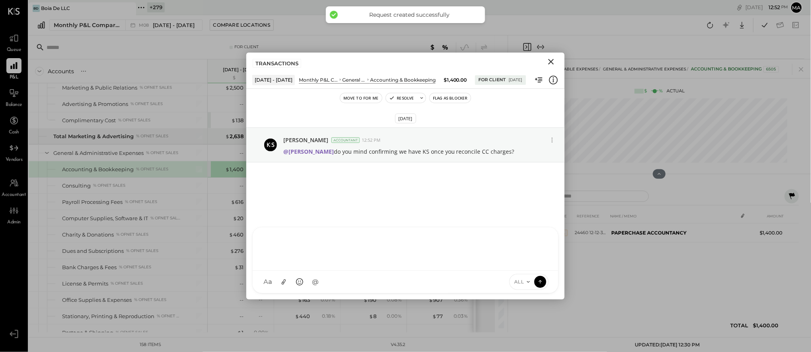
click at [552, 60] on icon "Close" at bounding box center [552, 62] width 10 height 10
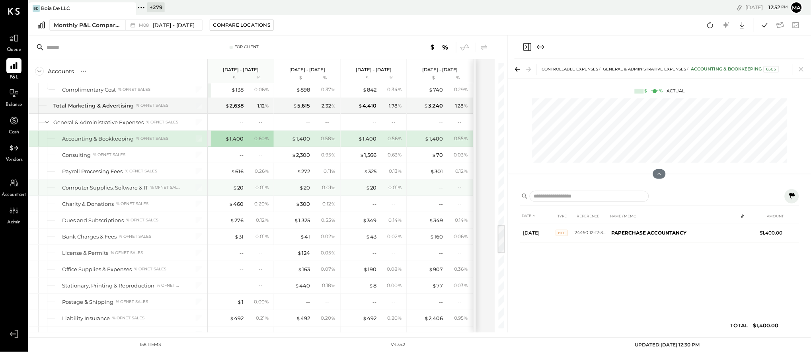
scroll to position [1438, 0]
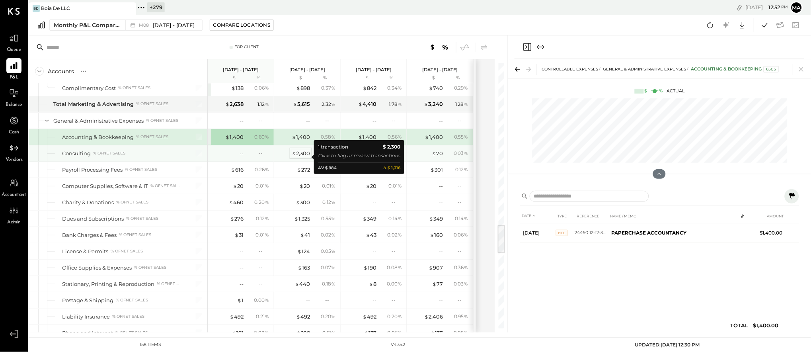
click at [303, 156] on div "$ 2,300" at bounding box center [301, 154] width 18 height 8
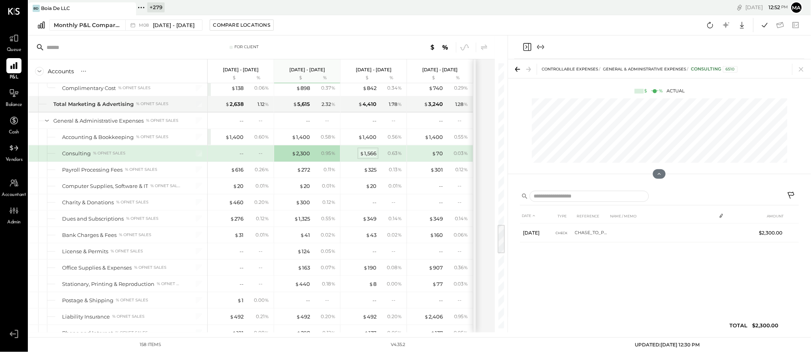
click at [370, 156] on div "$ 1,566" at bounding box center [368, 154] width 17 height 8
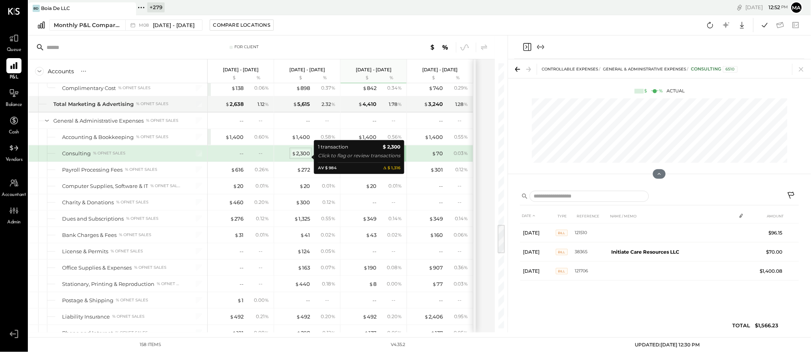
click at [303, 156] on div "$ 2,300" at bounding box center [301, 154] width 18 height 8
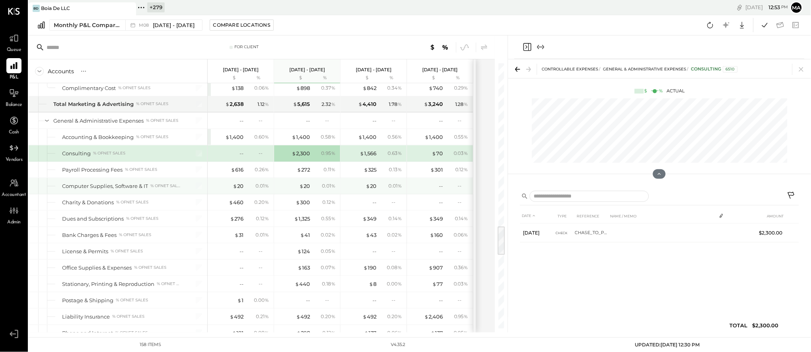
scroll to position [1454, 0]
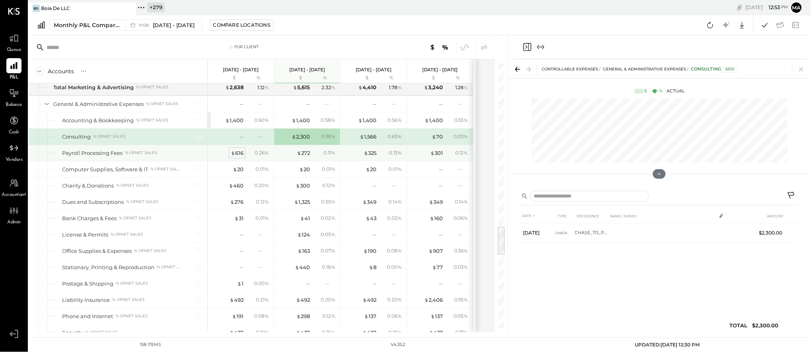
click at [236, 157] on div "$ 616" at bounding box center [237, 153] width 13 height 8
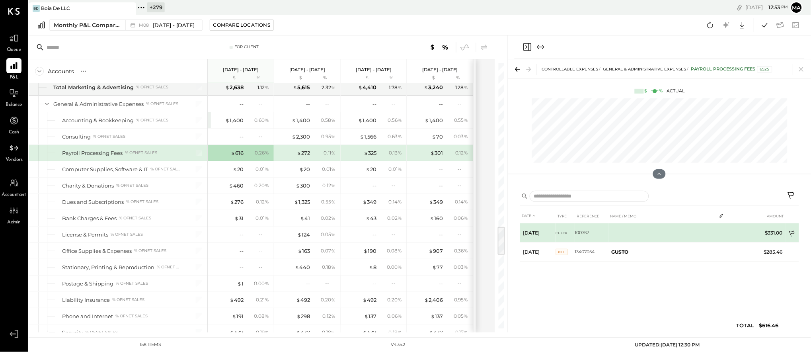
click at [793, 233] on icon at bounding box center [793, 235] width 8 height 8
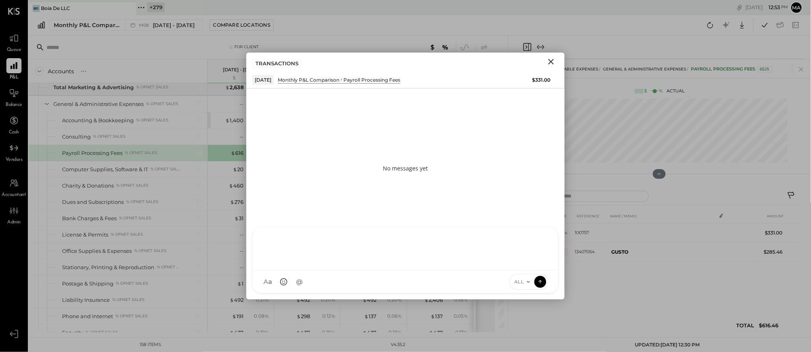
click at [461, 271] on div at bounding box center [406, 248] width 306 height 43
type input "*****"
click at [539, 282] on icon at bounding box center [540, 281] width 7 height 8
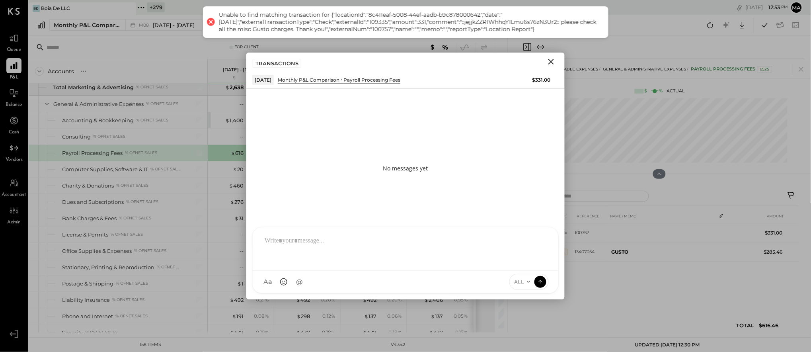
click at [551, 60] on icon "Close" at bounding box center [552, 62] width 10 height 10
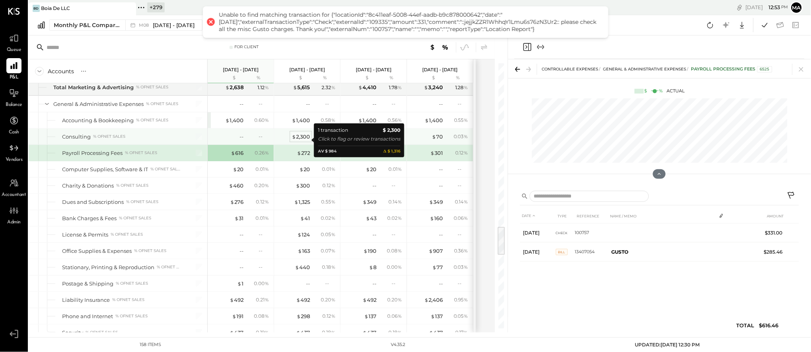
click at [304, 139] on div "$ 2,300" at bounding box center [301, 137] width 18 height 8
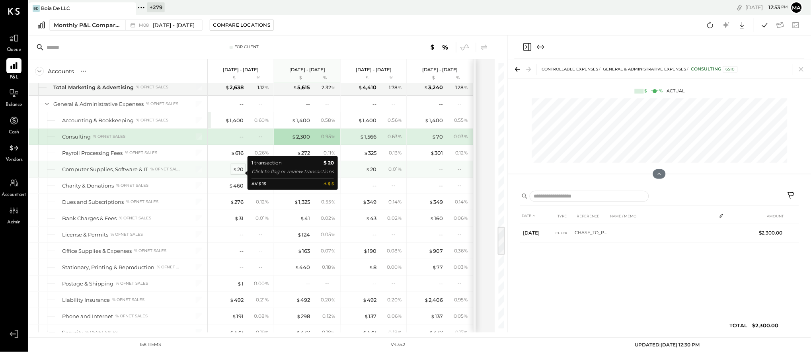
click at [238, 173] on div "$ 20" at bounding box center [238, 170] width 11 height 8
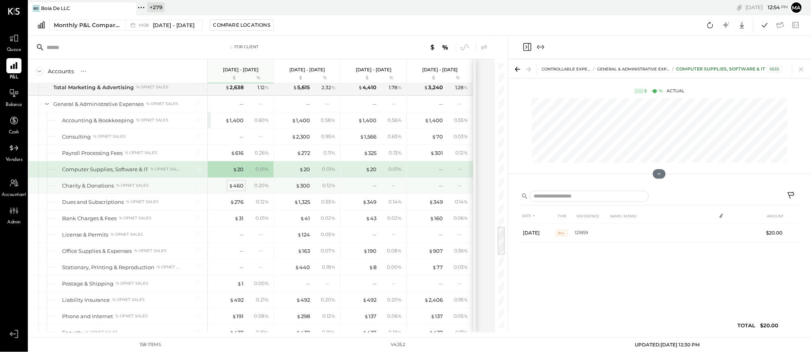
click at [240, 189] on div "$ 460" at bounding box center [236, 186] width 15 height 8
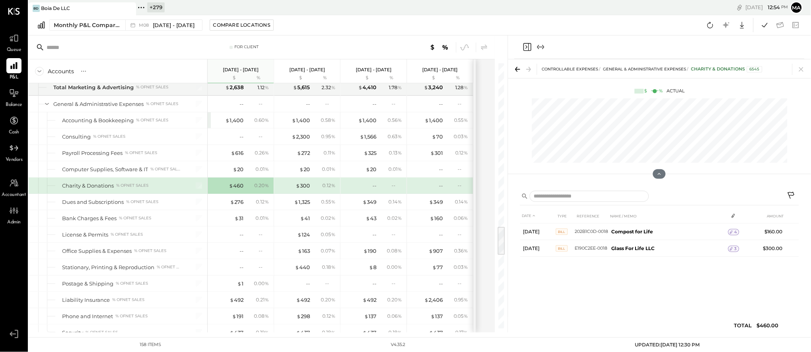
click at [792, 194] on icon at bounding box center [792, 196] width 10 height 10
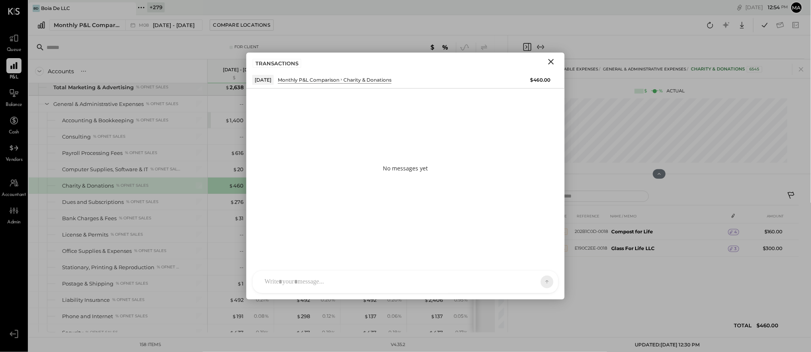
click at [387, 283] on div "[PERSON_NAME] GO [PERSON_NAME] ID [PERSON_NAME] Del [PERSON_NAME] AM [PERSON_NA…" at bounding box center [405, 281] width 307 height 23
type input "*****"
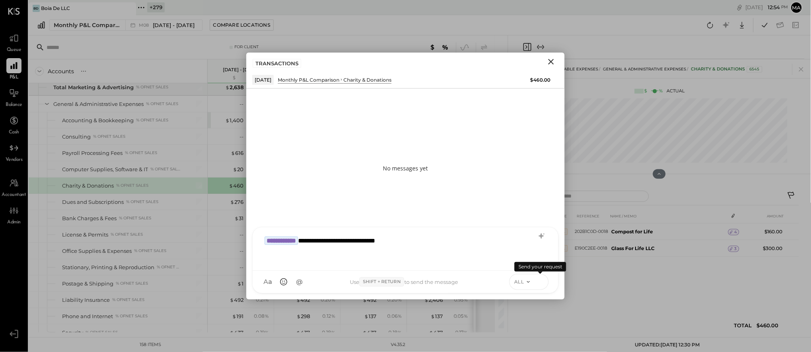
click at [543, 279] on icon at bounding box center [540, 281] width 7 height 8
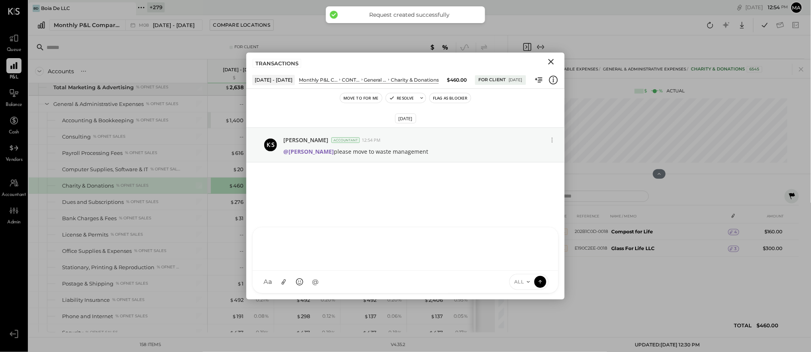
click at [553, 61] on icon "Close" at bounding box center [552, 62] width 10 height 10
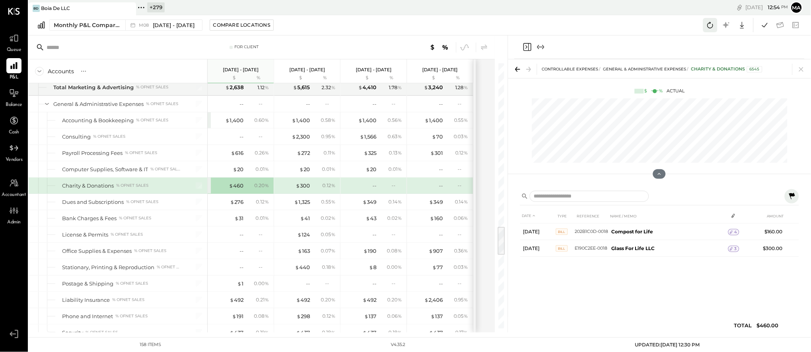
click at [710, 23] on icon at bounding box center [710, 25] width 10 height 10
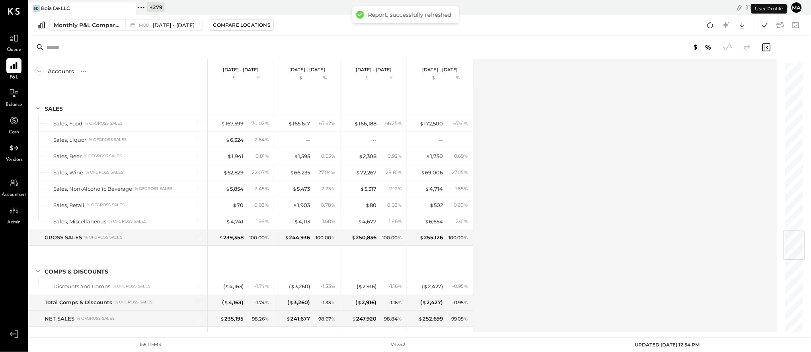
scroll to position [1428, 0]
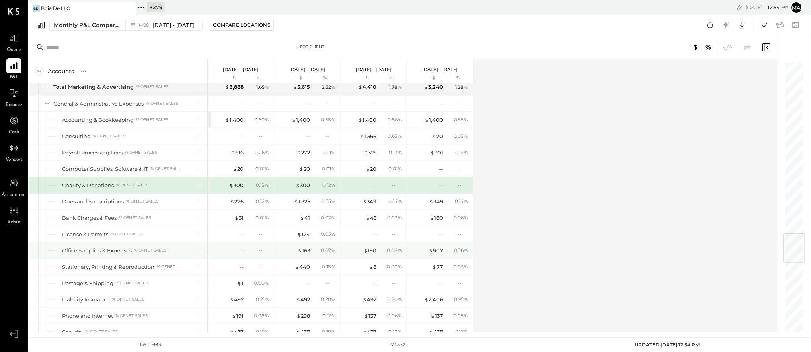
scroll to position [1468, 0]
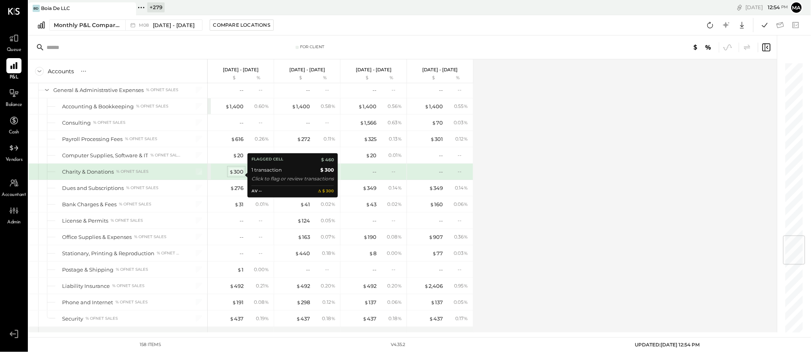
click at [238, 175] on div "$ 300" at bounding box center [236, 172] width 14 height 8
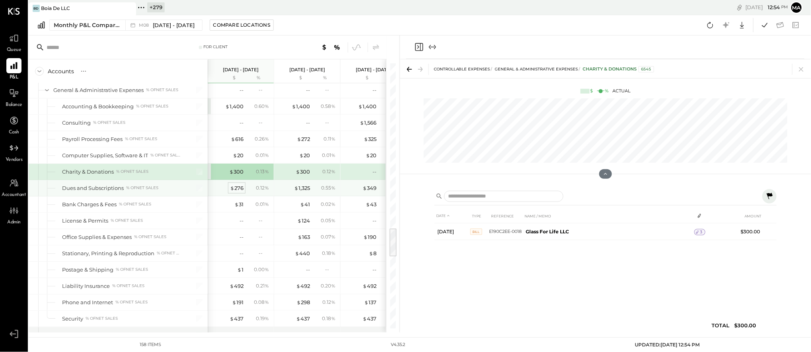
click at [233, 190] on span "$" at bounding box center [232, 188] width 4 height 6
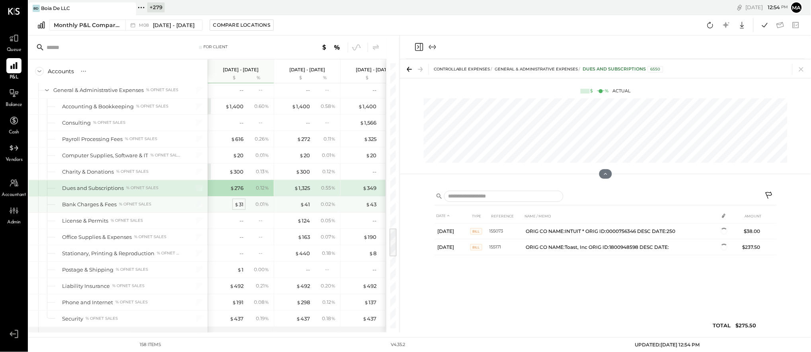
click at [237, 207] on span "$" at bounding box center [236, 204] width 4 height 6
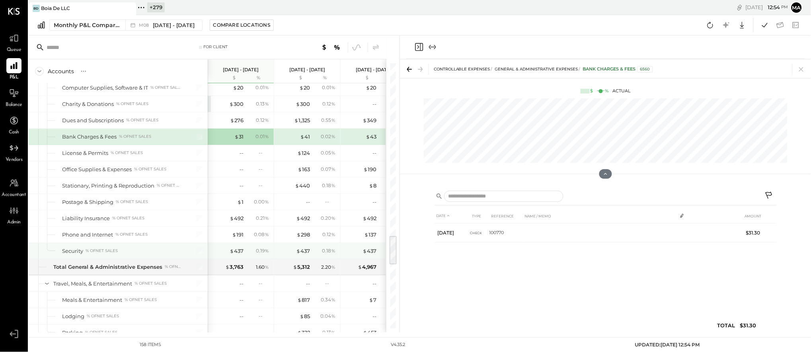
scroll to position [1555, 0]
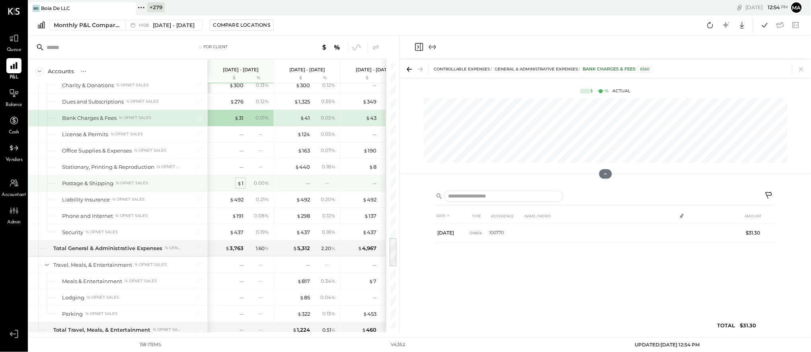
click at [241, 186] on span "$" at bounding box center [239, 183] width 4 height 6
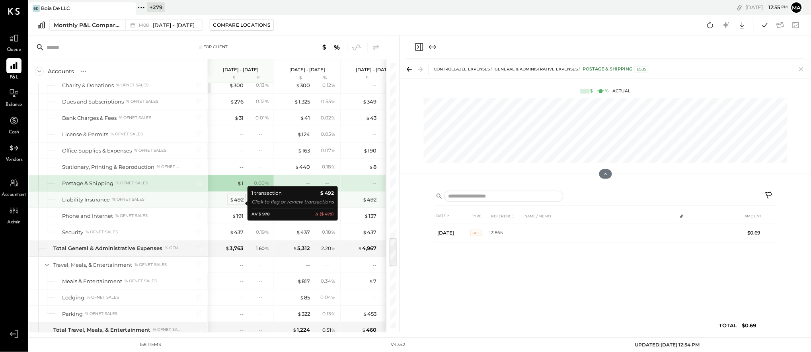
click at [237, 202] on div "$ 492" at bounding box center [237, 200] width 14 height 8
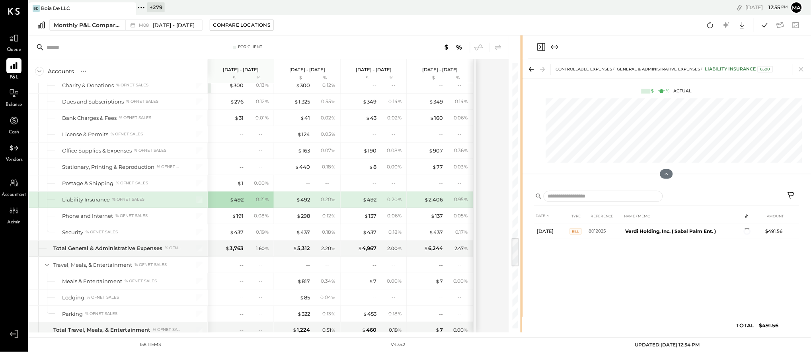
drag, startPoint x: 398, startPoint y: 205, endPoint x: 522, endPoint y: 205, distance: 123.4
click at [522, 205] on div at bounding box center [522, 183] width 2 height 297
click at [791, 194] on icon at bounding box center [792, 196] width 10 height 10
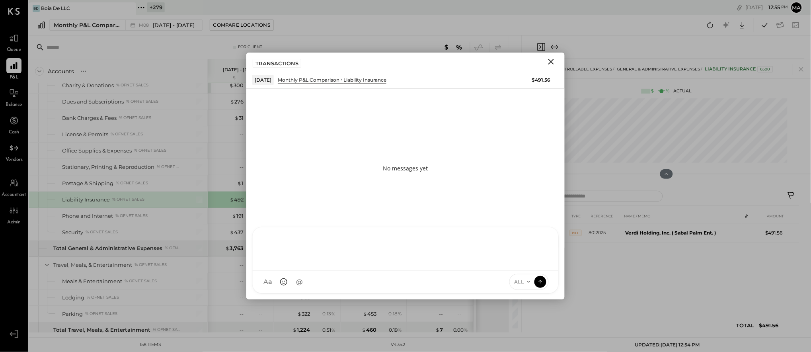
click at [436, 287] on div "[PERSON_NAME] GO [PERSON_NAME] ID [PERSON_NAME] Del [PERSON_NAME] AM [PERSON_NA…" at bounding box center [405, 260] width 307 height 66
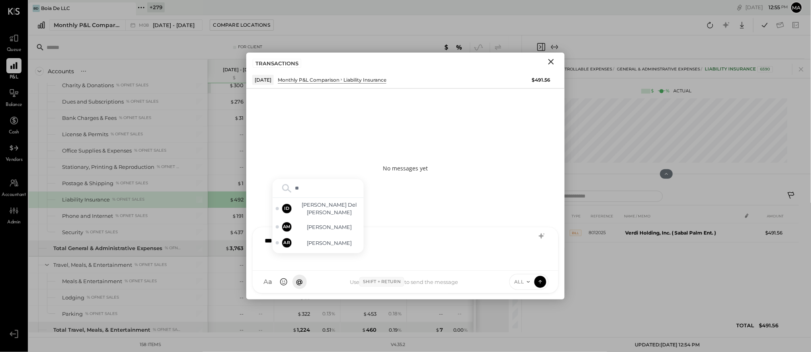
type input "*"
type input "*****"
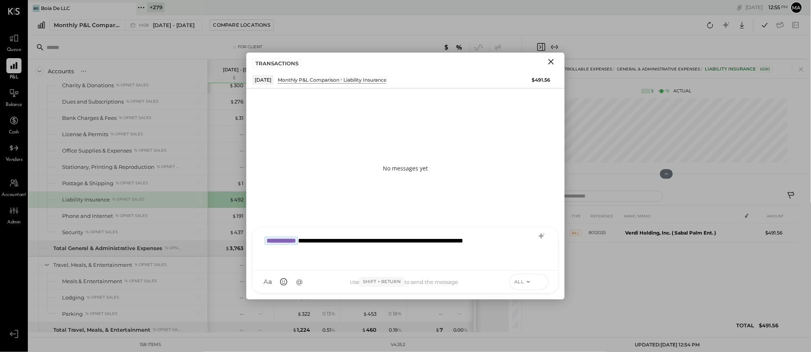
click at [542, 280] on icon at bounding box center [540, 281] width 7 height 8
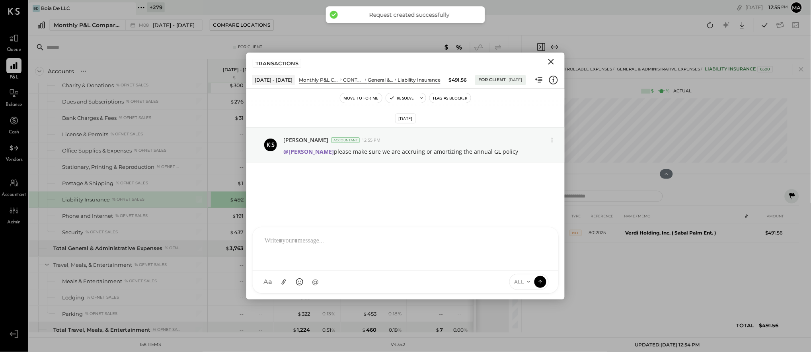
click at [553, 62] on icon "Close" at bounding box center [552, 62] width 10 height 10
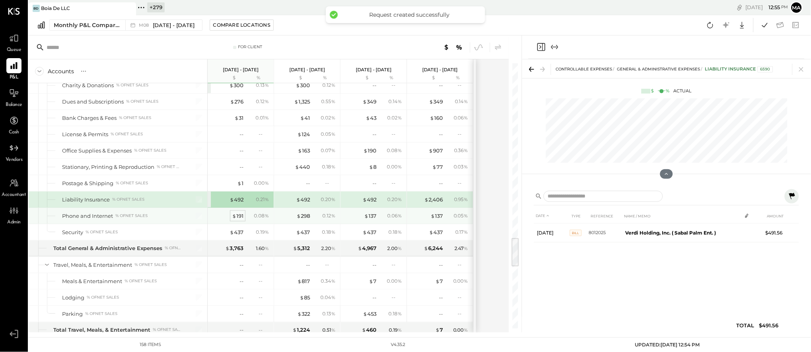
click at [235, 218] on span "$" at bounding box center [234, 216] width 4 height 6
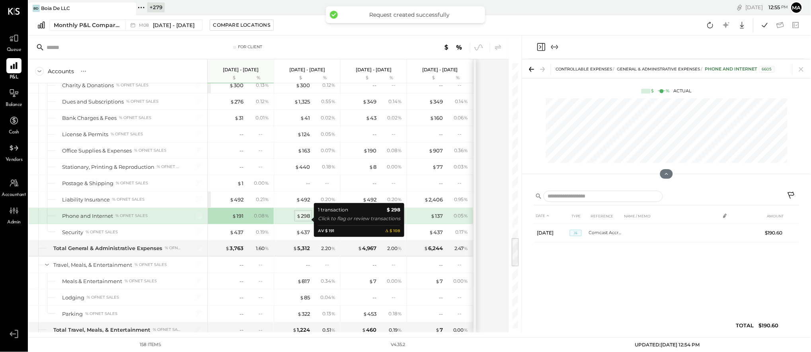
click at [307, 219] on div "$ 298" at bounding box center [304, 216] width 14 height 8
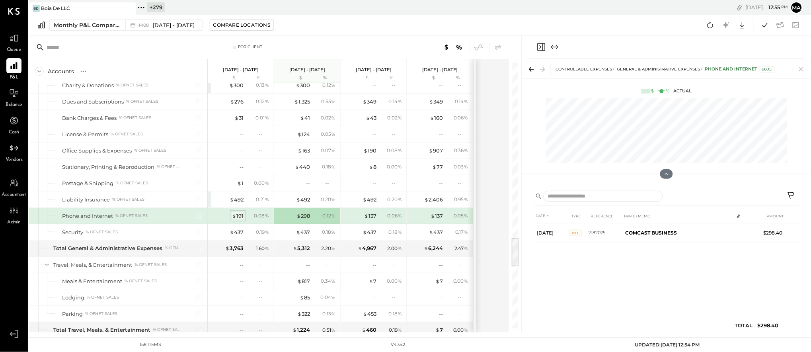
click at [236, 219] on span "$" at bounding box center [234, 216] width 4 height 6
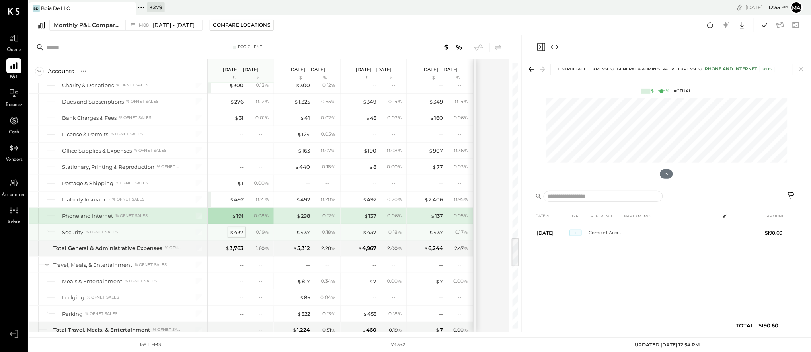
click at [236, 236] on div "$ 437" at bounding box center [237, 233] width 14 height 8
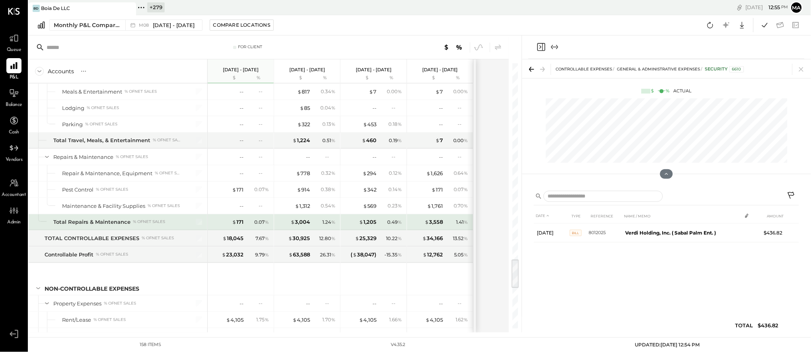
scroll to position [1752, 0]
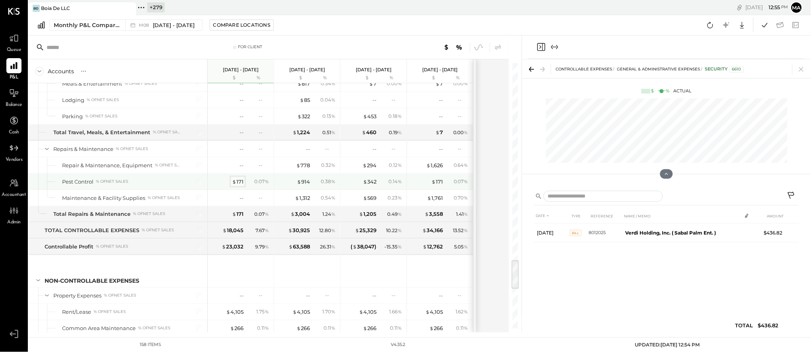
click at [239, 186] on div "$ 171" at bounding box center [238, 182] width 12 height 8
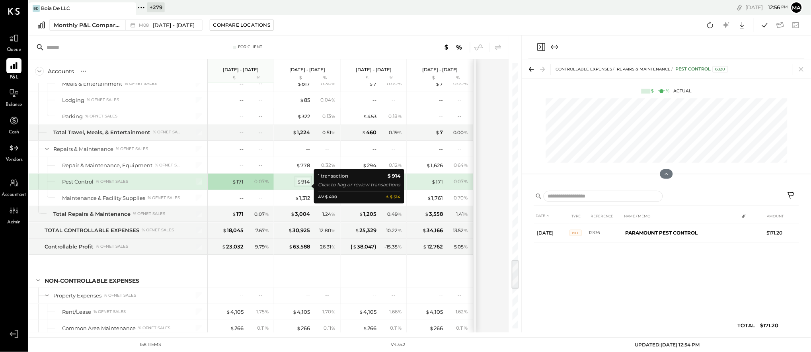
click at [310, 185] on div "$ 914" at bounding box center [303, 182] width 13 height 8
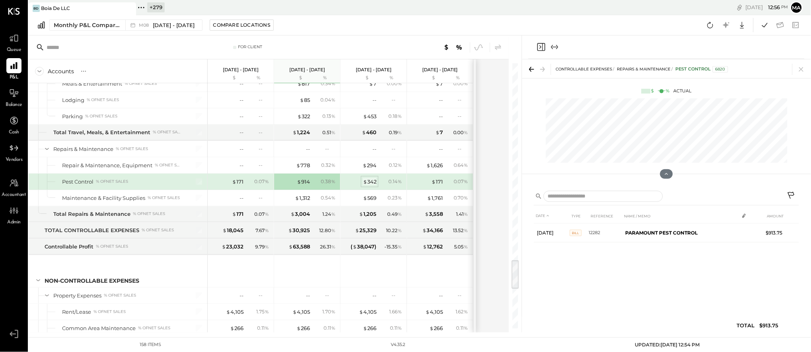
click at [367, 185] on div "$ 342" at bounding box center [370, 182] width 14 height 8
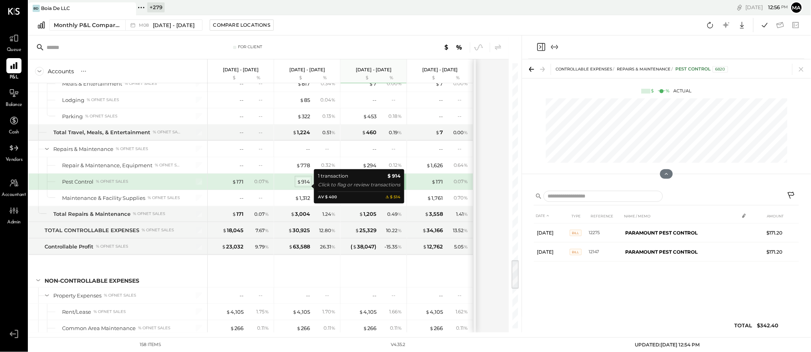
click at [306, 184] on div "$ 914" at bounding box center [303, 182] width 13 height 8
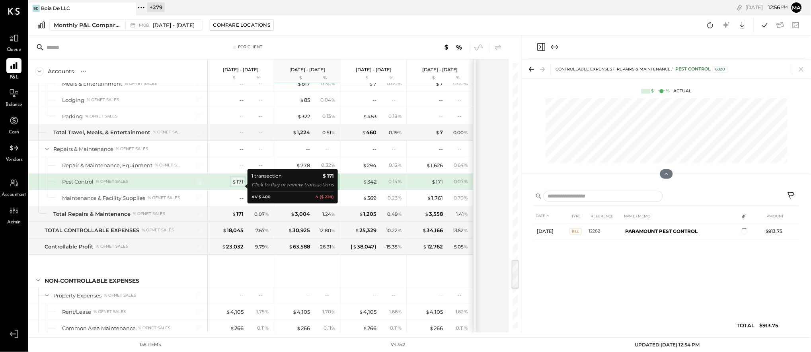
click at [238, 186] on div "$ 171" at bounding box center [238, 182] width 12 height 8
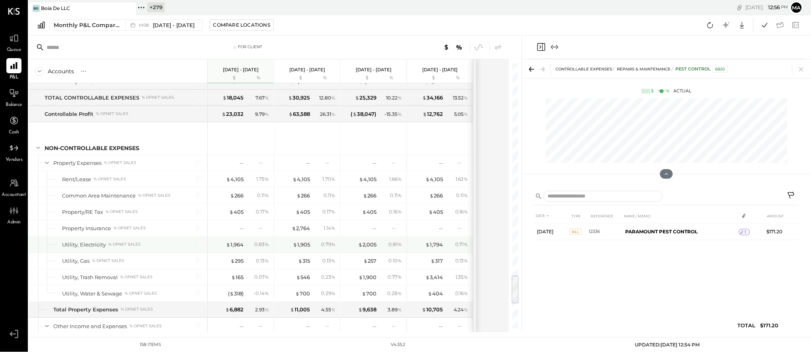
scroll to position [1884, 0]
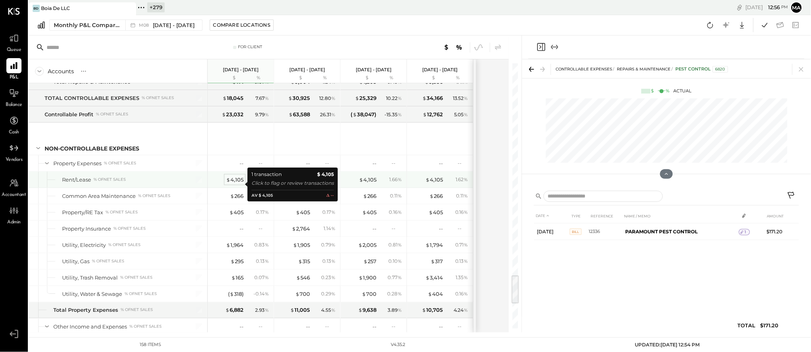
click at [236, 182] on div "$ 4,105" at bounding box center [235, 180] width 18 height 8
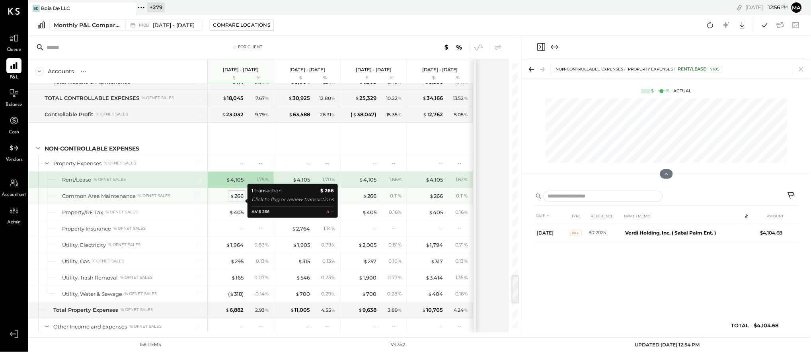
click at [238, 200] on div "$ 266" at bounding box center [237, 196] width 14 height 8
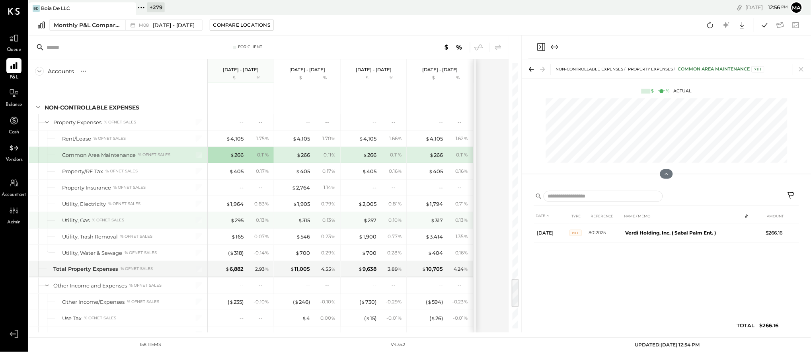
scroll to position [1930, 0]
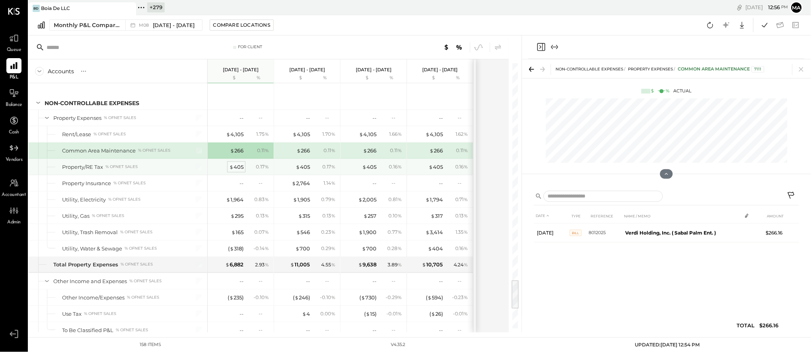
click at [238, 170] on div "$ 405" at bounding box center [236, 167] width 14 height 8
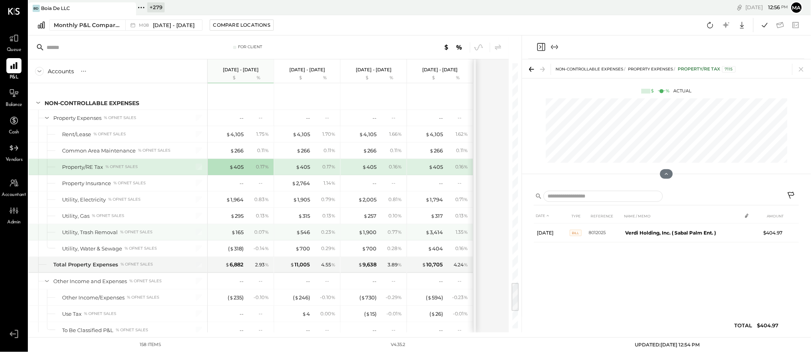
scroll to position [1955, 0]
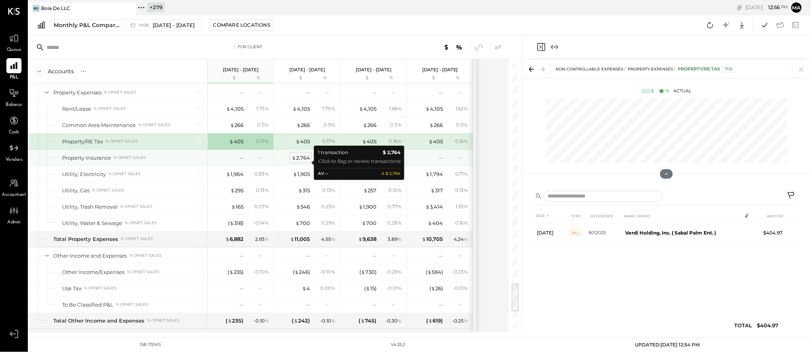
click at [301, 162] on div "$ 2,764" at bounding box center [301, 158] width 18 height 8
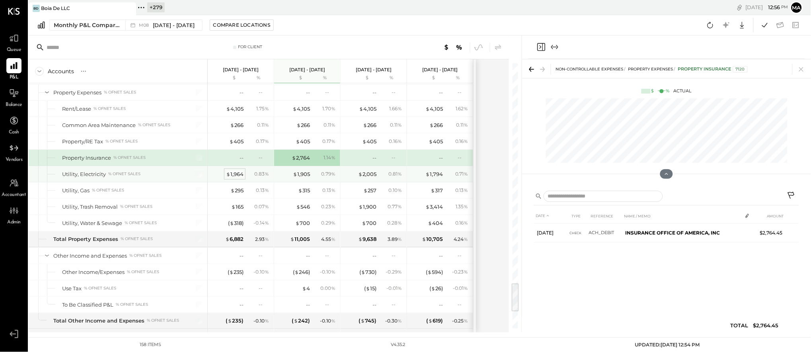
click at [237, 178] on div "$ 1,964" at bounding box center [235, 174] width 18 height 8
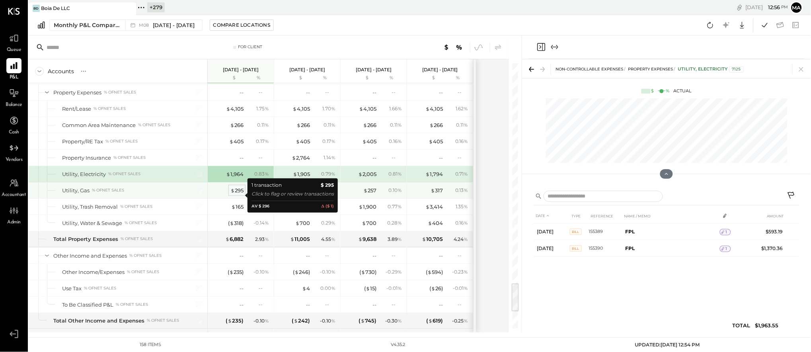
click at [237, 194] on div "$ 295" at bounding box center [237, 191] width 13 height 8
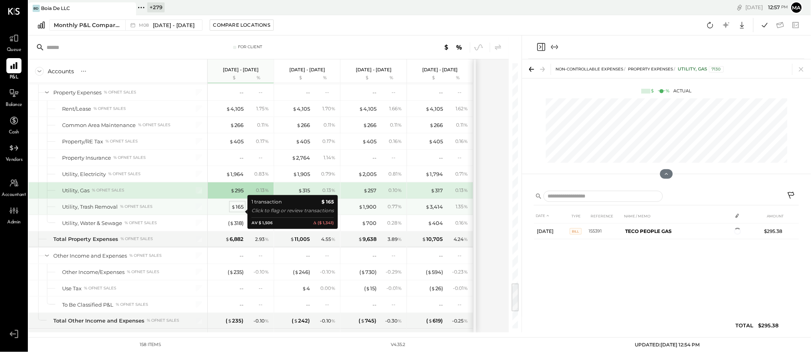
click at [238, 211] on div "$ 165" at bounding box center [237, 207] width 12 height 8
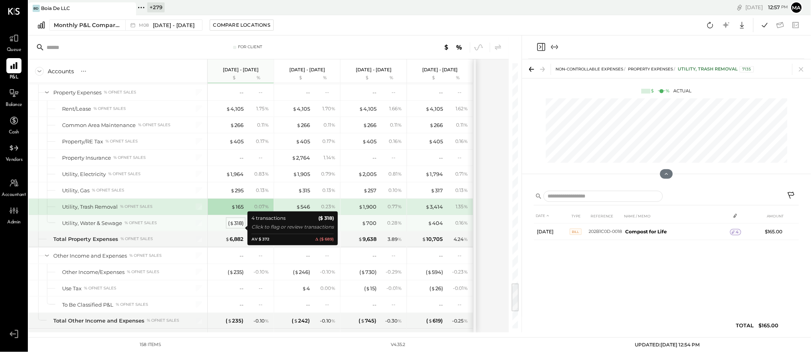
click at [240, 227] on div "( $ 318 )" at bounding box center [236, 223] width 16 height 8
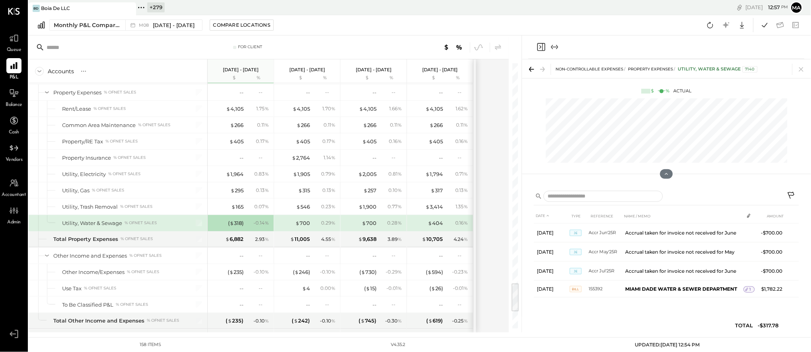
click at [793, 193] on icon at bounding box center [791, 195] width 7 height 7
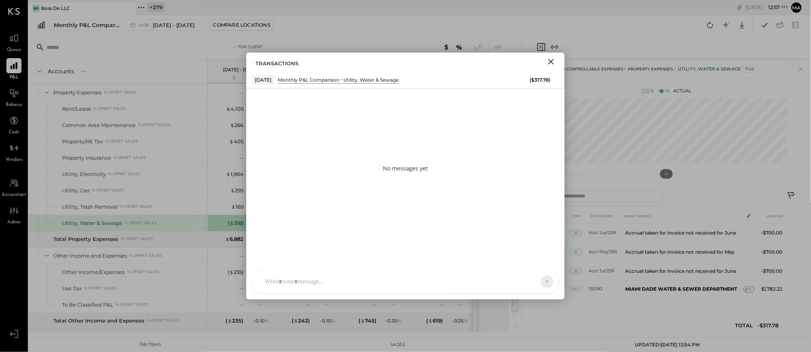
click at [444, 280] on div "[PERSON_NAME] GO [PERSON_NAME] ID [PERSON_NAME] Del [PERSON_NAME] AM [PERSON_NA…" at bounding box center [405, 281] width 307 height 23
type input "*****"
click at [539, 280] on icon at bounding box center [540, 281] width 7 height 8
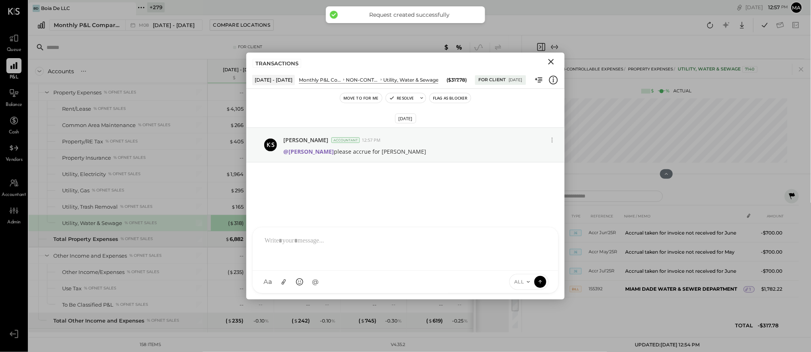
click at [551, 61] on icon "Close" at bounding box center [552, 62] width 6 height 6
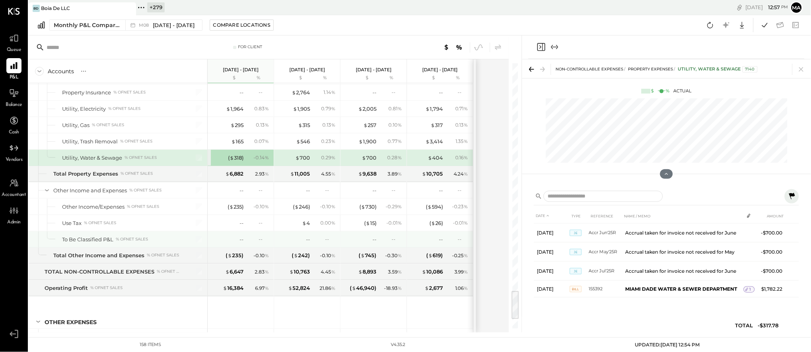
scroll to position [2023, 0]
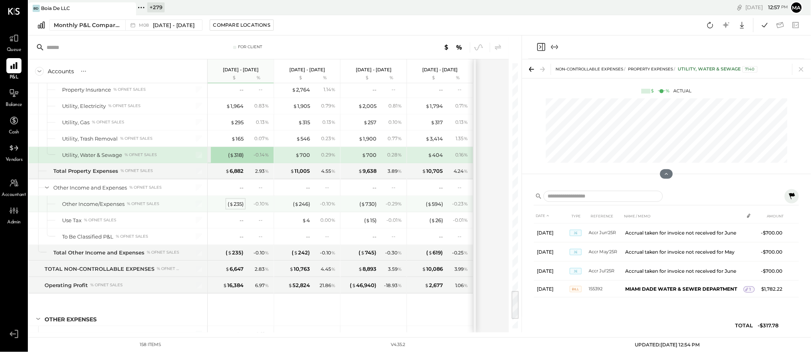
click at [231, 207] on span "$" at bounding box center [231, 204] width 4 height 6
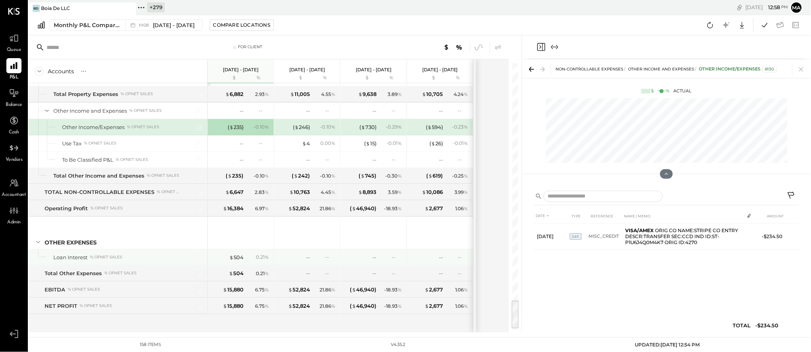
scroll to position [2107, 0]
click at [236, 254] on div "$ 504" at bounding box center [236, 256] width 14 height 8
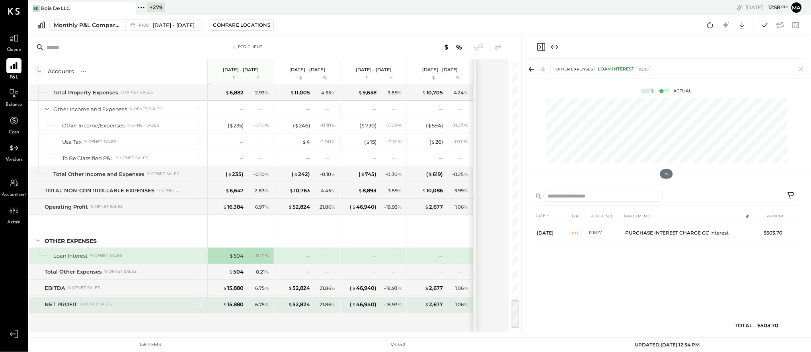
scroll to position [2104, 0]
